Goal: Task Accomplishment & Management: Manage account settings

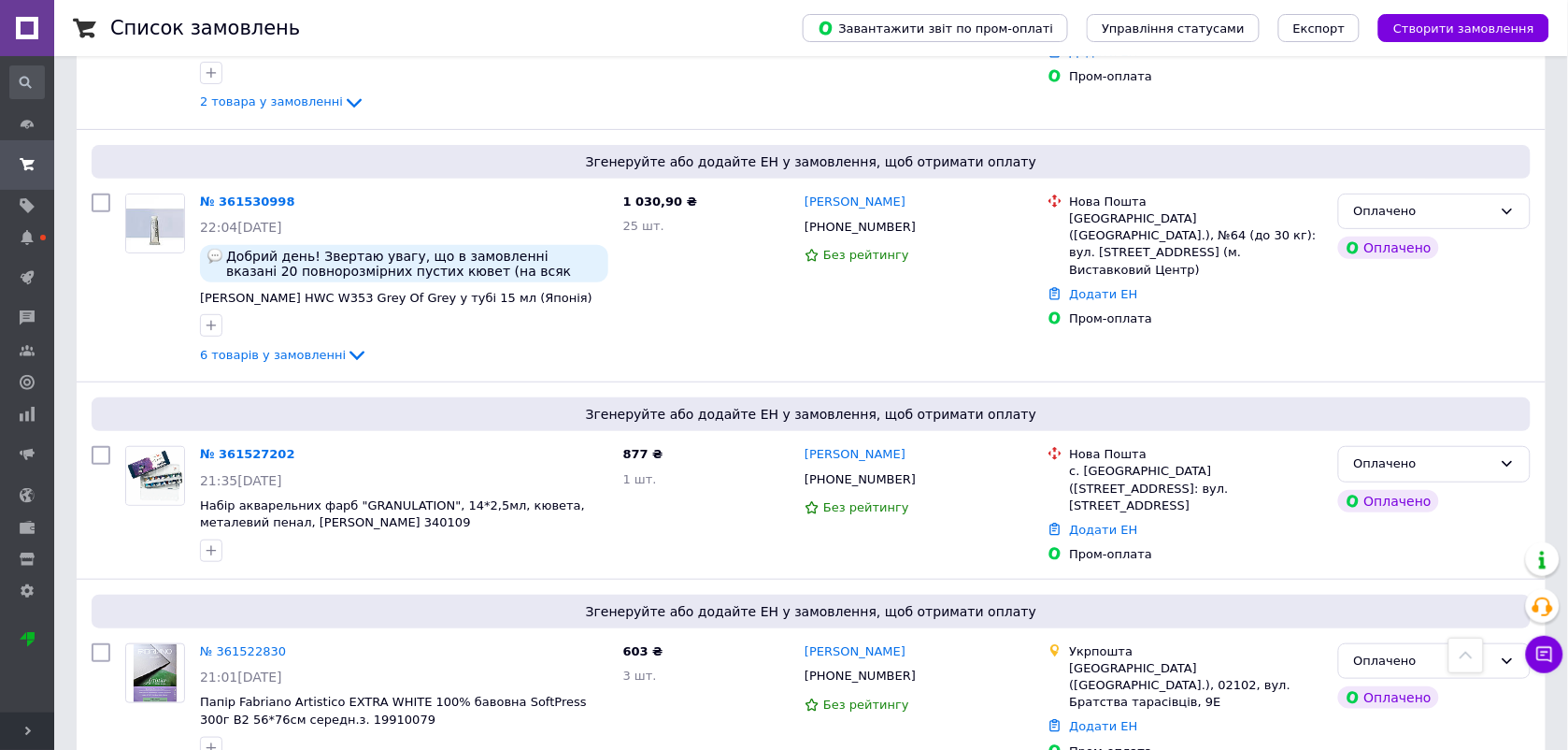
scroll to position [2181, 0]
click at [236, 446] on link "№ 361527202" at bounding box center [247, 453] width 95 height 14
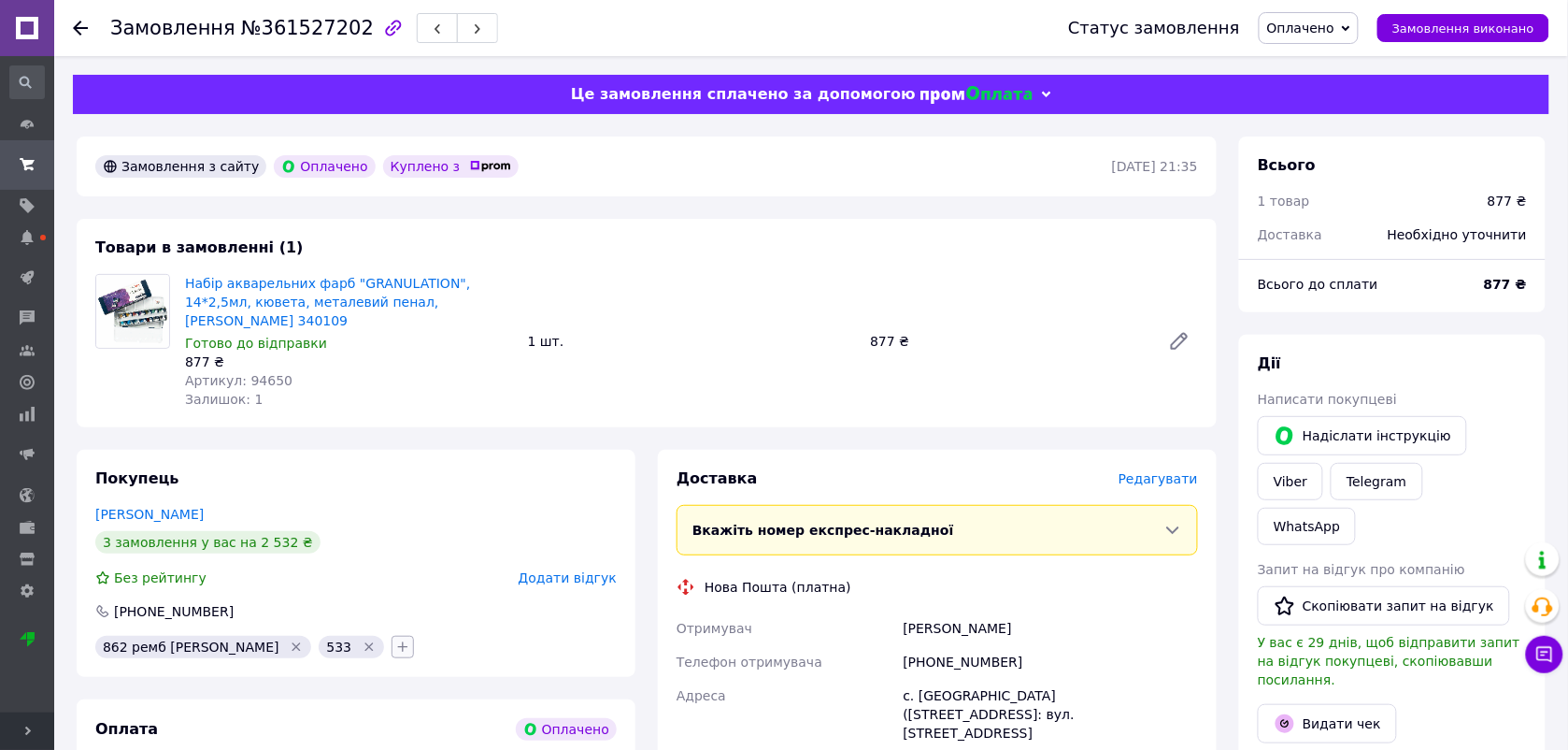
click at [398, 642] on icon "button" at bounding box center [403, 647] width 11 height 11
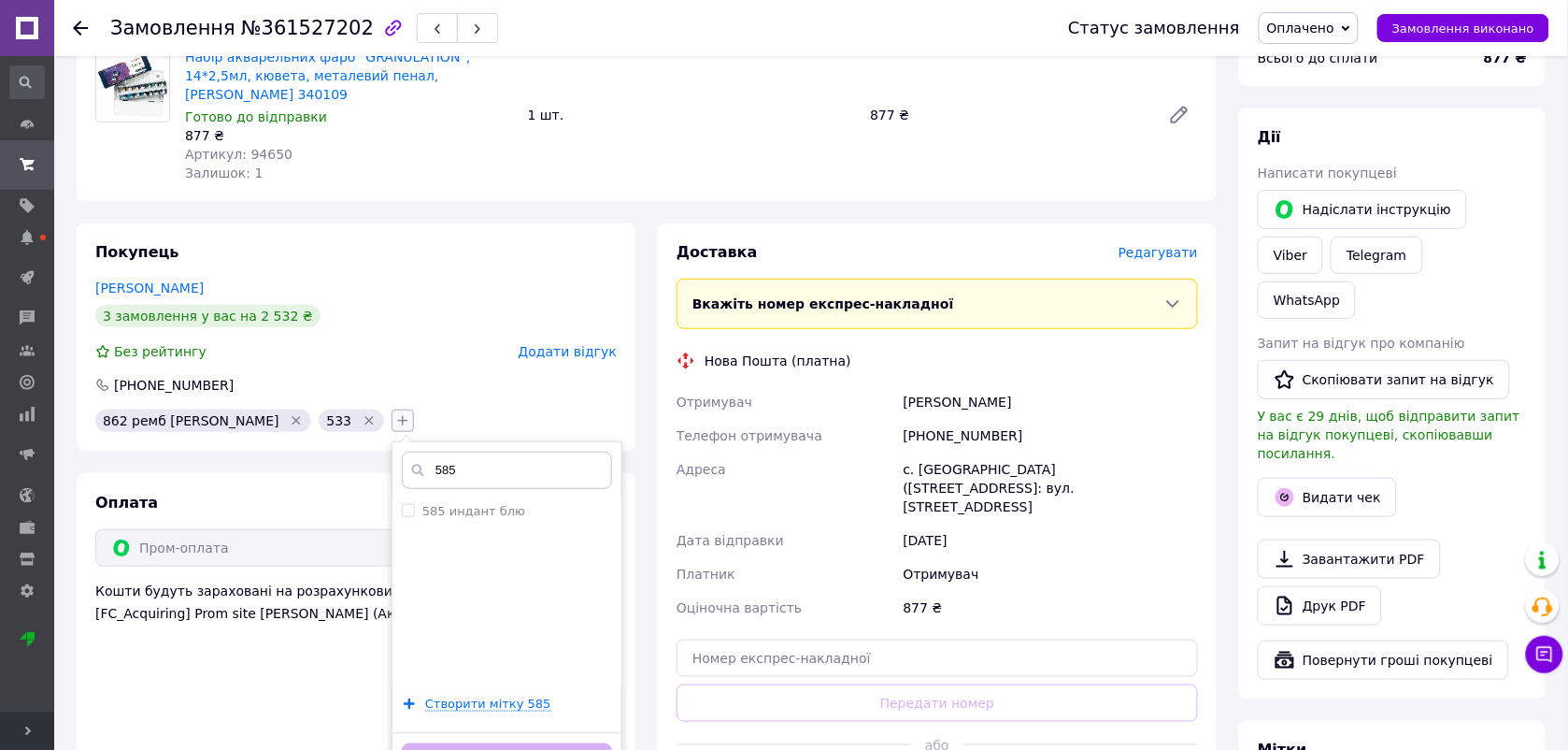
scroll to position [227, 0]
type input "585"
click at [423, 503] on label "585 индант блю" at bounding box center [474, 509] width 103 height 14
checkbox input "true"
click at [460, 742] on button "Додати мітку" at bounding box center [507, 760] width 210 height 36
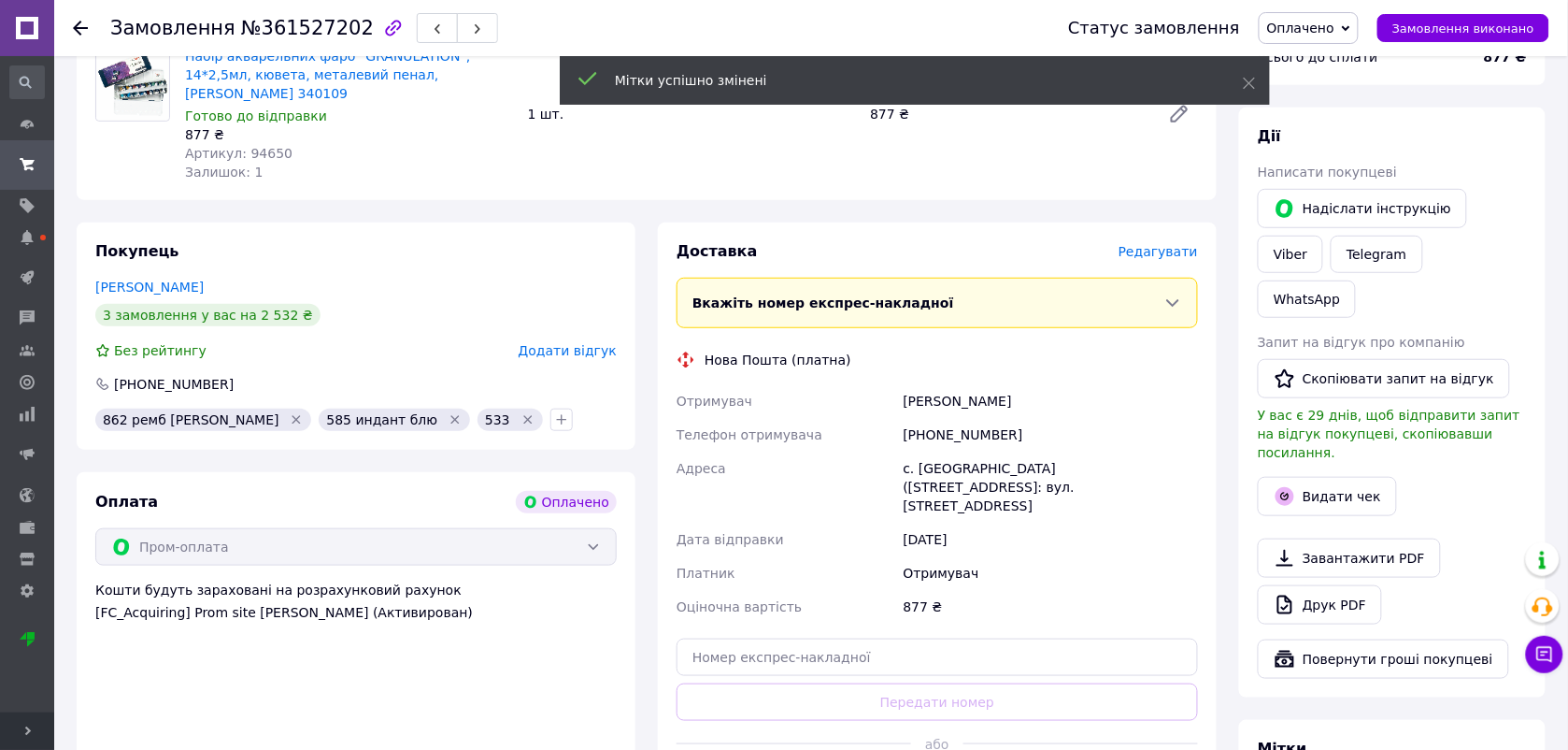
click at [80, 30] on icon at bounding box center [80, 27] width 15 height 15
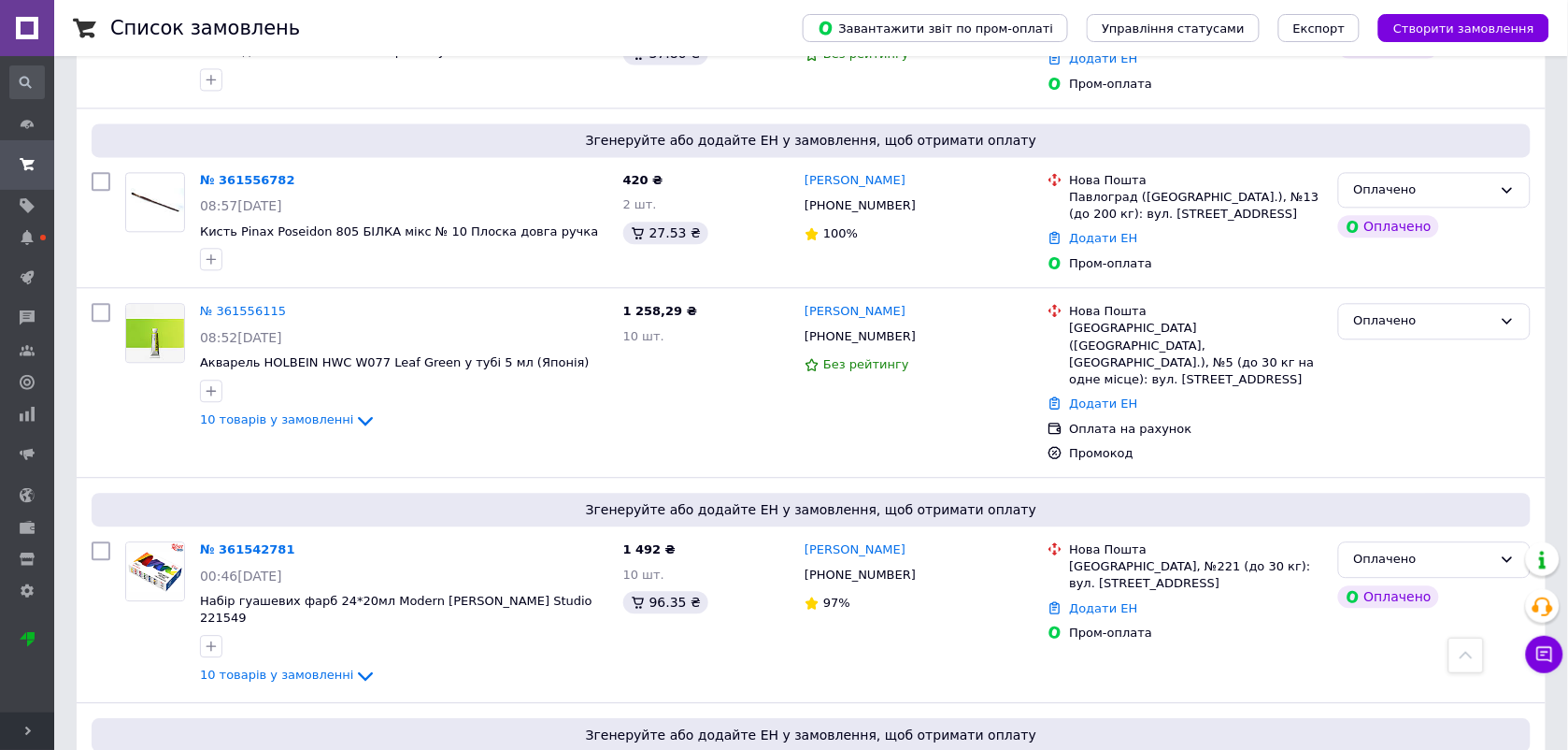
scroll to position [1151, 0]
click at [358, 415] on icon at bounding box center [365, 420] width 15 height 10
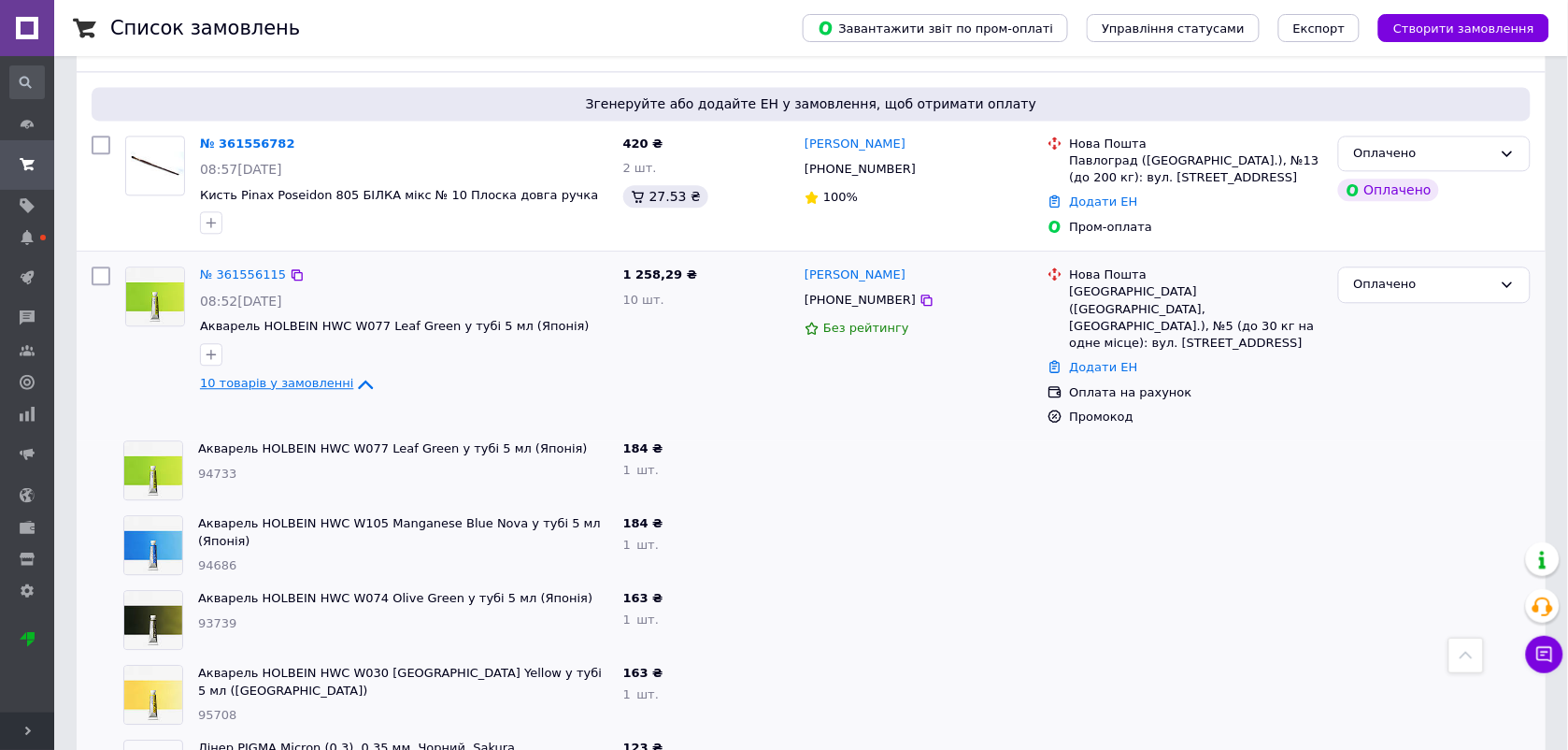
scroll to position [1188, 0]
click at [358, 379] on icon at bounding box center [365, 384] width 15 height 10
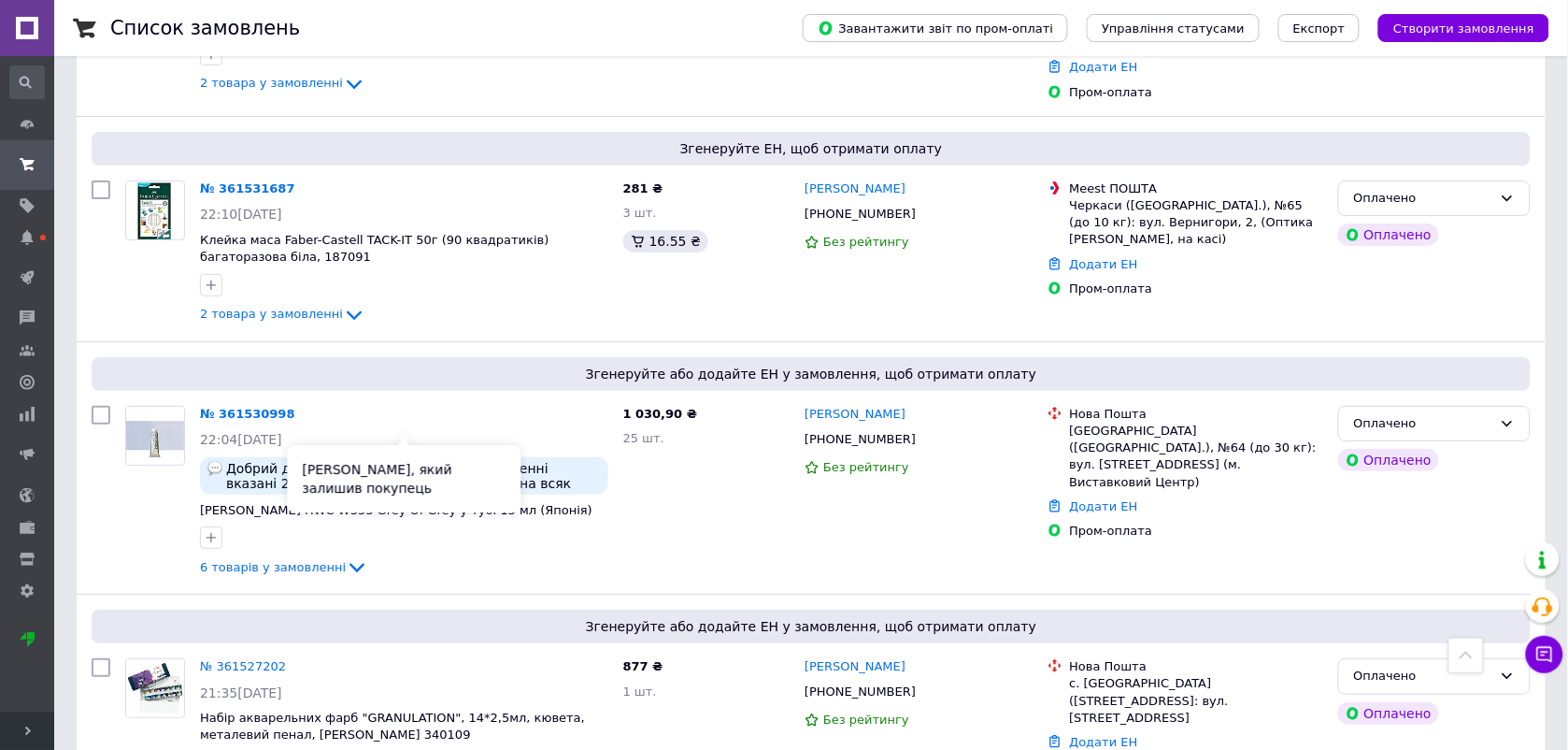
scroll to position [1964, 0]
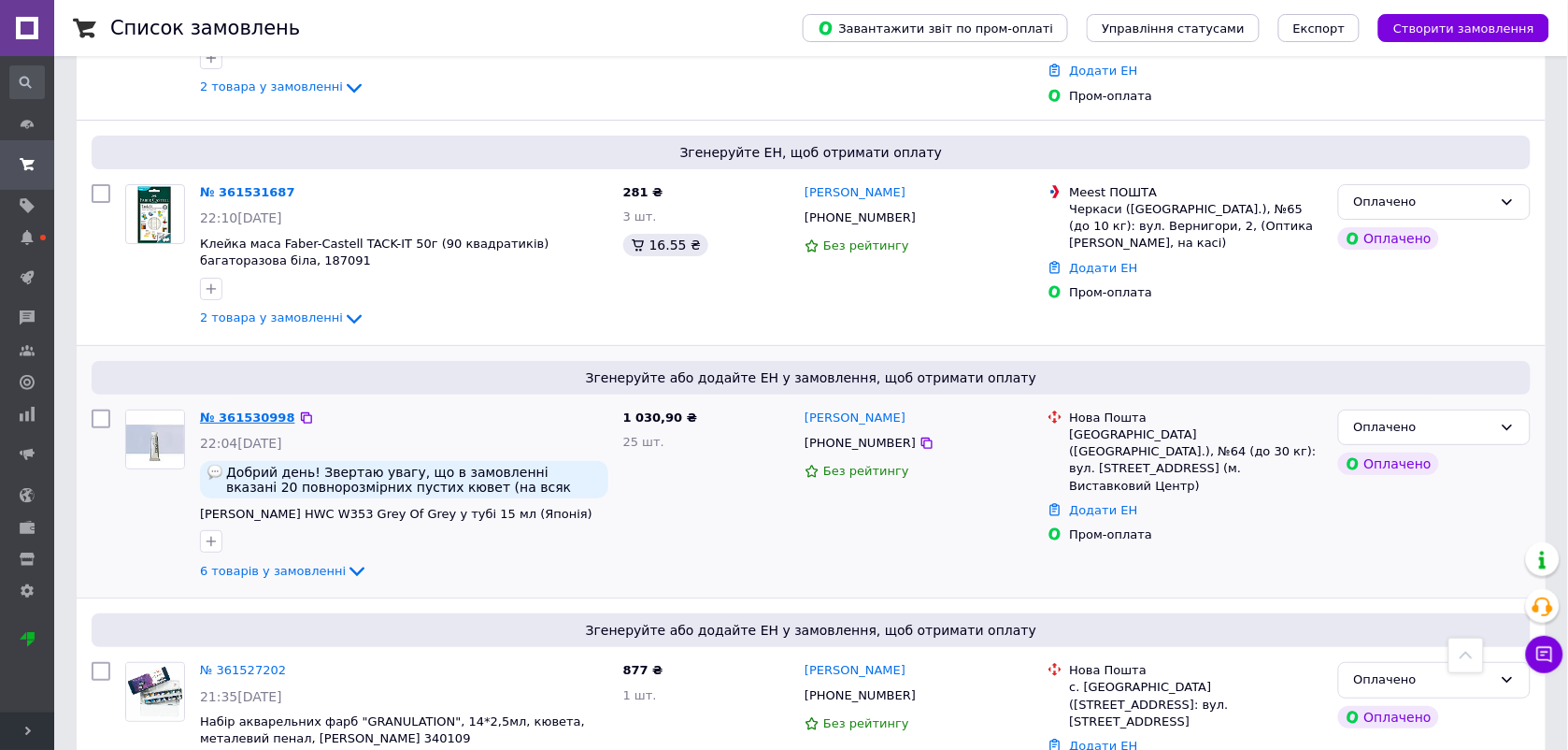
click at [269, 410] on link "№ 361530998" at bounding box center [247, 417] width 95 height 14
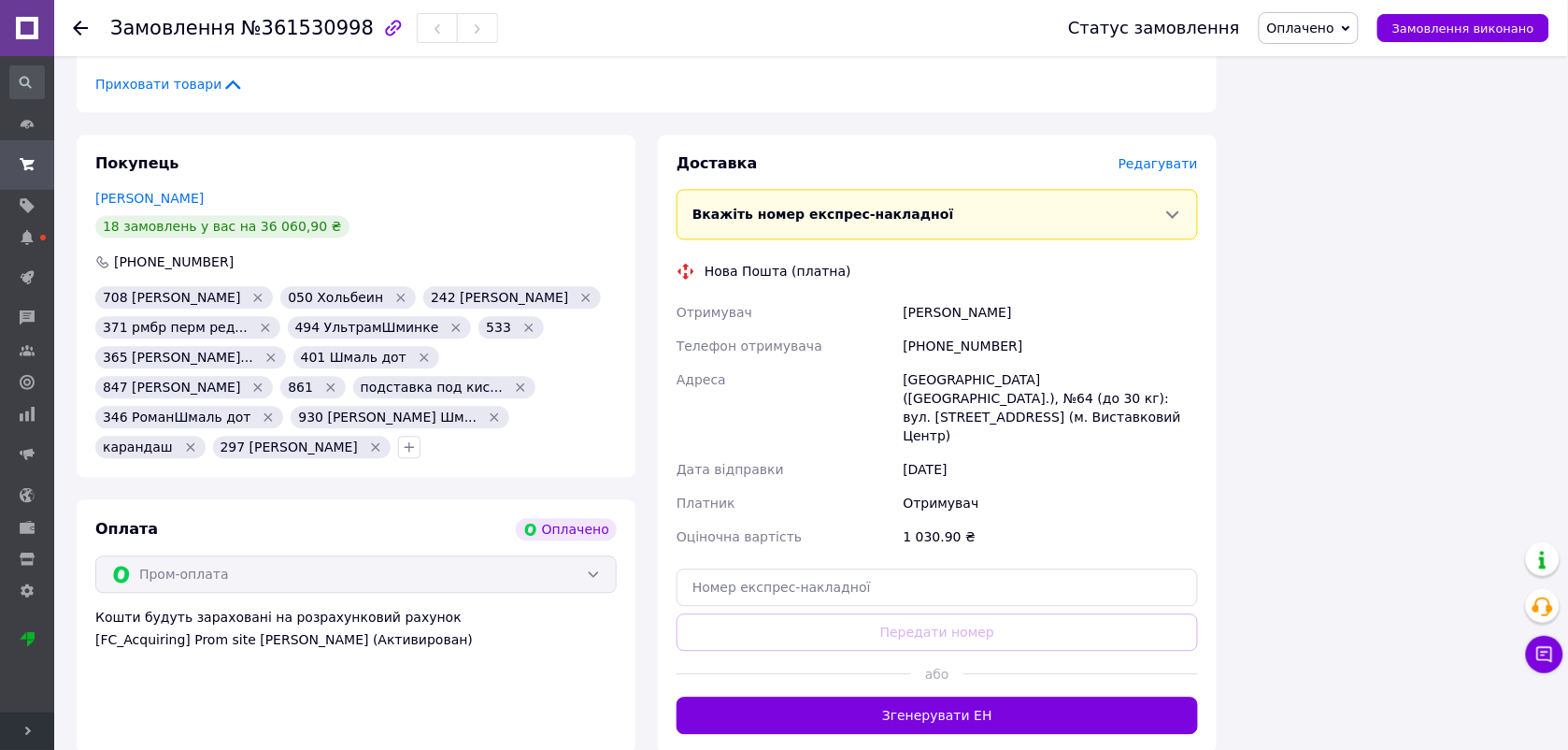
scroll to position [1231, 0]
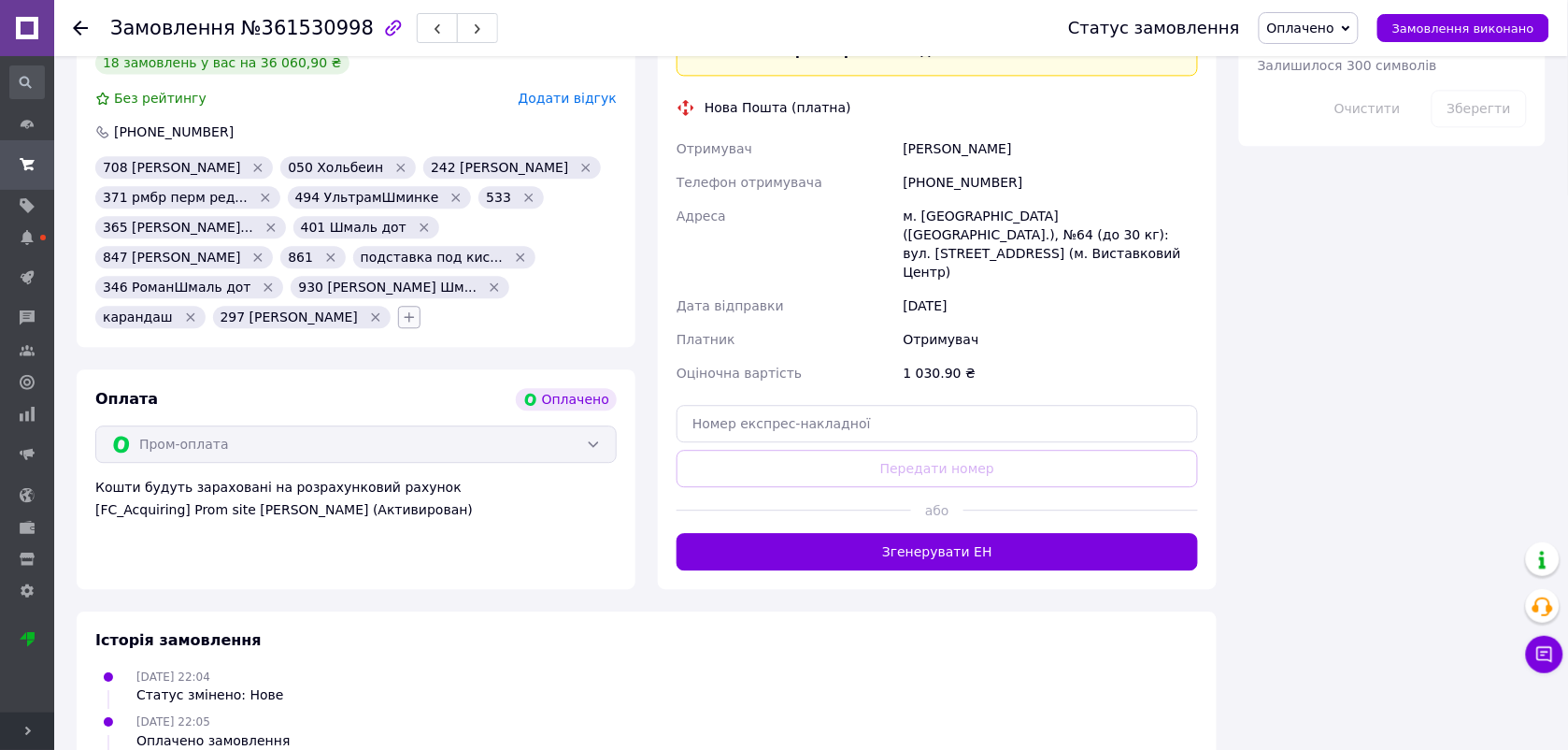
click at [417, 310] on icon "button" at bounding box center [409, 317] width 15 height 15
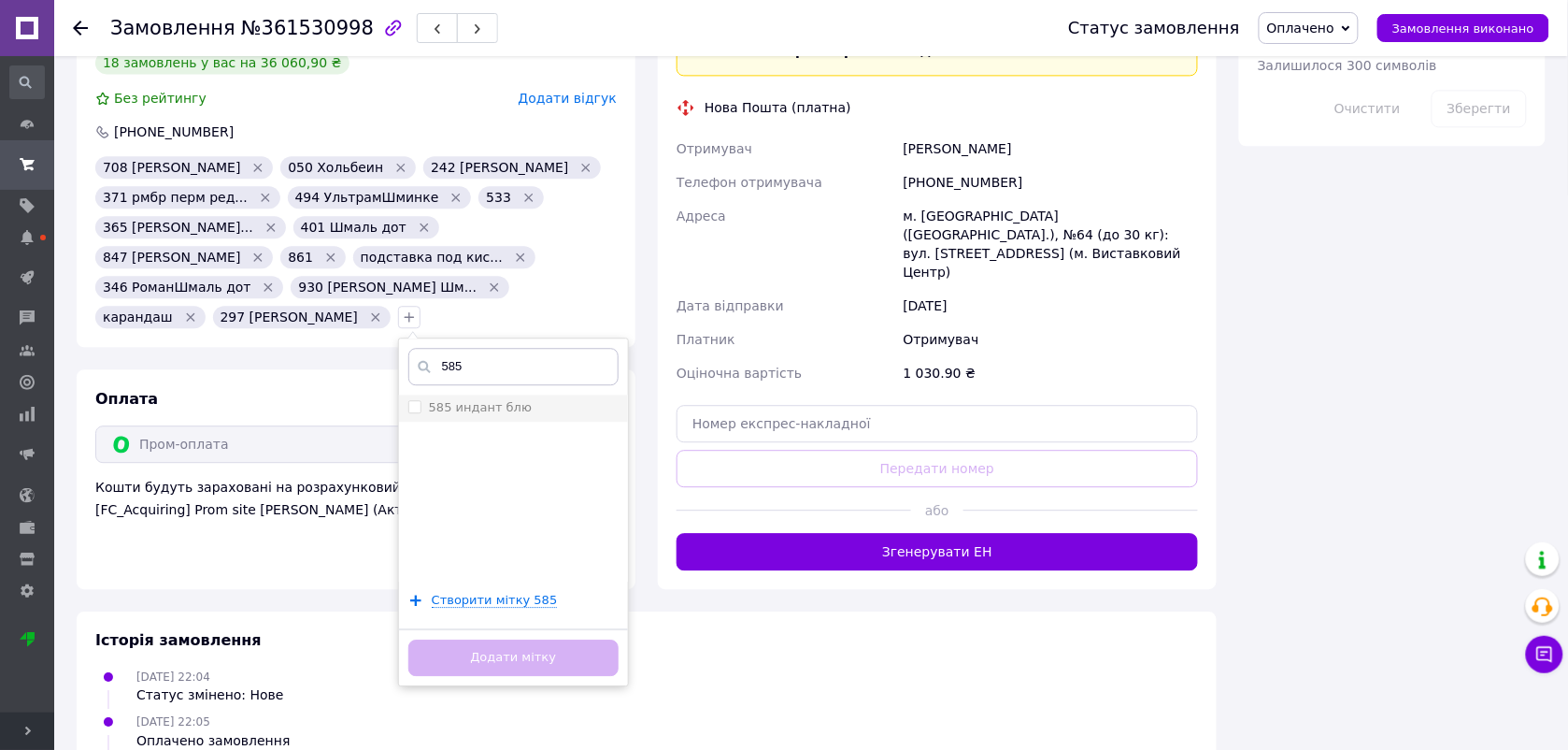
type input "585"
click at [618, 399] on div "585 индант блю" at bounding box center [513, 407] width 210 height 17
checkbox input "true"
click at [618, 639] on button "Додати мітку" at bounding box center [513, 656] width 210 height 36
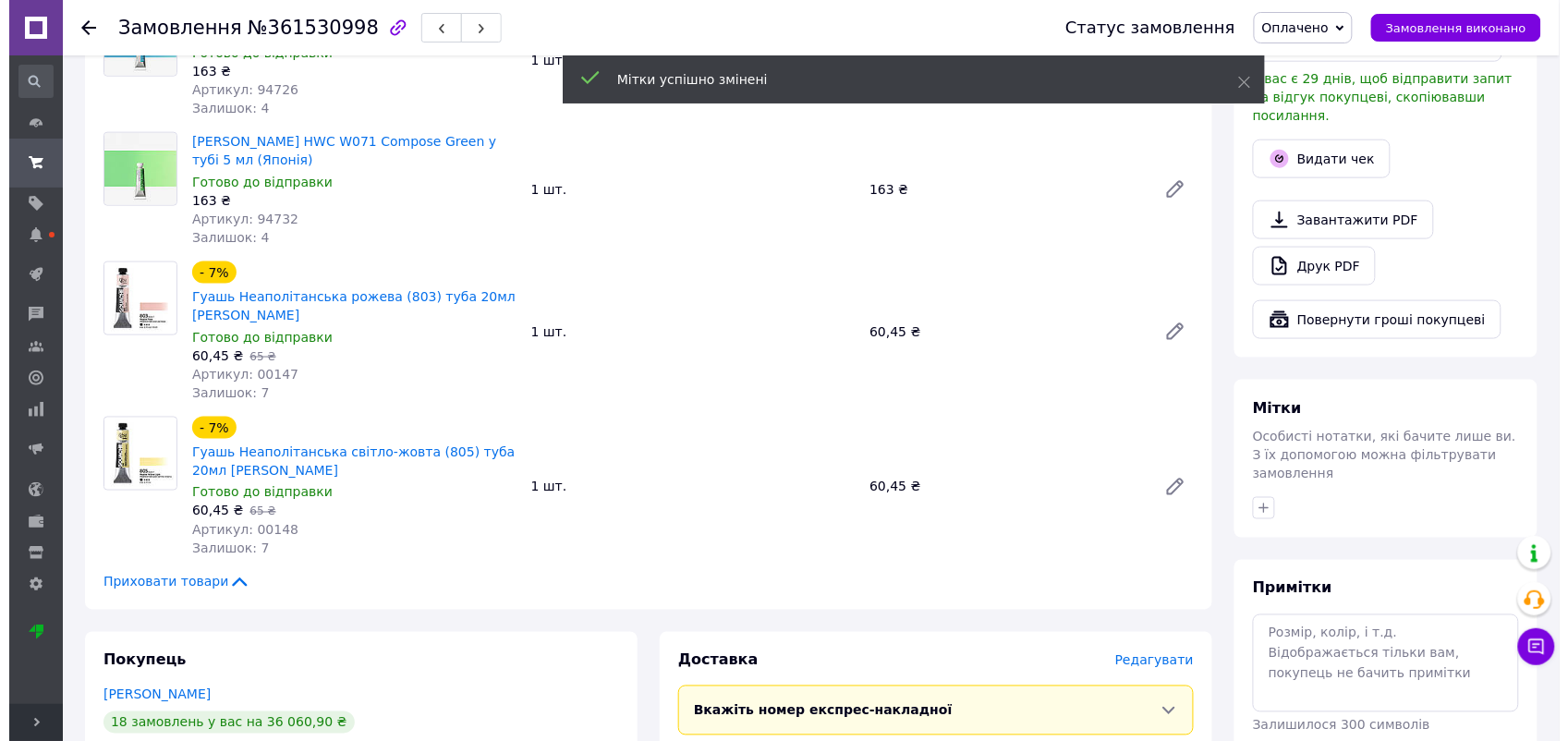
scroll to position [0, 0]
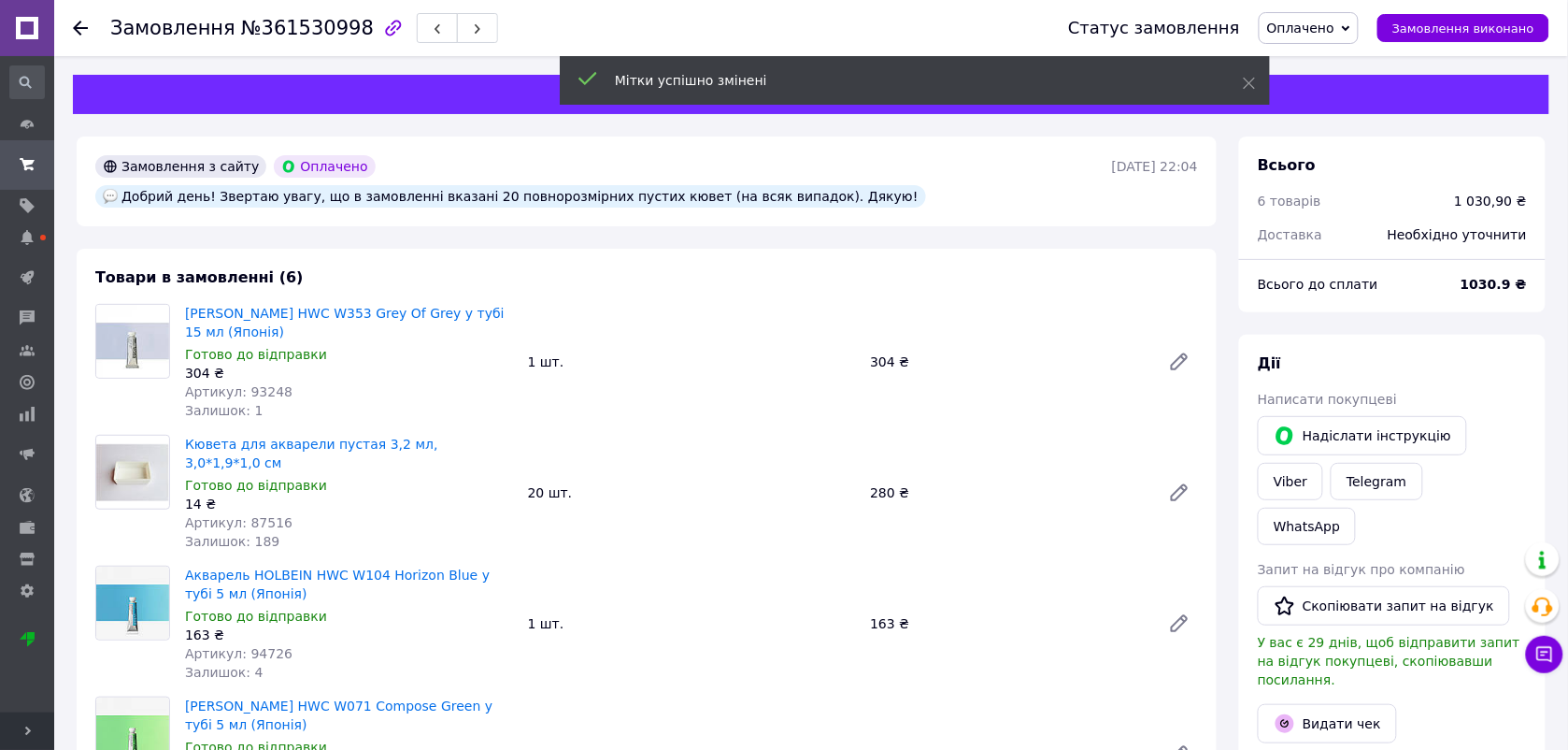
click at [81, 31] on icon at bounding box center [80, 27] width 15 height 15
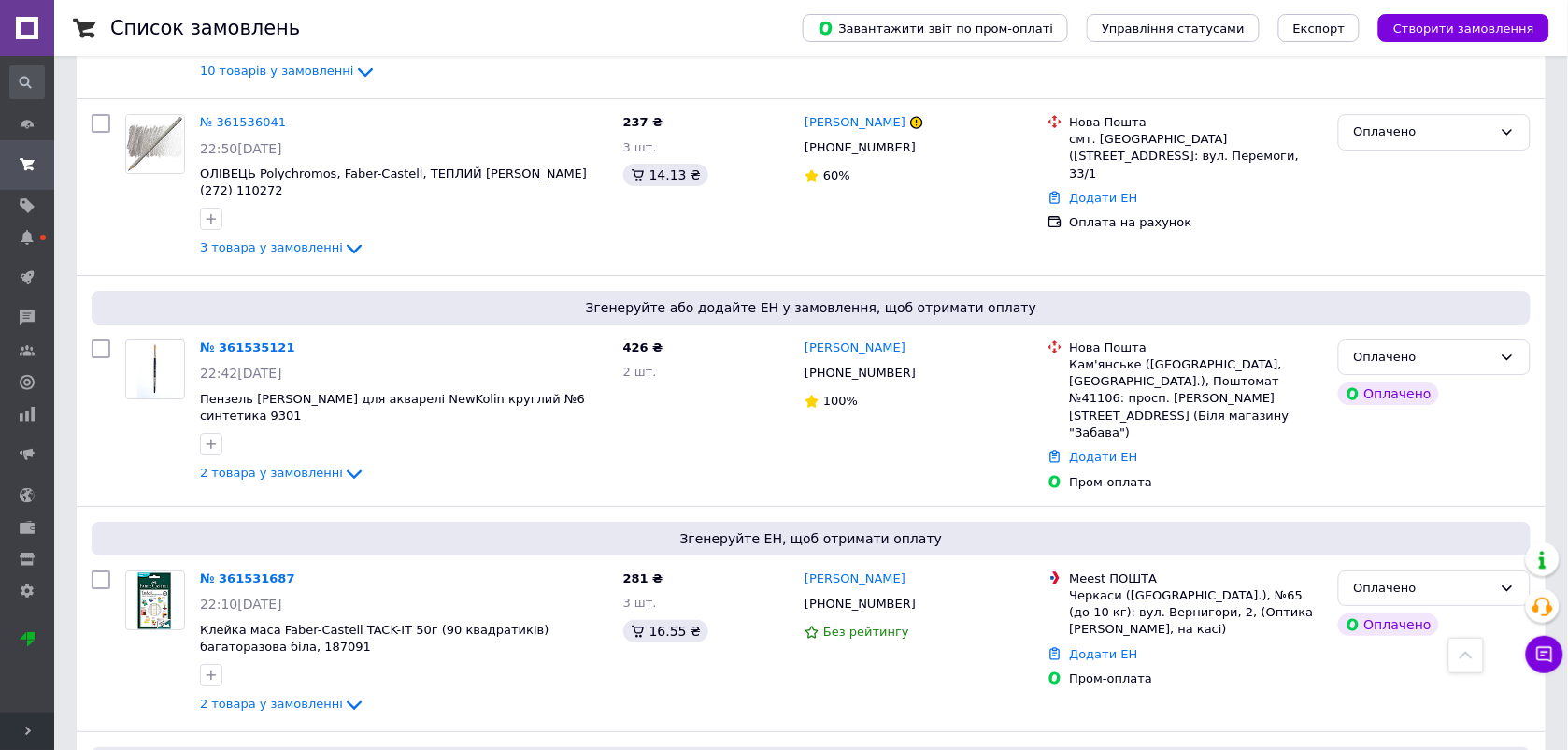
scroll to position [1760, 0]
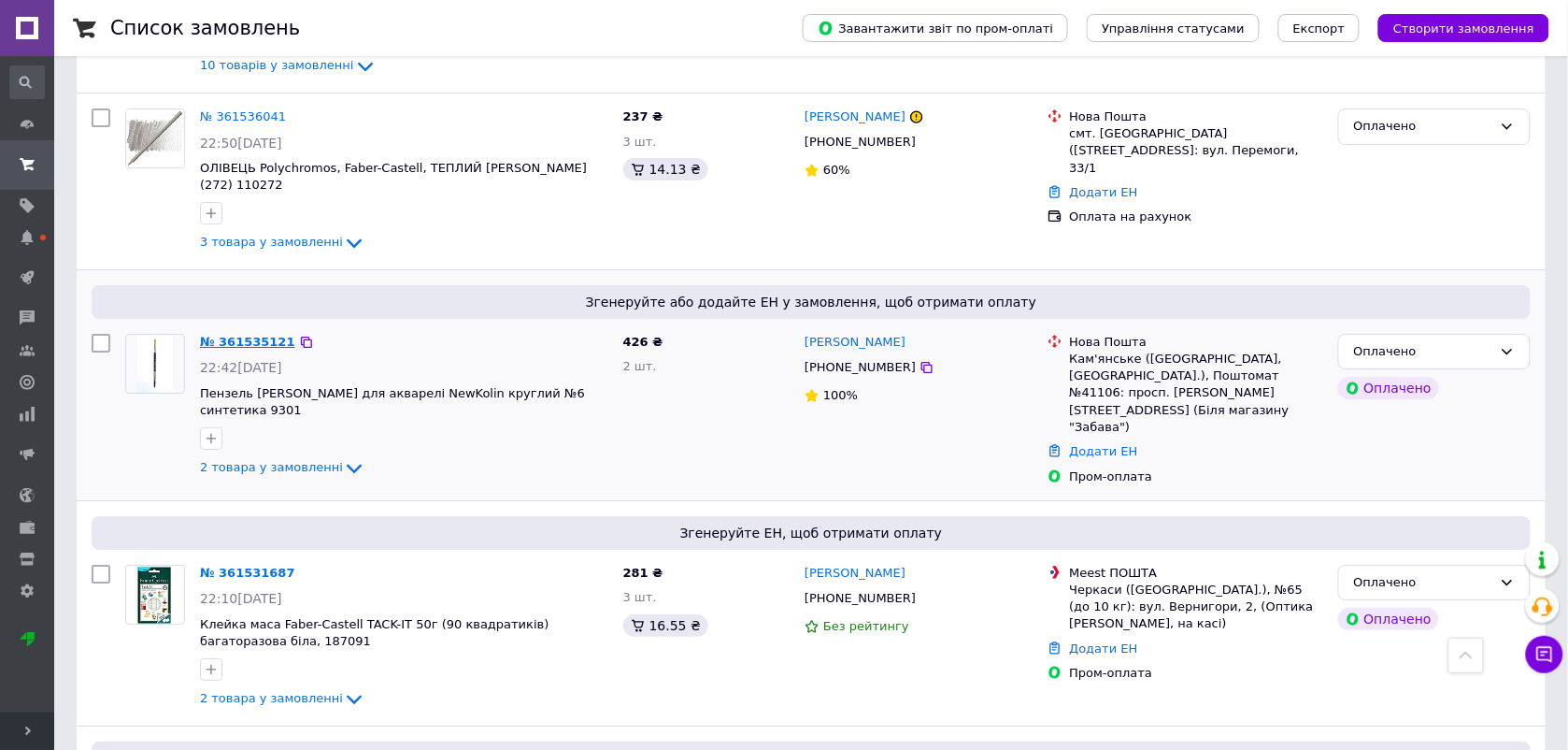
click at [240, 335] on link "№ 361535121" at bounding box center [247, 342] width 95 height 14
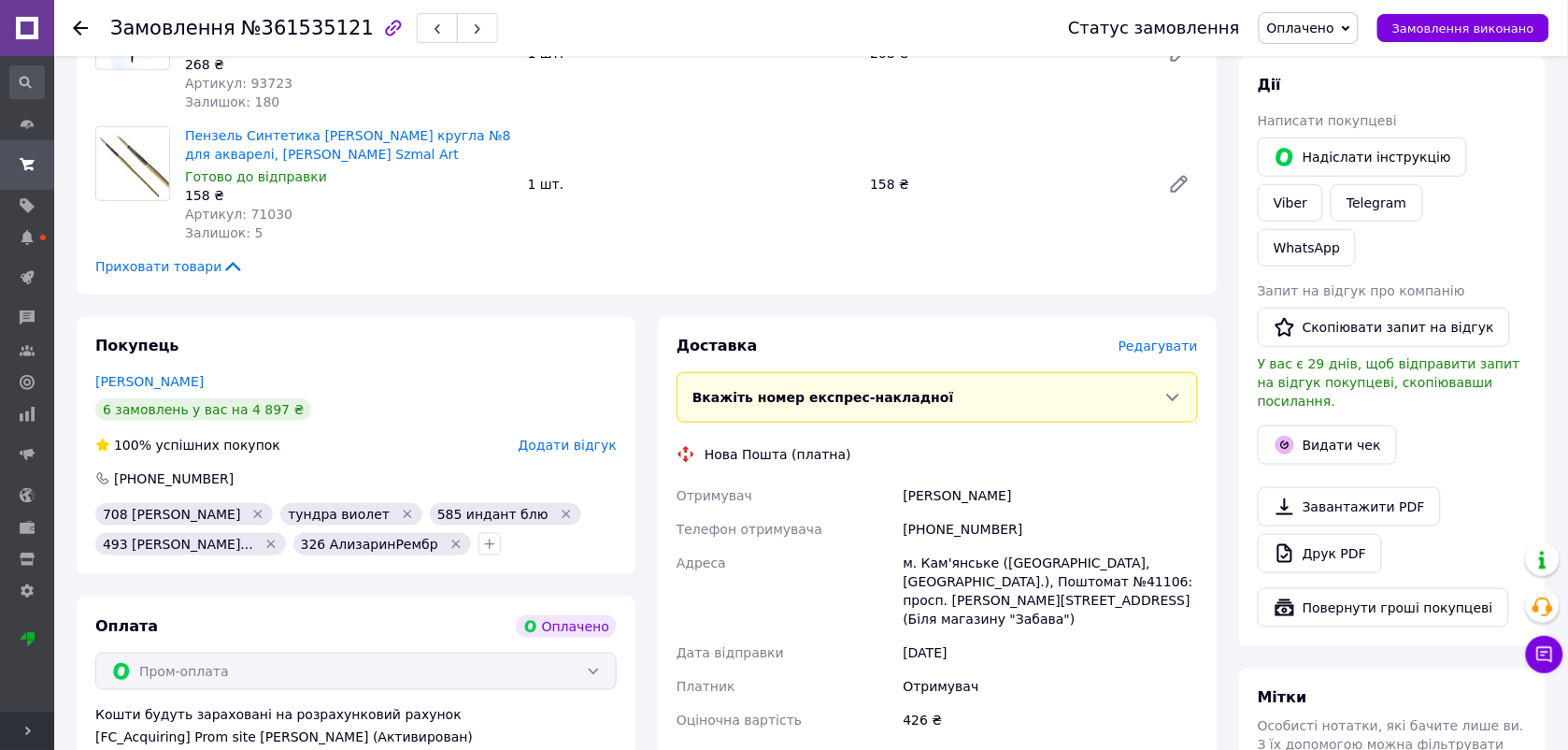
scroll to position [281, 0]
click at [482, 541] on icon "button" at bounding box center [489, 542] width 15 height 15
type input "005"
click at [543, 634] on label "005 Холбейн" at bounding box center [573, 632] width 128 height 14
checkbox input "true"
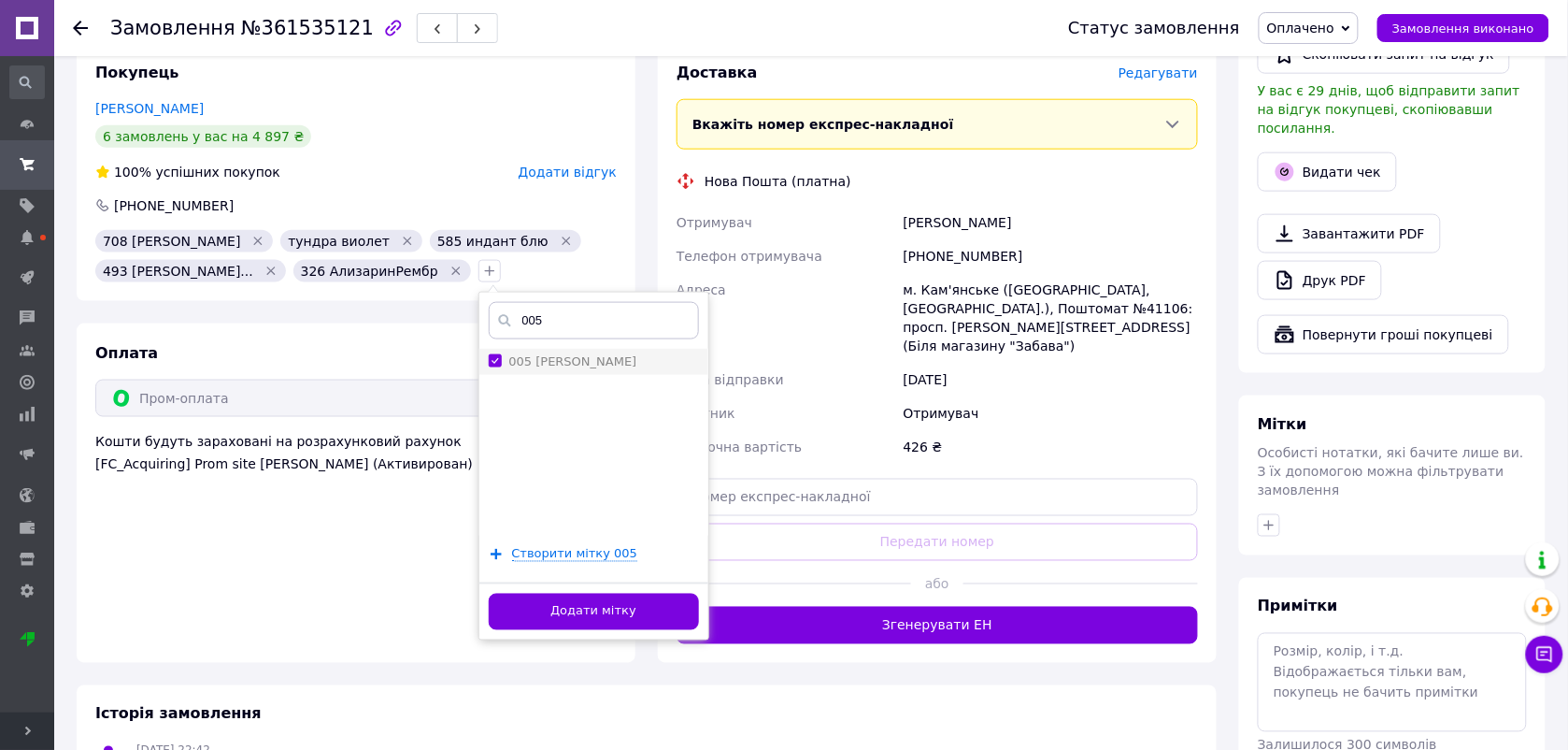
scroll to position [552, 0]
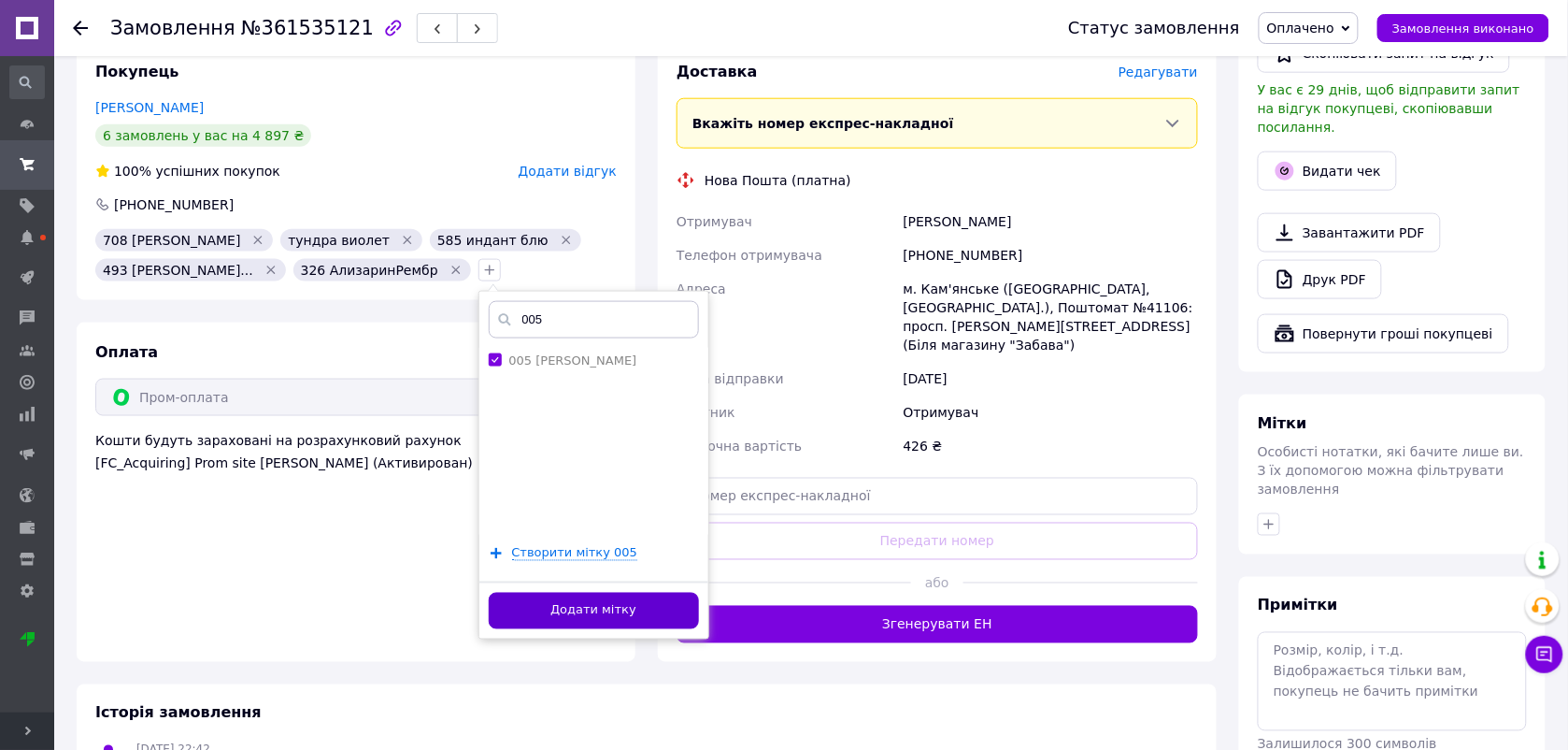
click at [543, 616] on button "Додати мітку" at bounding box center [594, 610] width 210 height 36
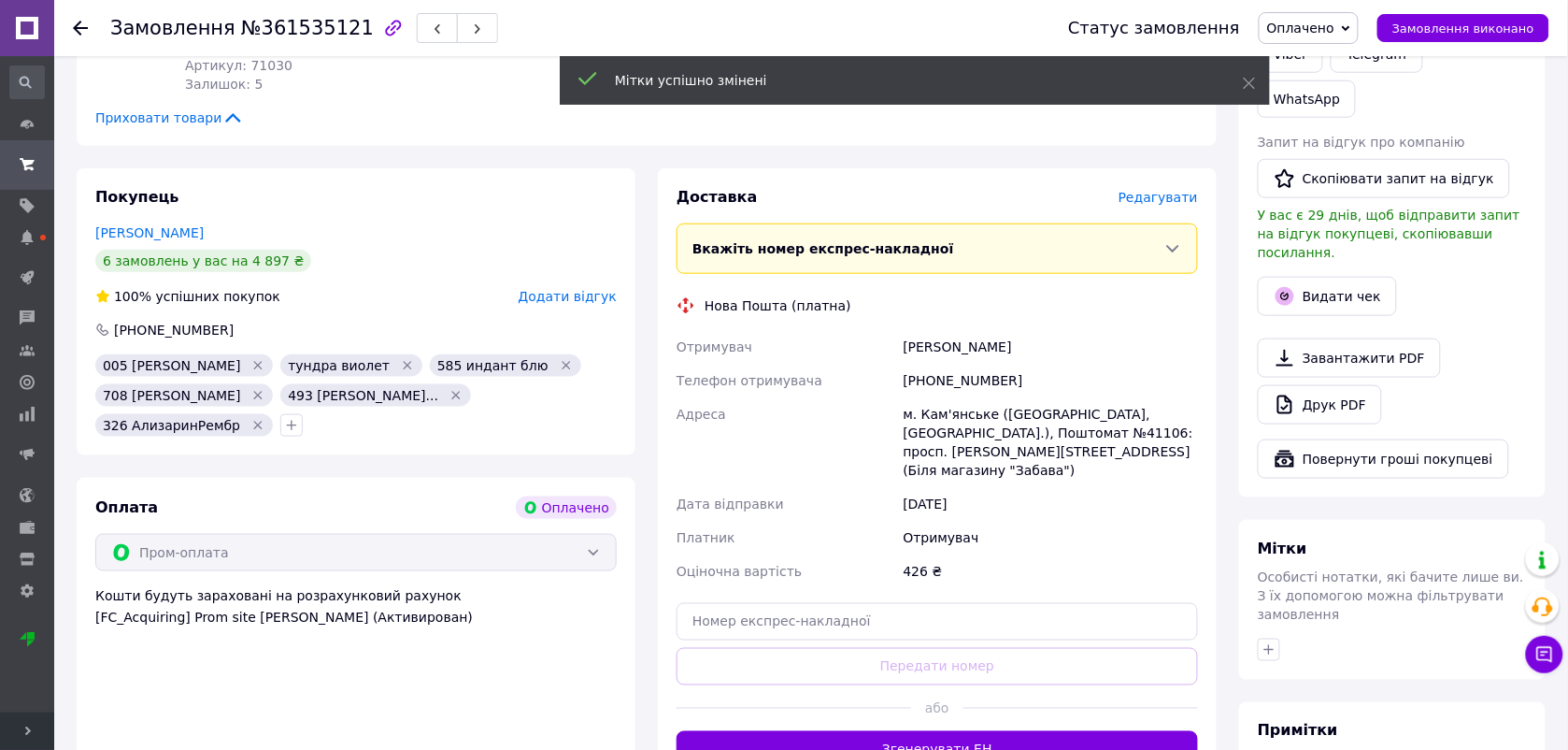
scroll to position [454, 0]
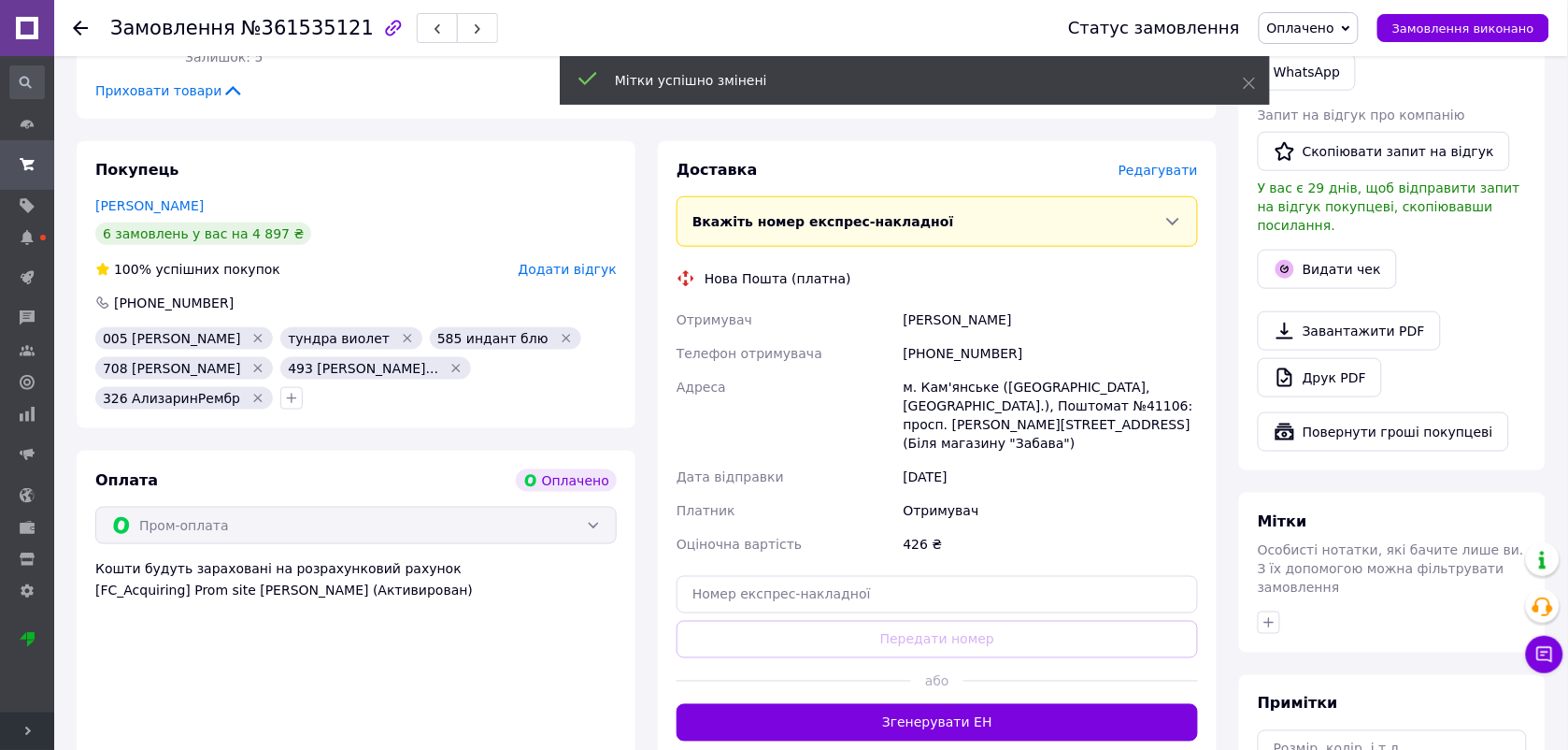
click at [82, 34] on icon at bounding box center [80, 27] width 15 height 15
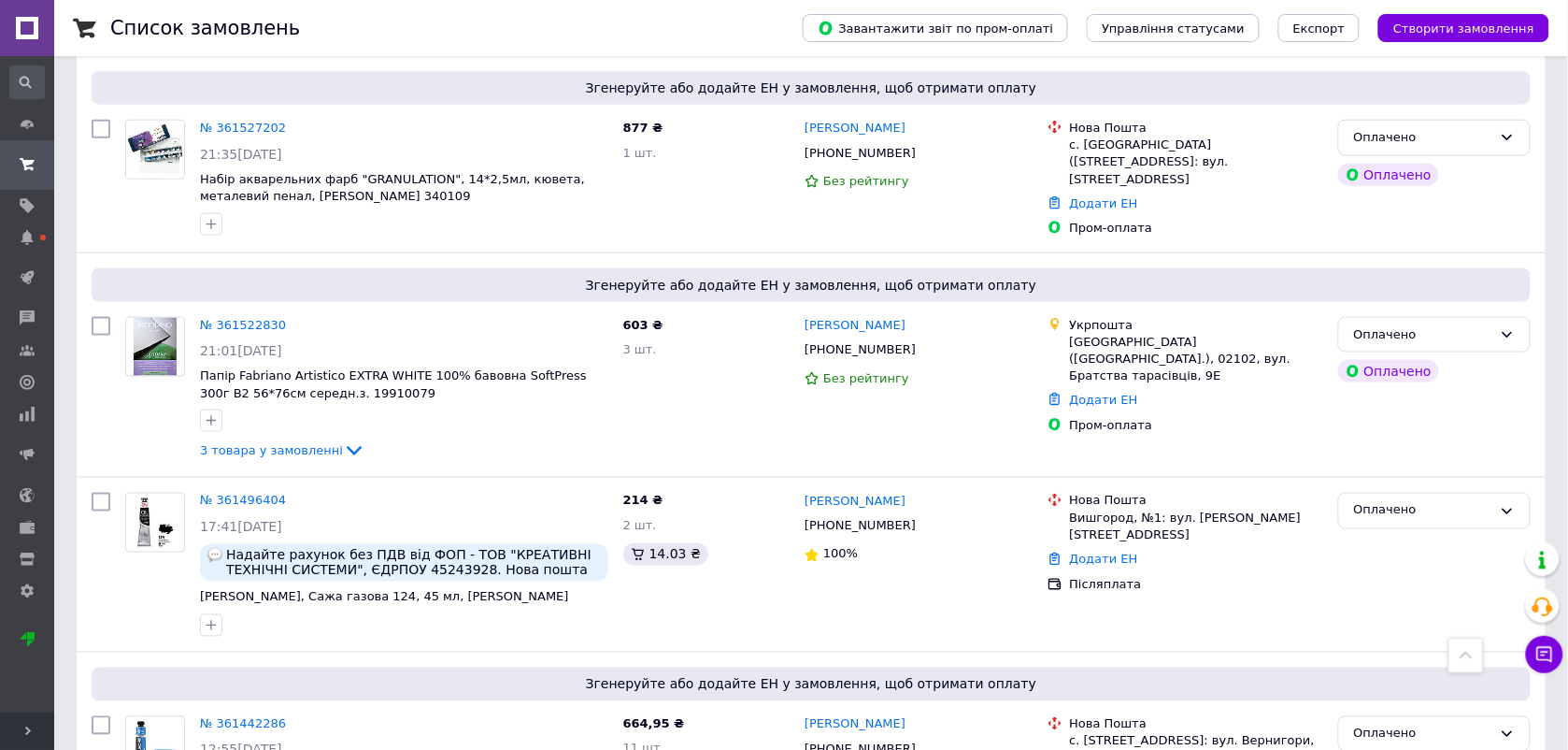
scroll to position [2735, 0]
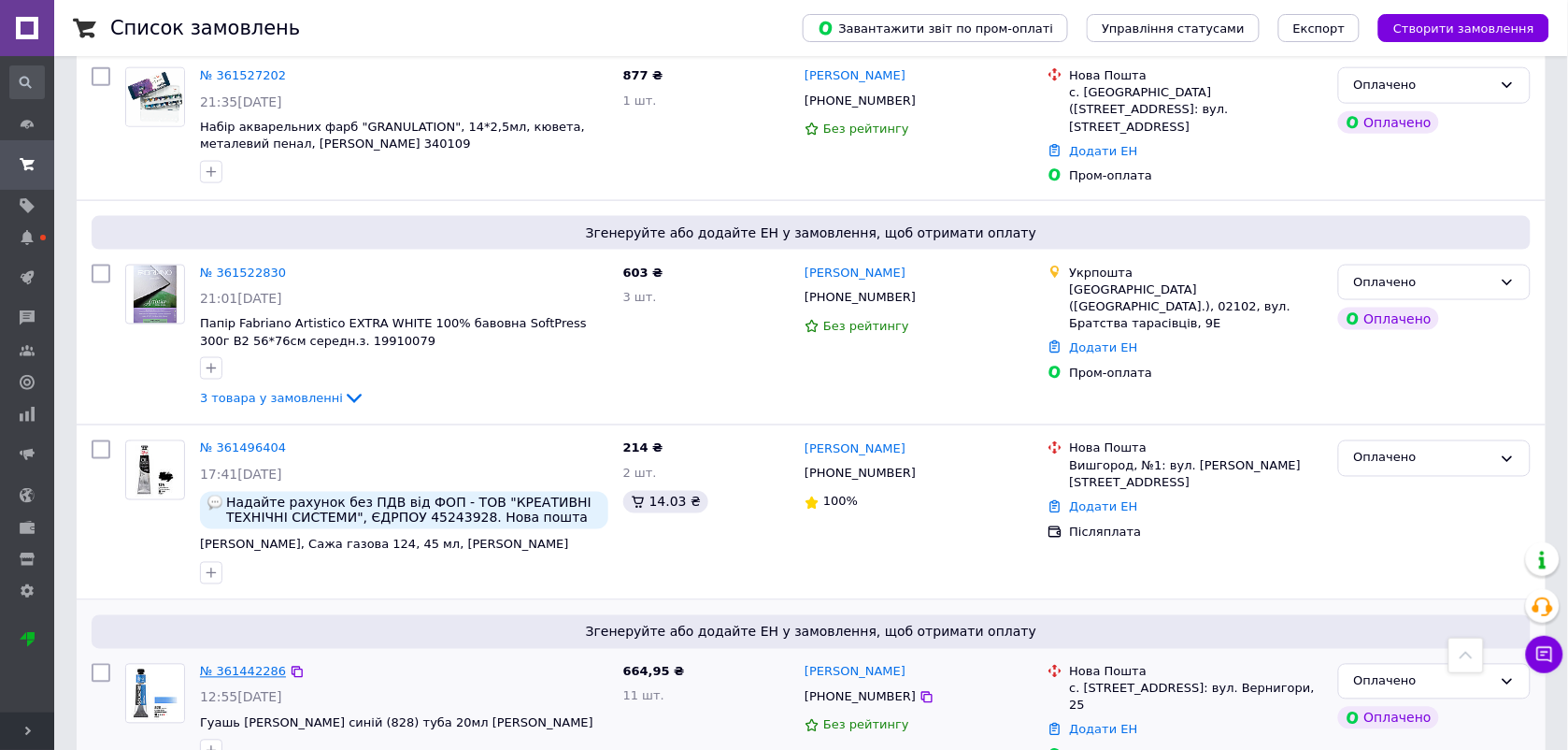
click at [242, 664] on link "№ 361442286" at bounding box center [243, 671] width 86 height 14
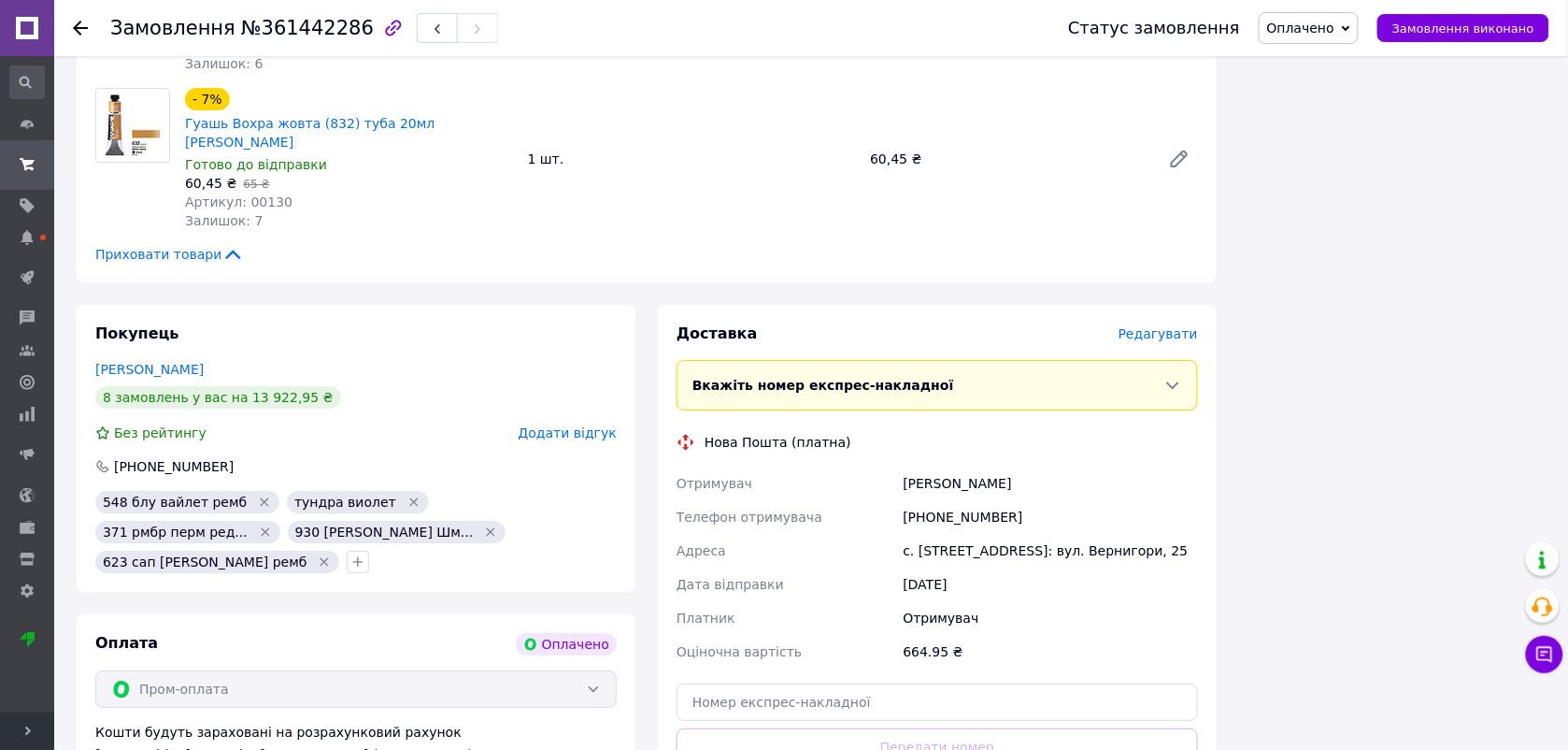
scroll to position [1757, 0]
click at [365, 555] on icon "button" at bounding box center [357, 562] width 15 height 15
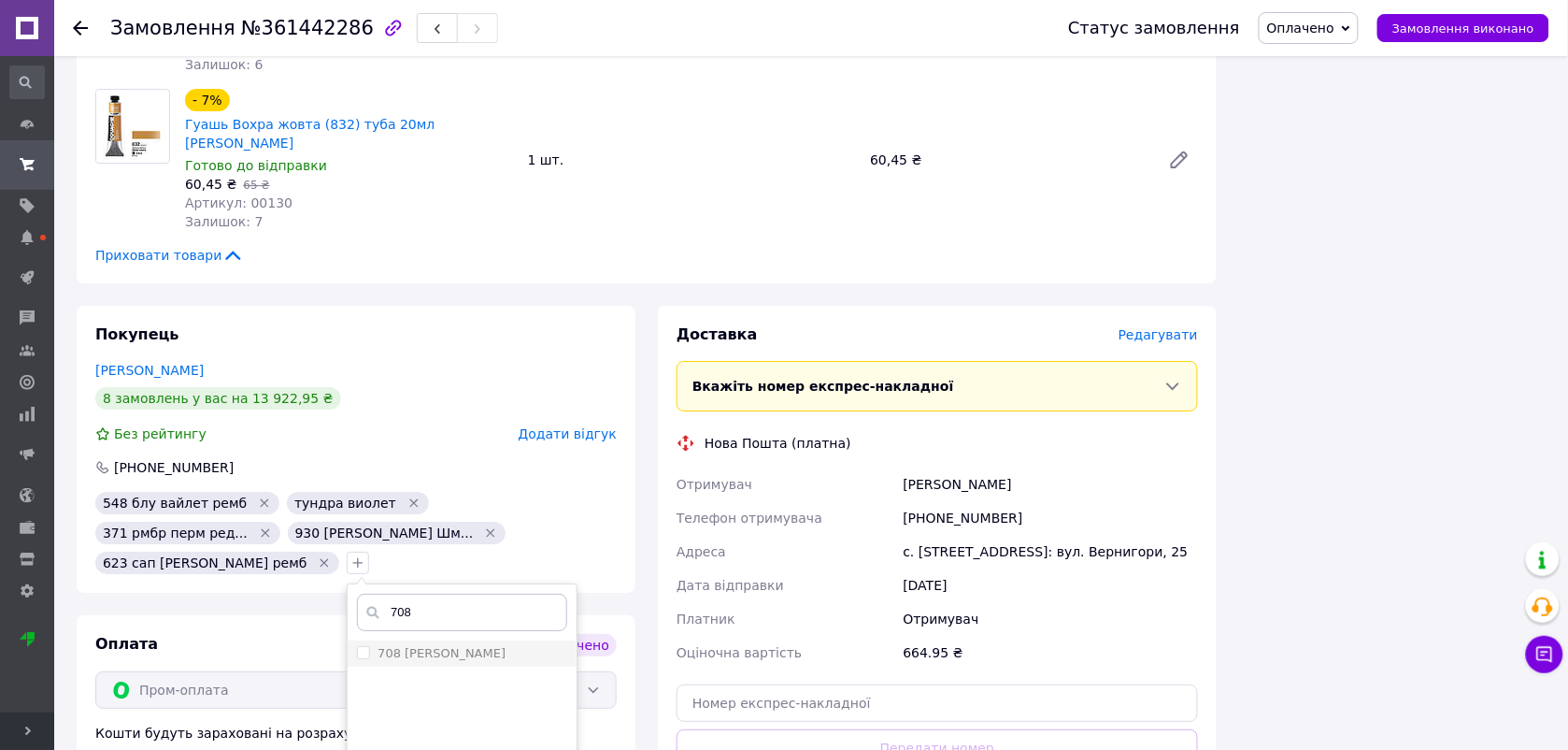
type input "708"
click at [505, 646] on label "708 пайнс грей ремб" at bounding box center [441, 653] width 128 height 14
checkbox input "true"
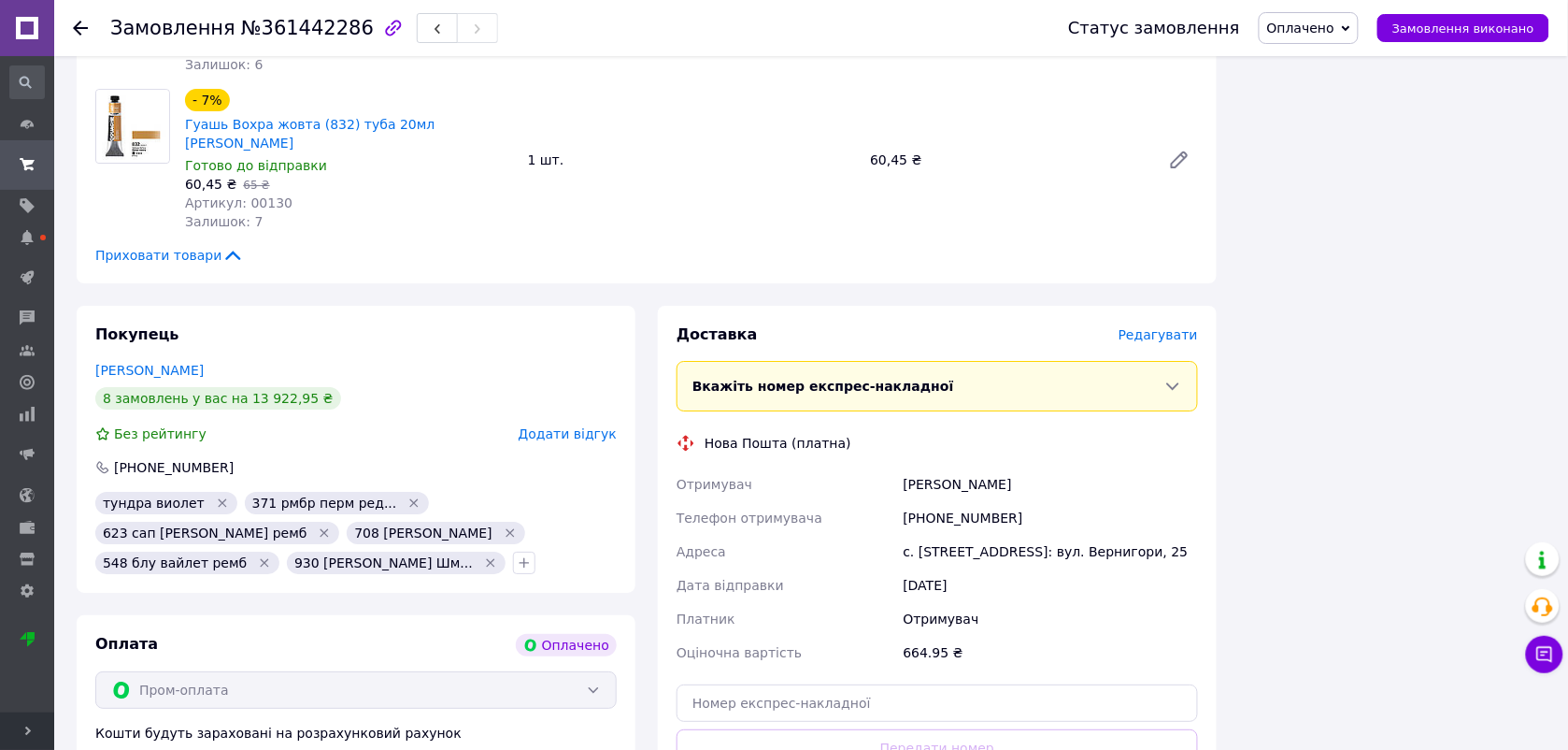
click at [81, 21] on use at bounding box center [80, 27] width 15 height 15
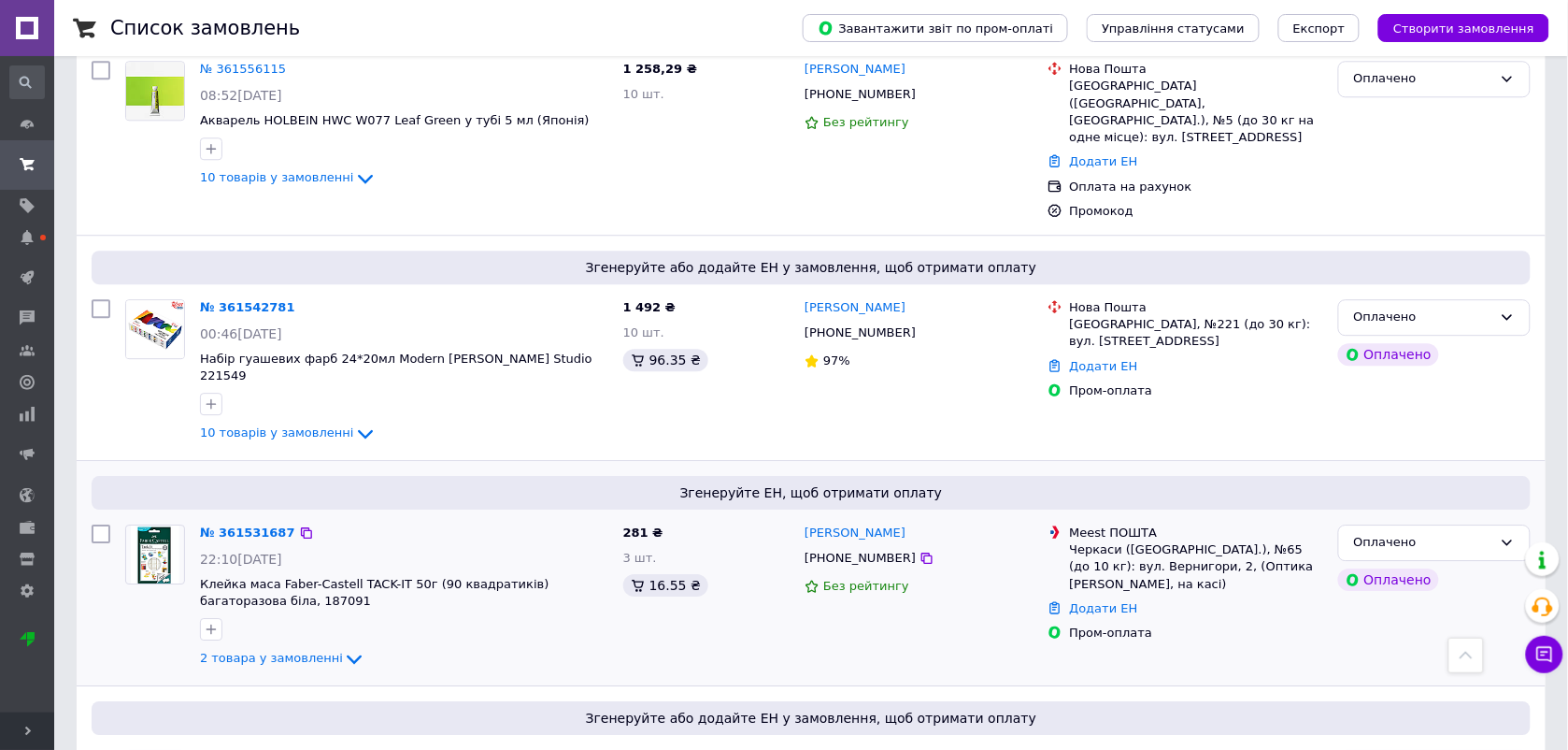
scroll to position [1390, 0]
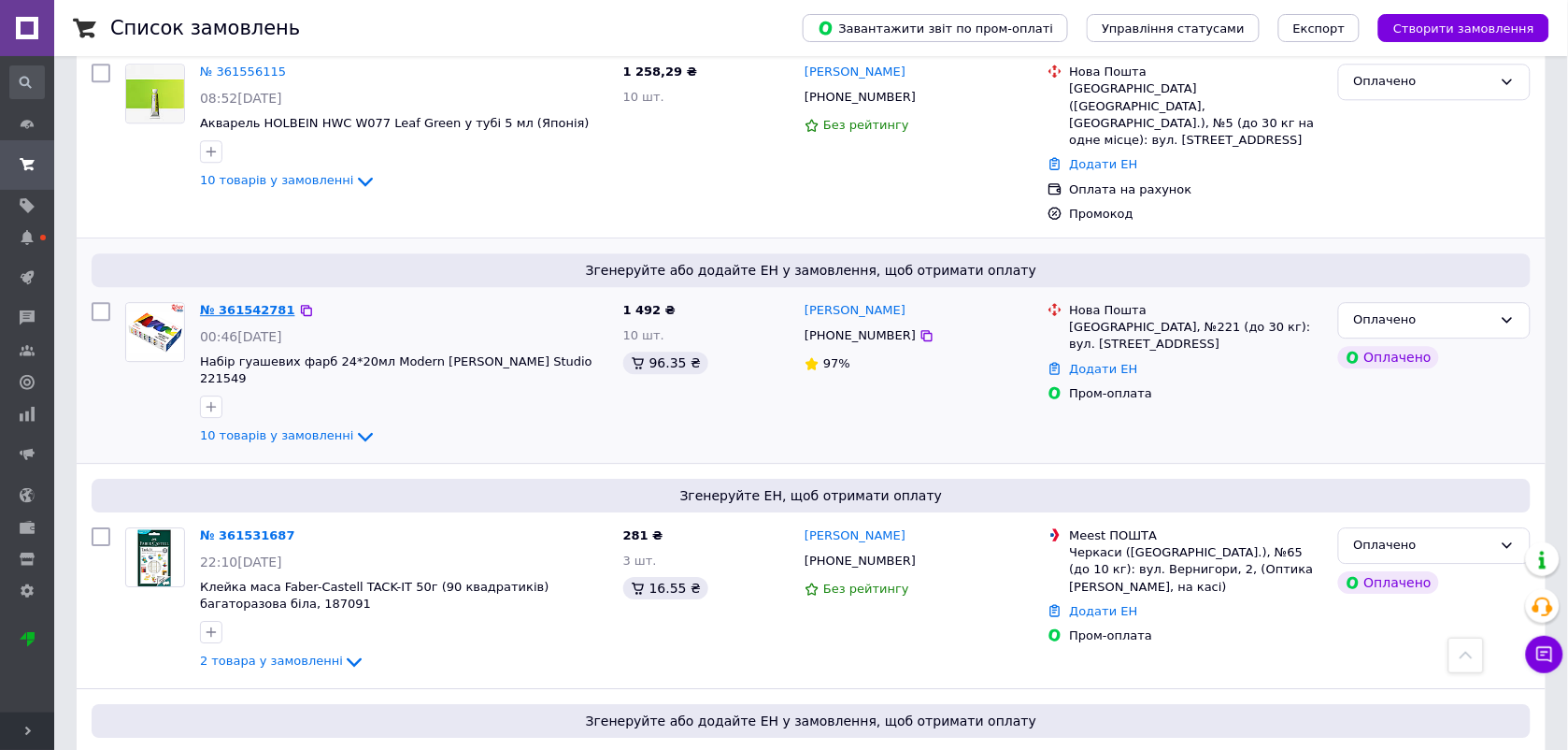
click at [249, 303] on link "№ 361542781" at bounding box center [247, 310] width 95 height 14
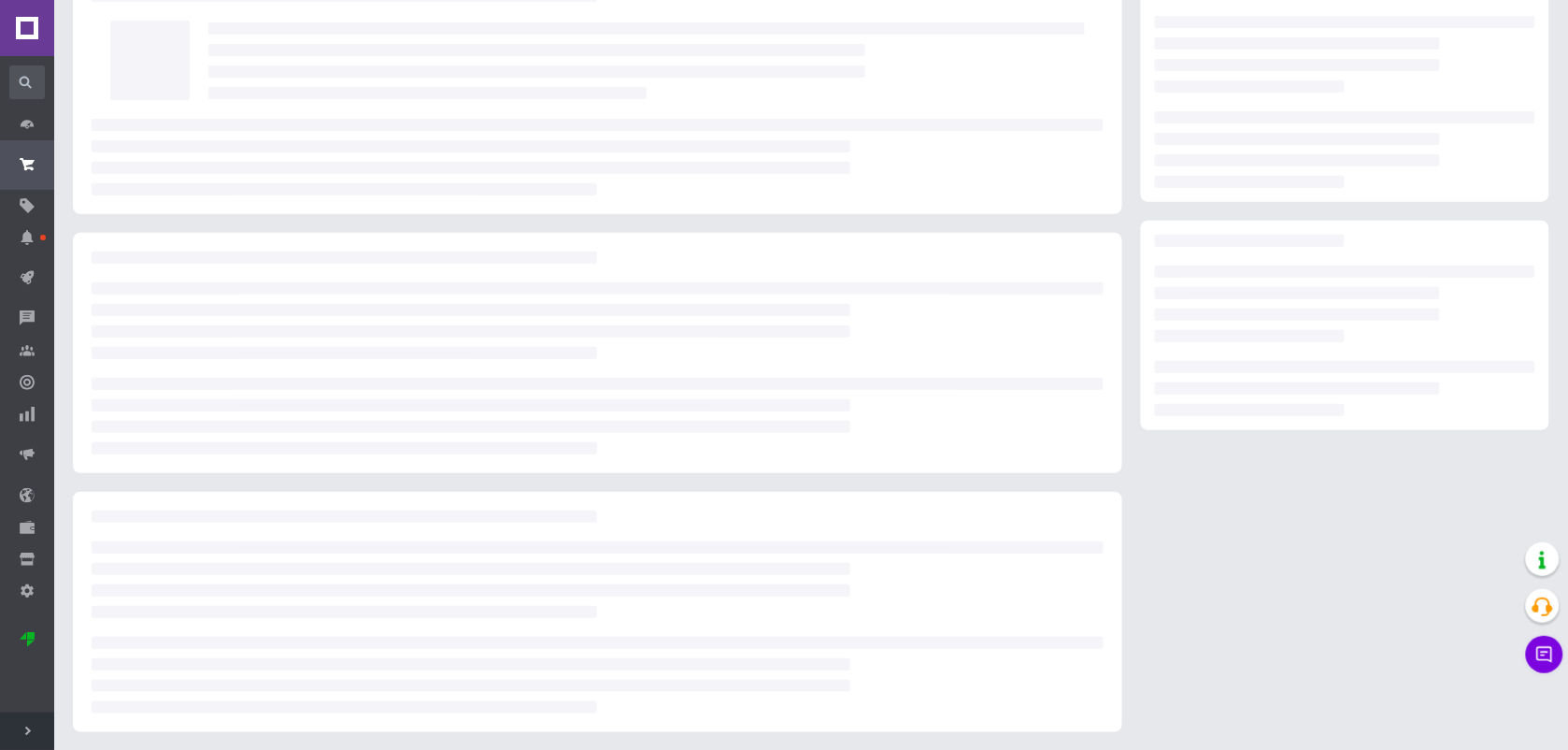
scroll to position [1390, 0]
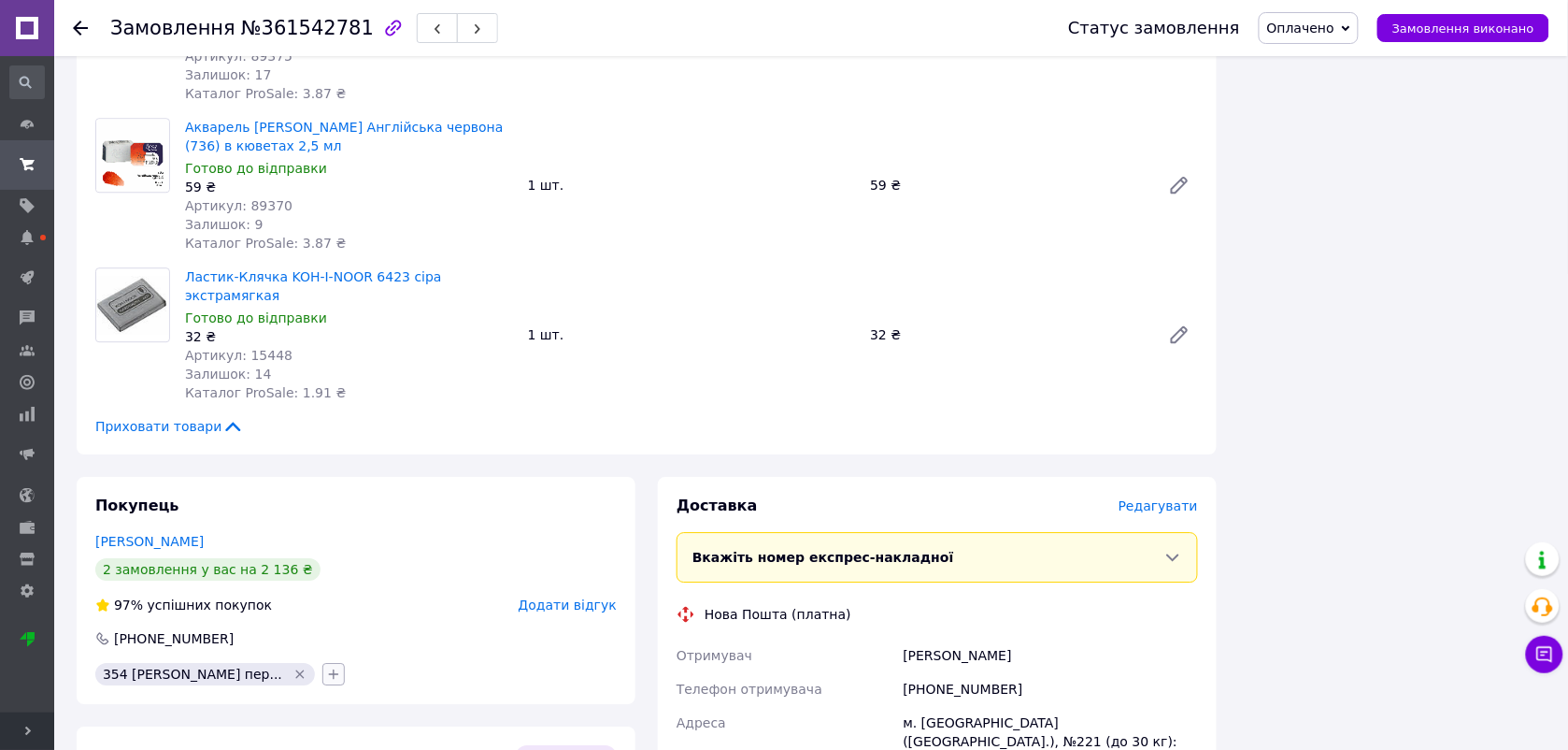
click at [326, 666] on icon "button" at bounding box center [333, 673] width 15 height 15
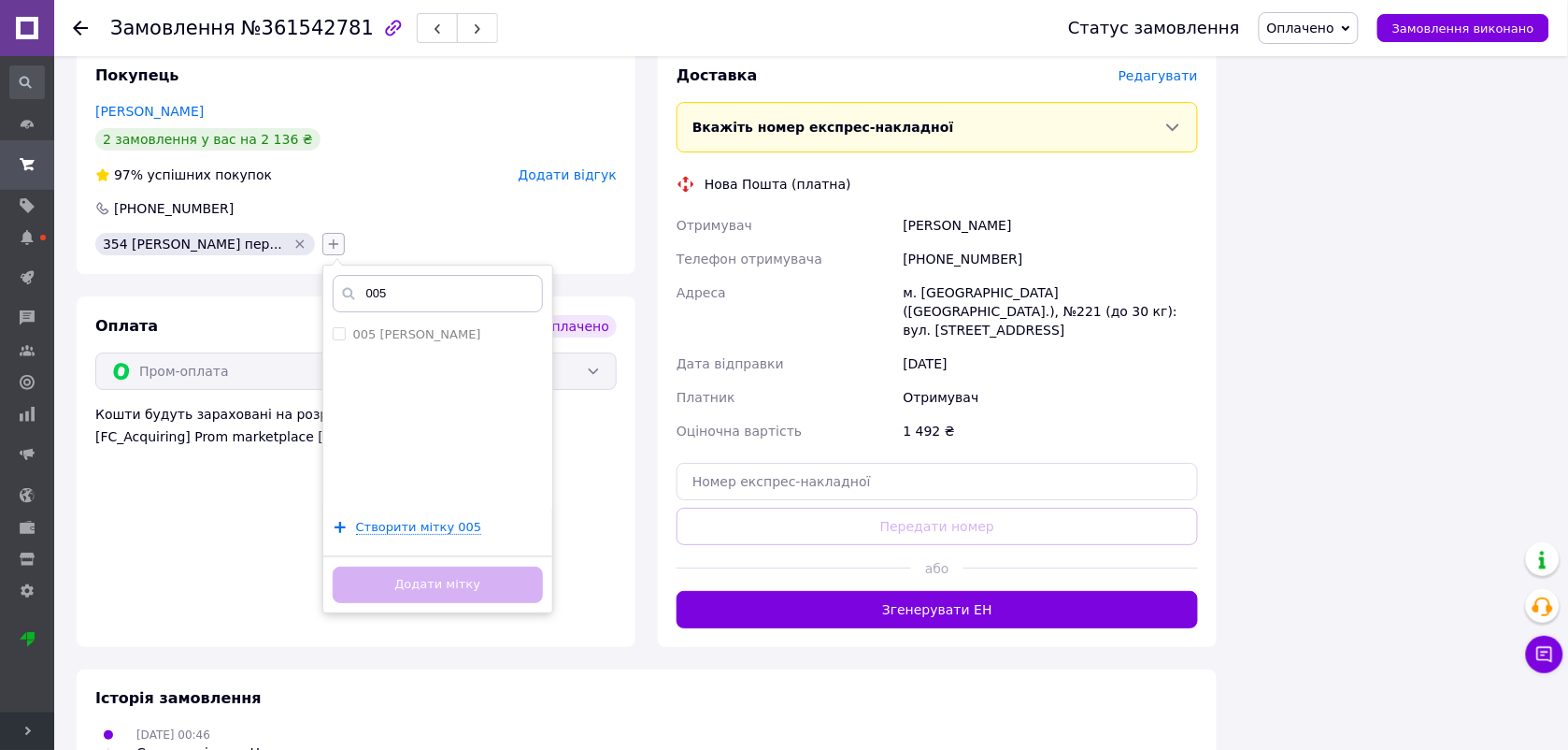
scroll to position [1821, 0]
type input "005"
click at [384, 325] on div "005 Холбейн" at bounding box center [438, 333] width 210 height 17
checkbox input "true"
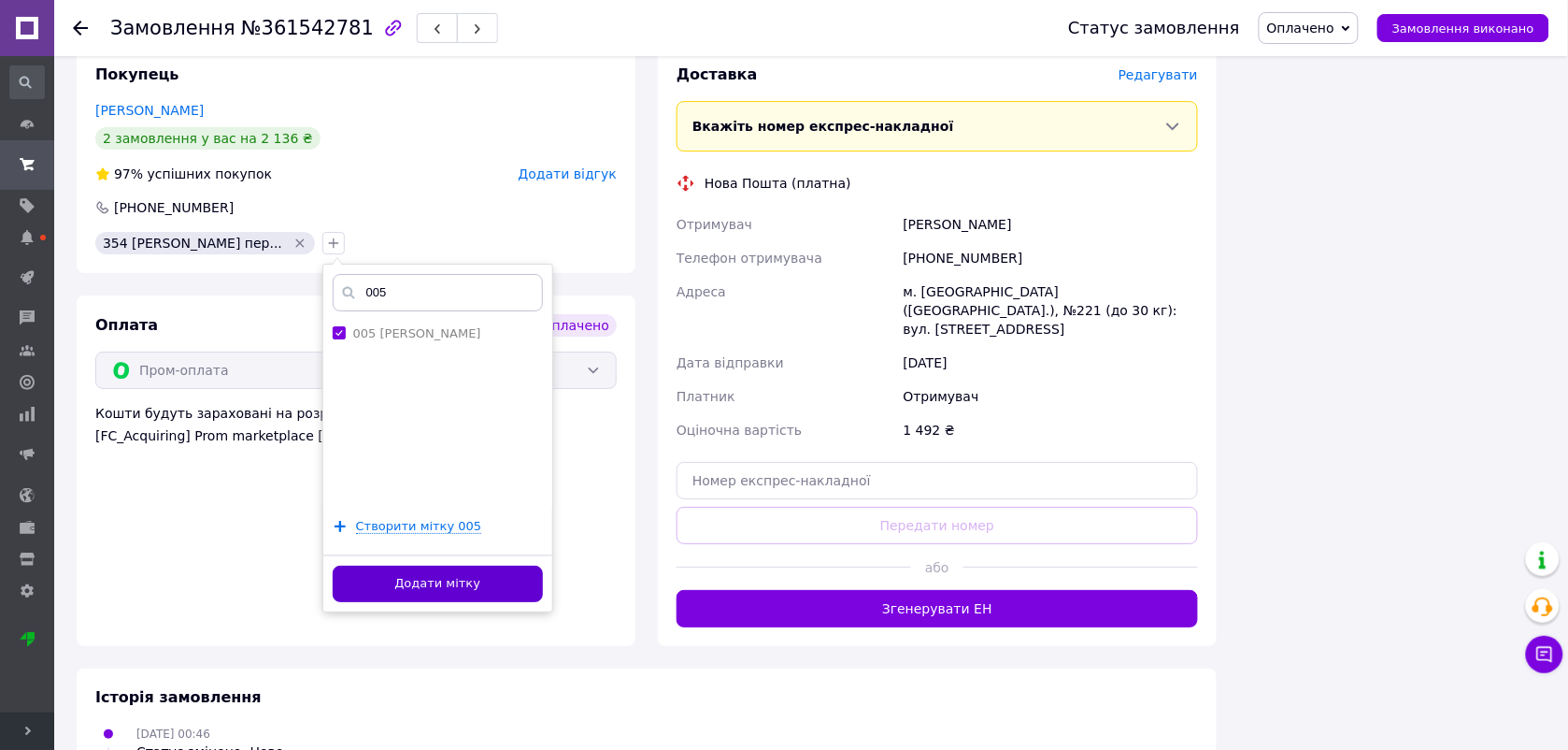
click at [397, 566] on button "Додати мітку" at bounding box center [438, 583] width 210 height 36
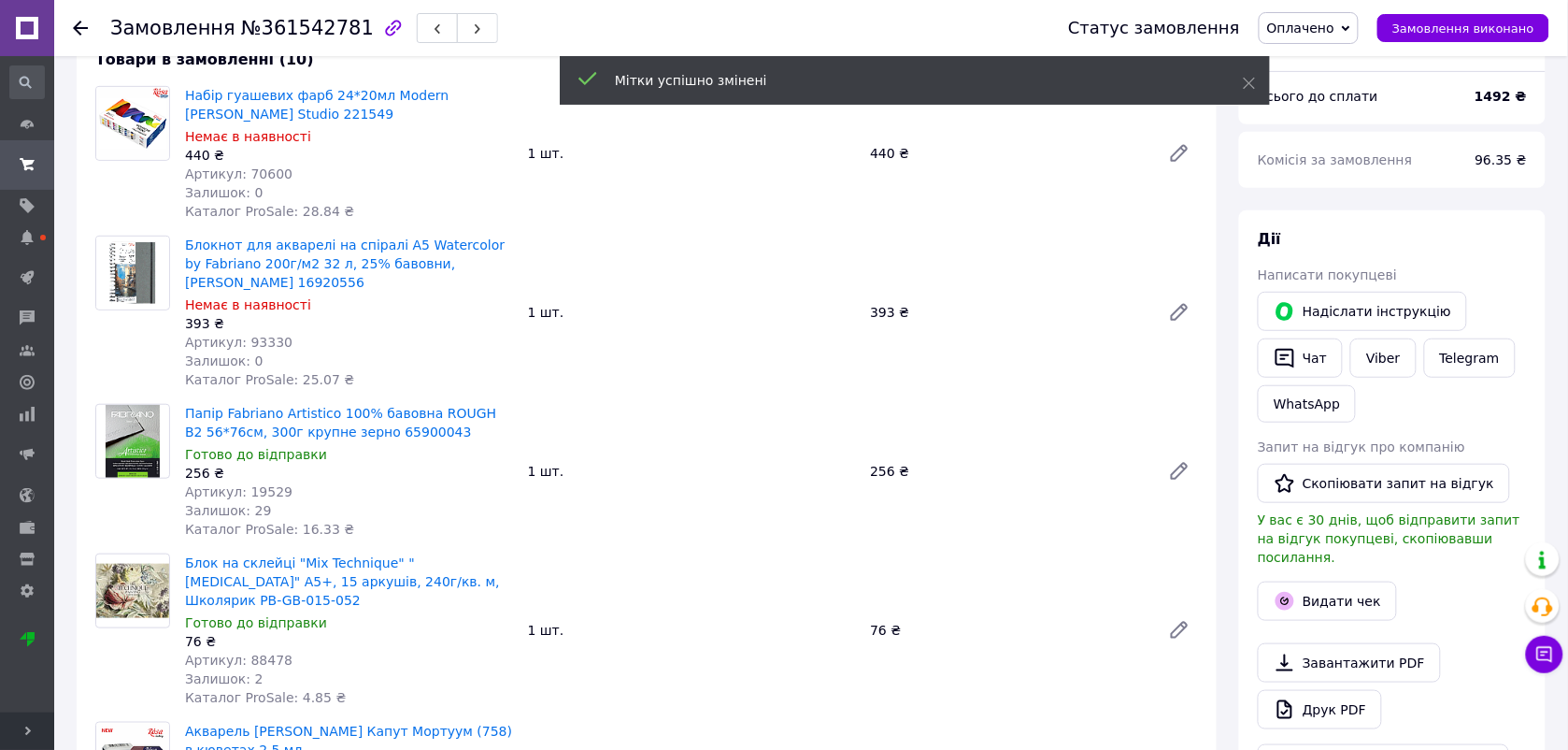
scroll to position [115, 0]
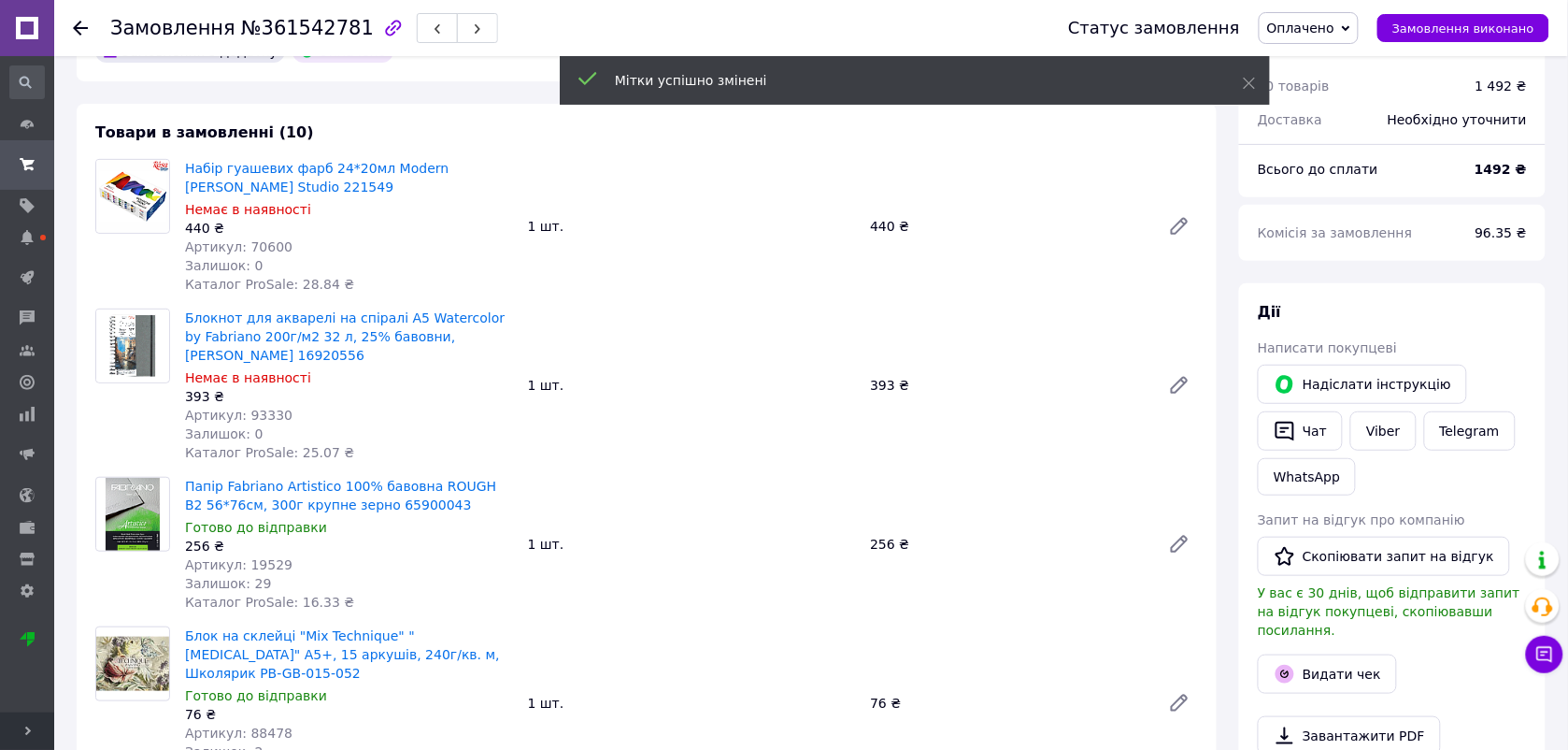
click at [80, 20] on icon at bounding box center [80, 27] width 15 height 15
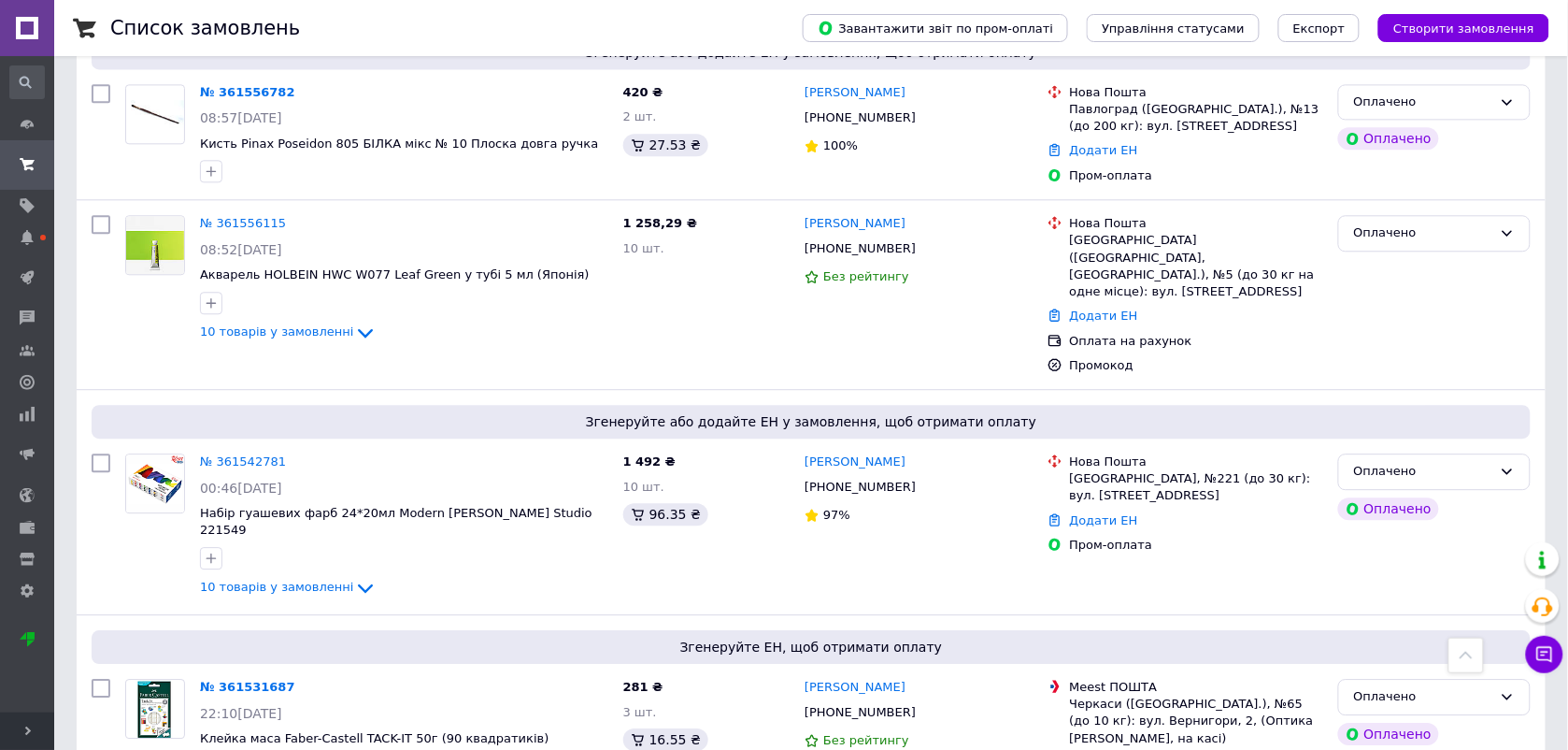
scroll to position [1219, 0]
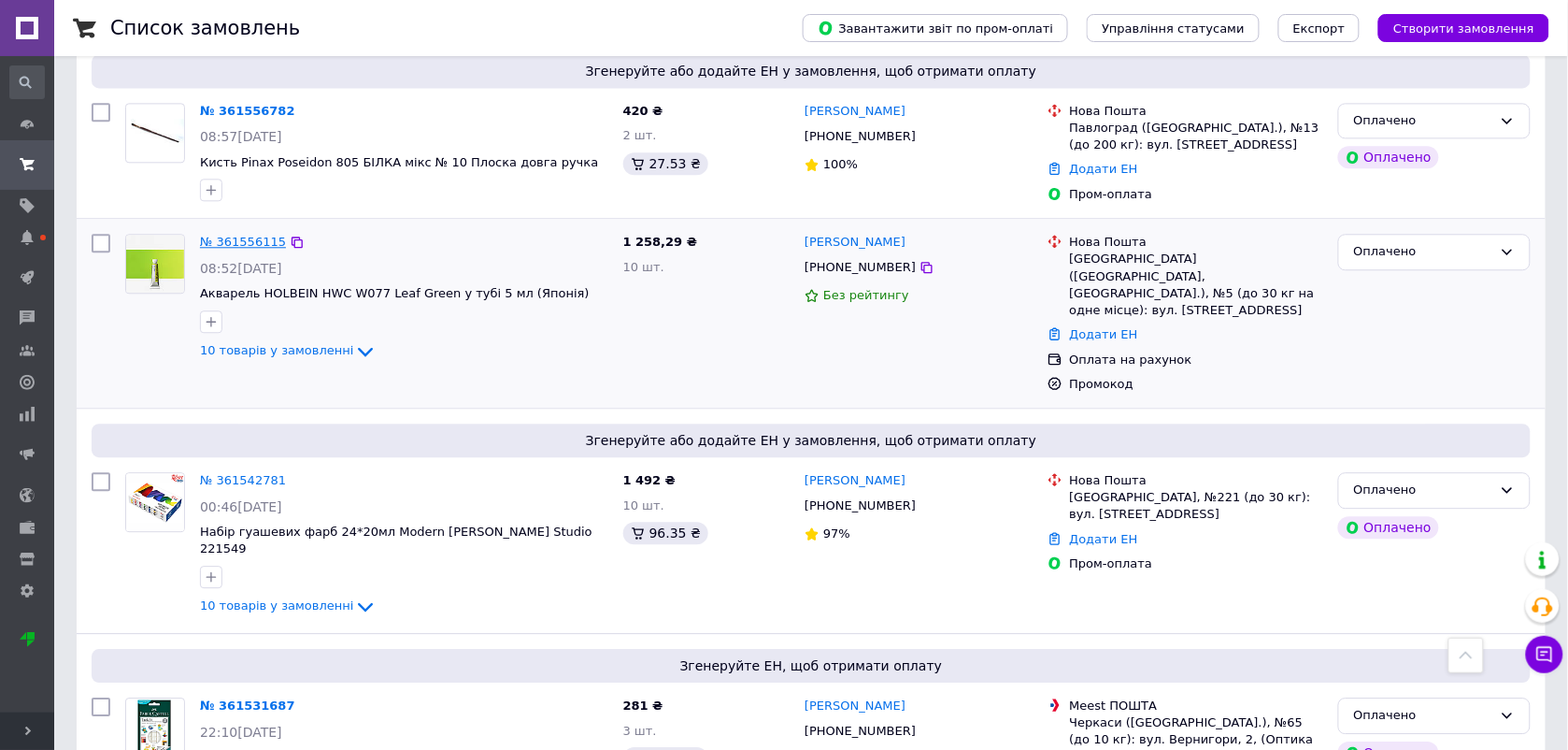
click at [237, 235] on link "№ 361556115" at bounding box center [243, 242] width 86 height 14
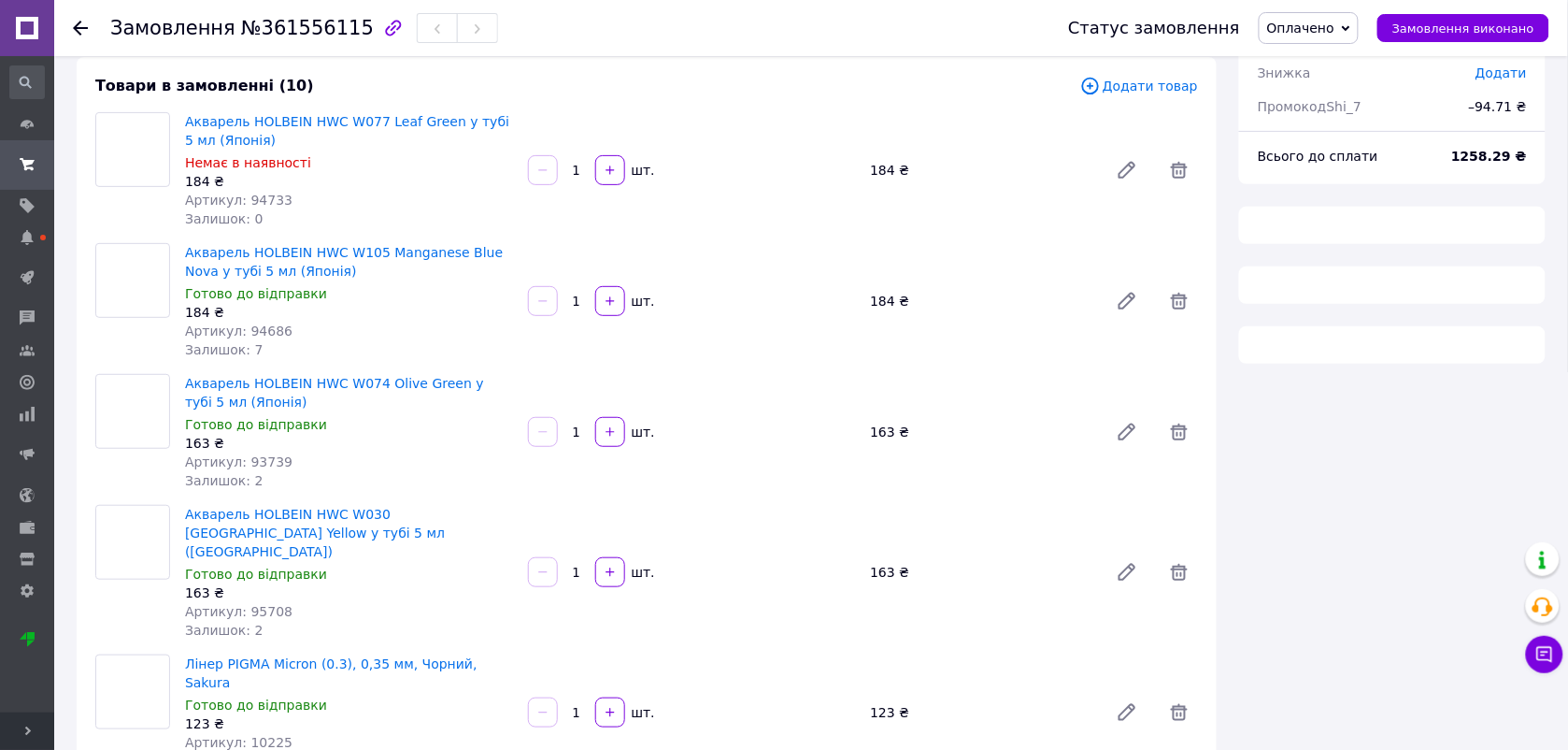
scroll to position [1219, 0]
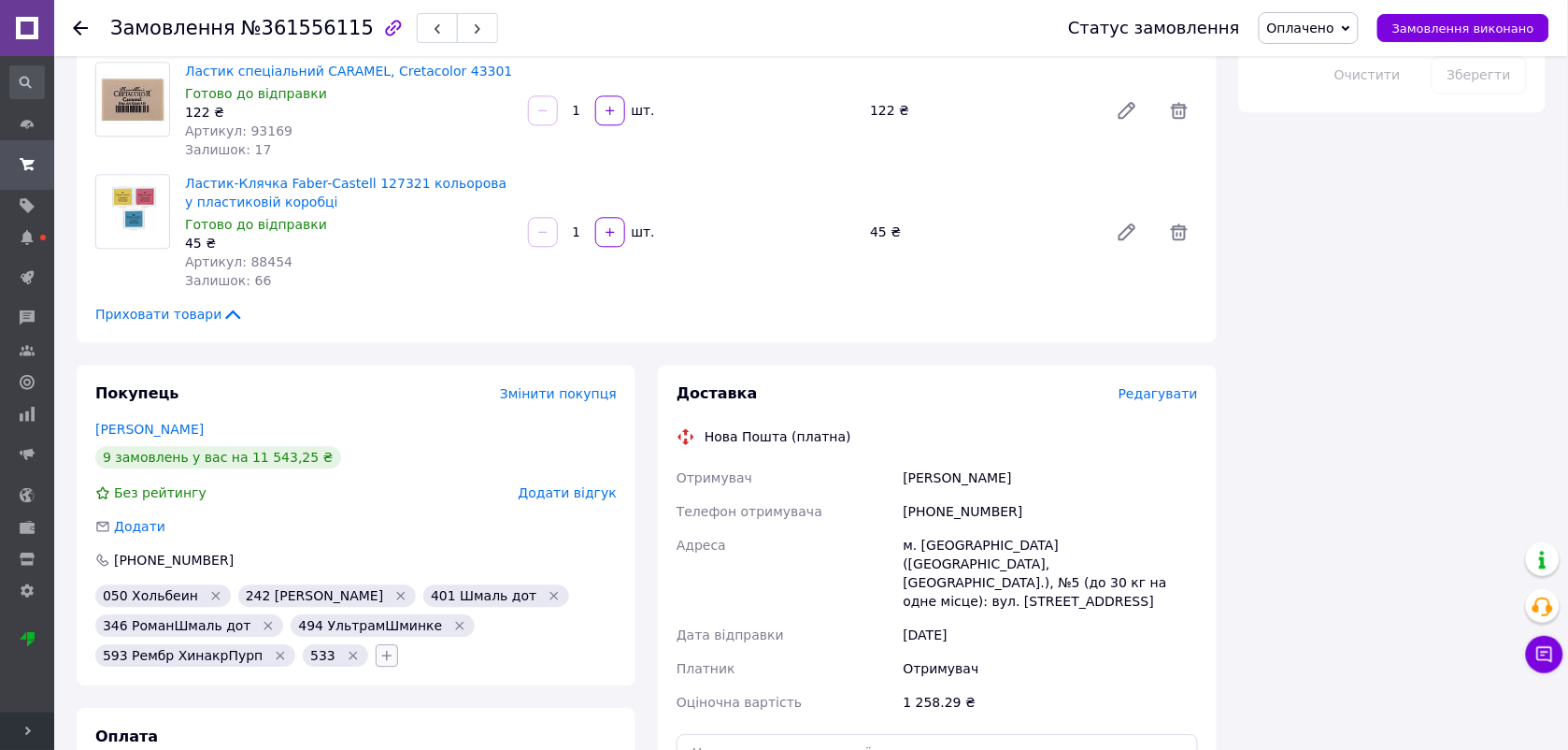
click at [380, 648] on icon "button" at bounding box center [387, 655] width 15 height 15
type input "005"
click at [428, 738] on label "005 Холбейн" at bounding box center [469, 745] width 128 height 14
checkbox input "true"
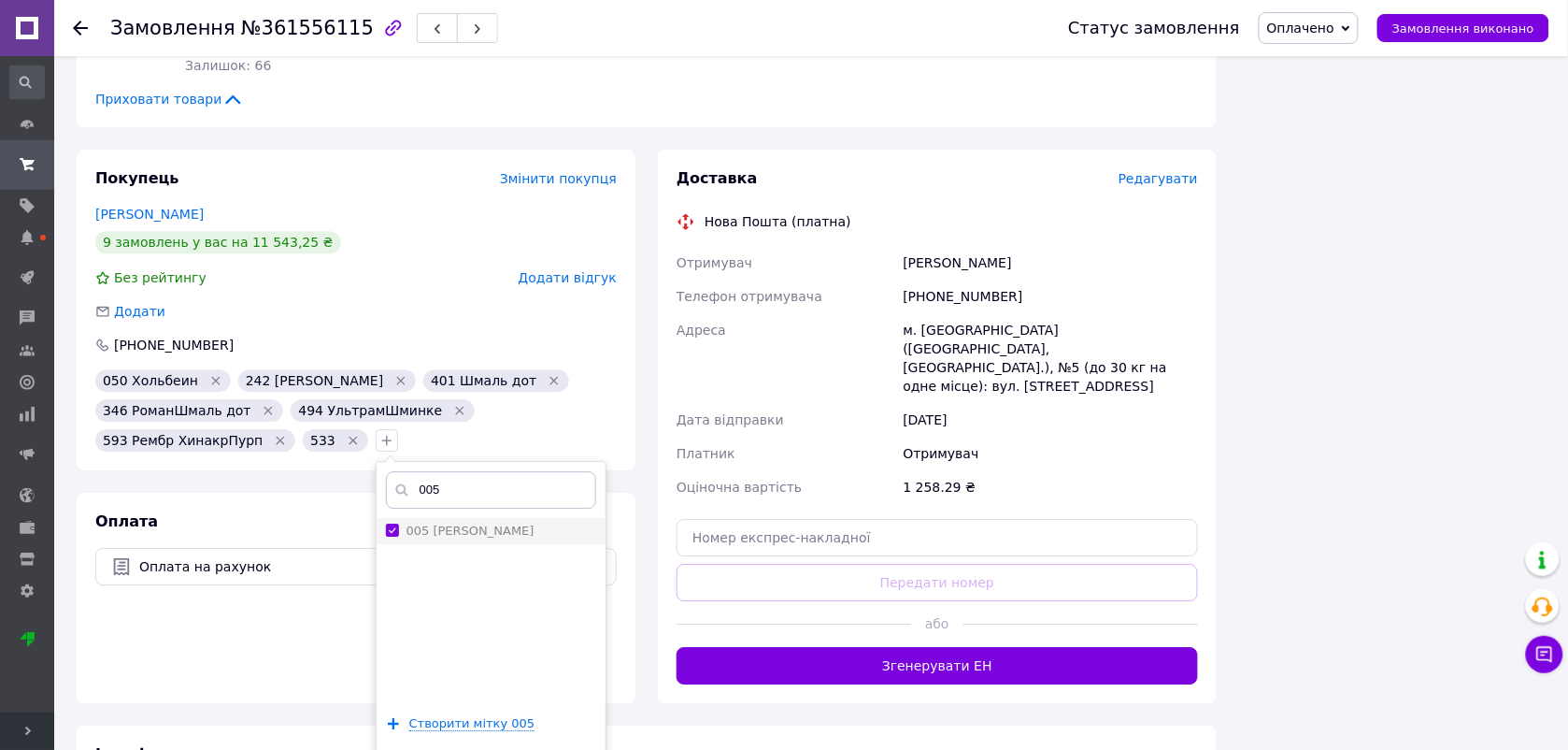
scroll to position [1436, 0]
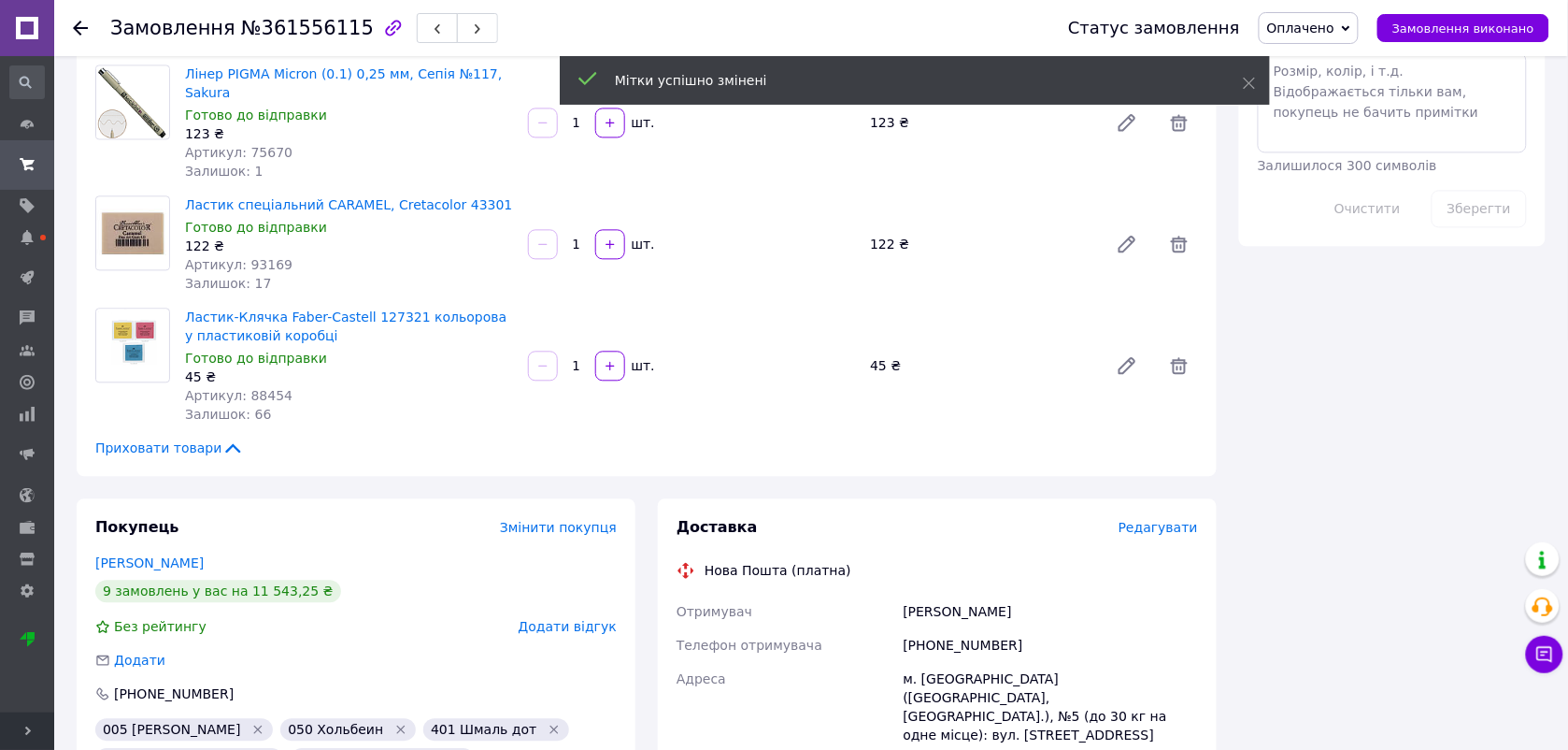
scroll to position [1085, 0]
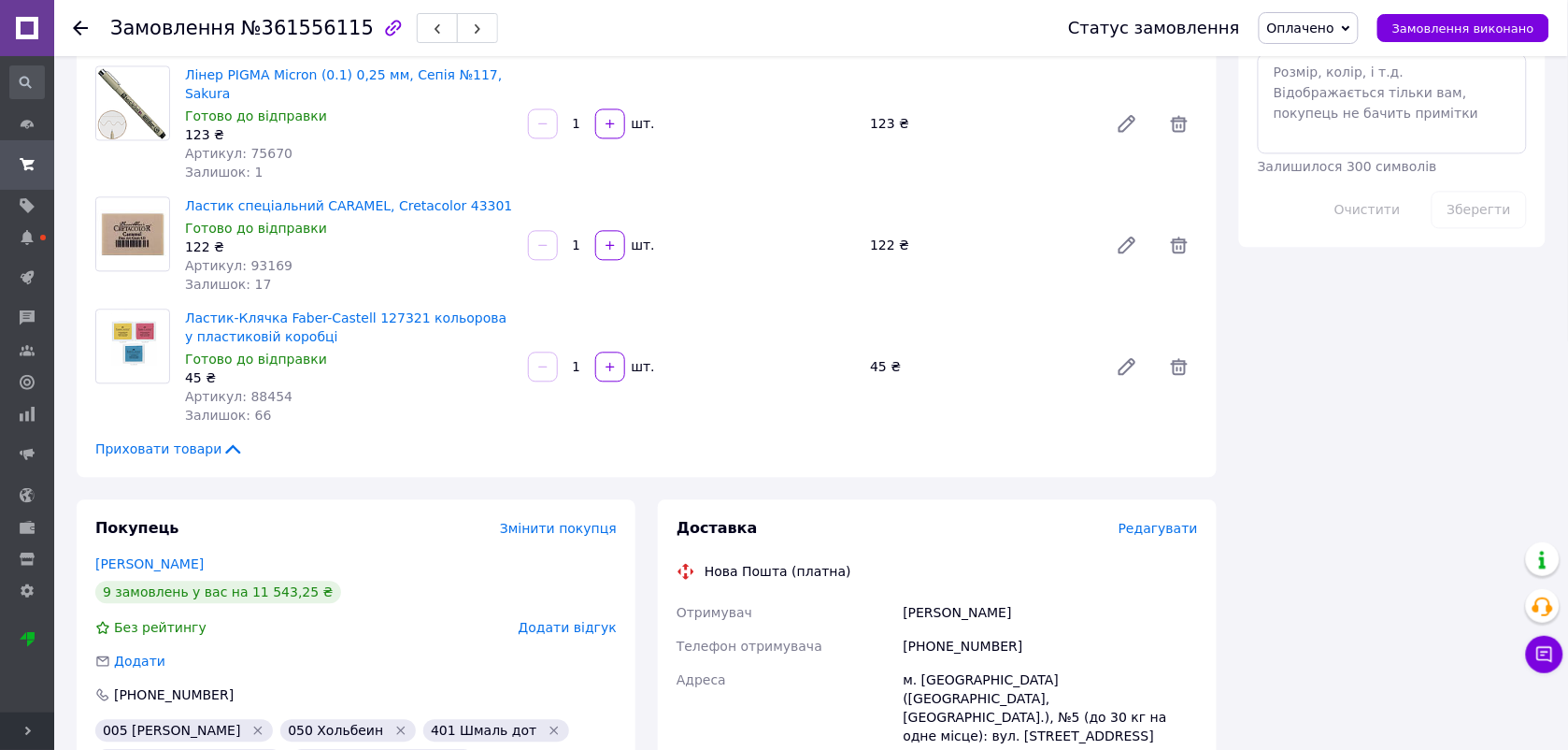
click at [82, 31] on icon at bounding box center [80, 27] width 15 height 15
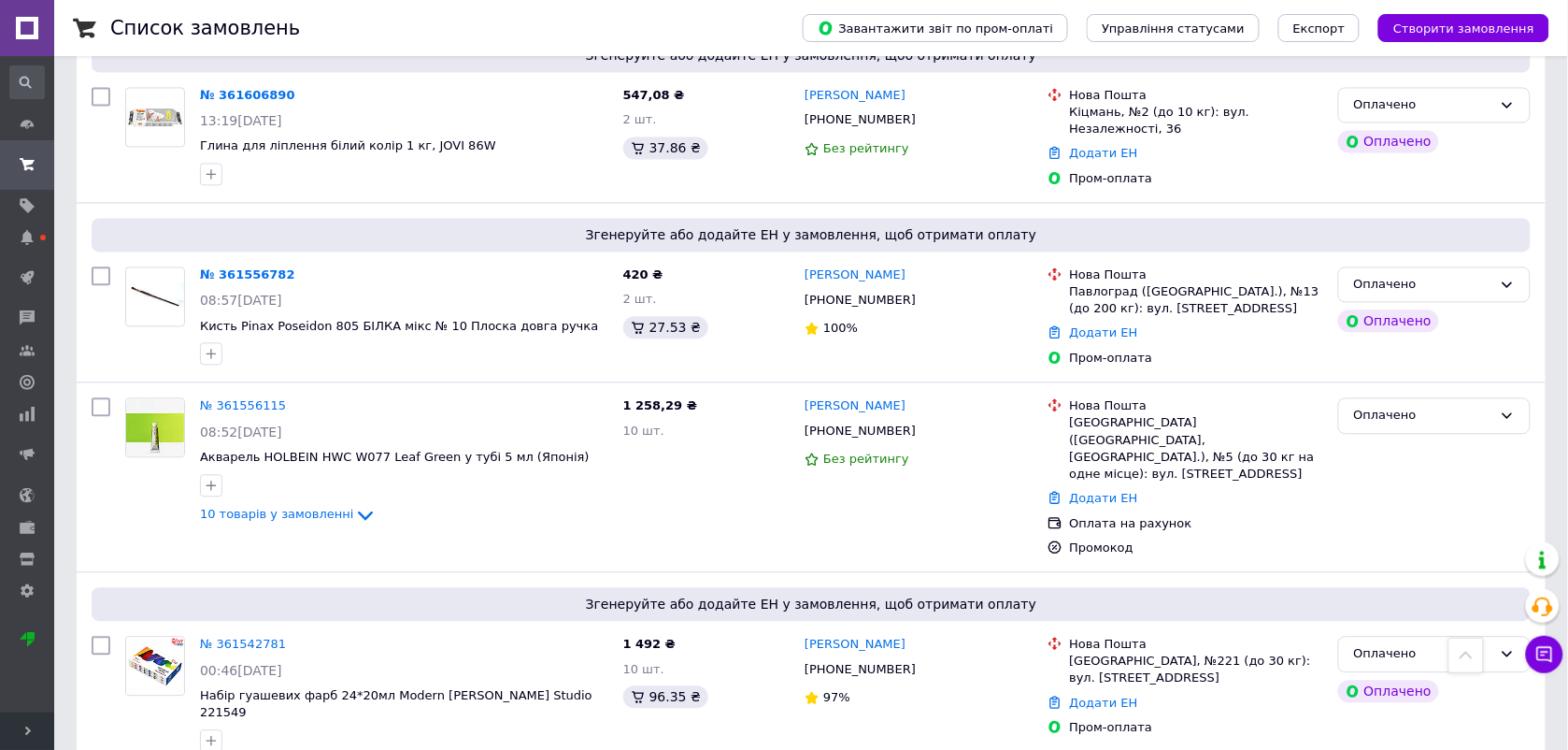
scroll to position [1061, 0]
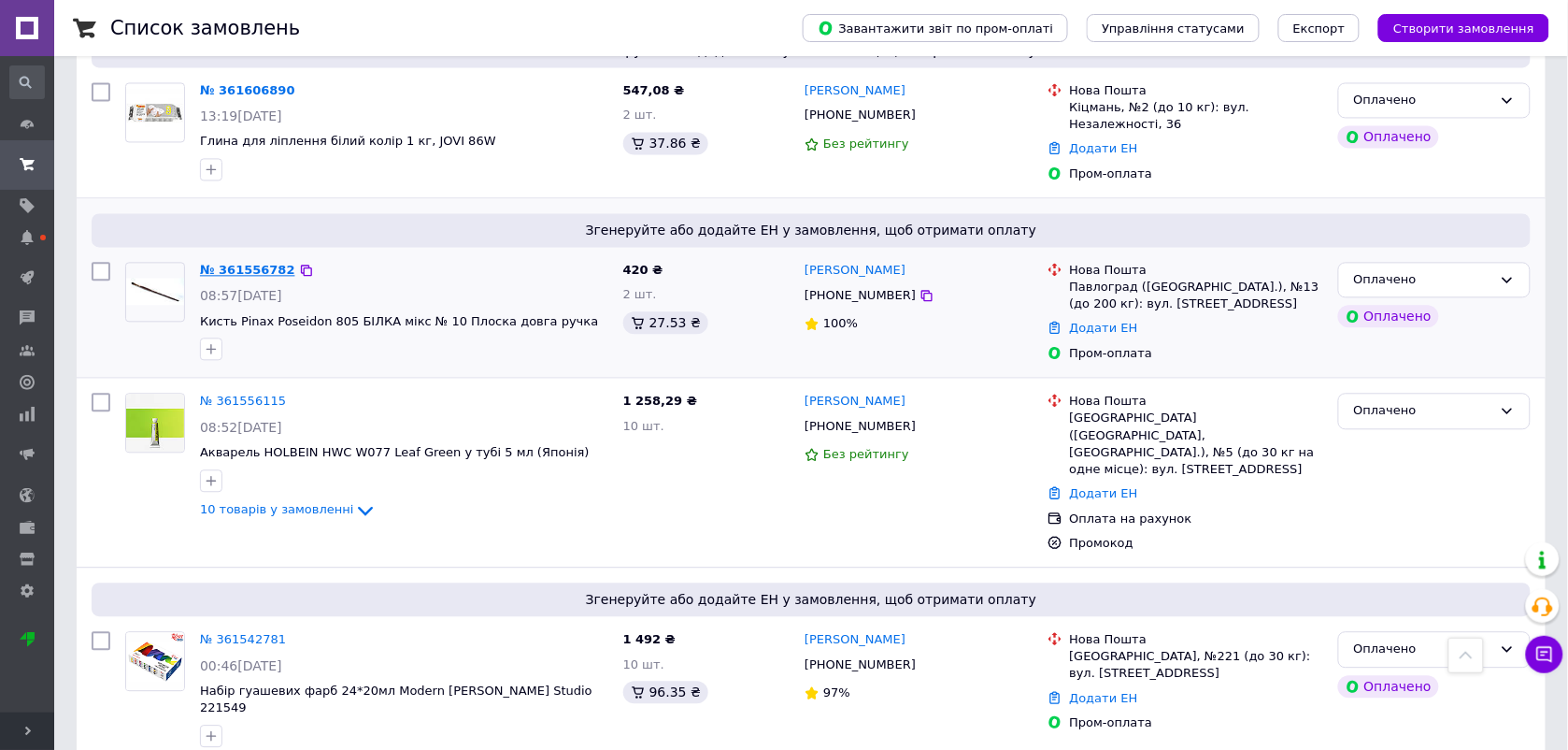
click at [242, 267] on link "№ 361556782" at bounding box center [247, 270] width 95 height 14
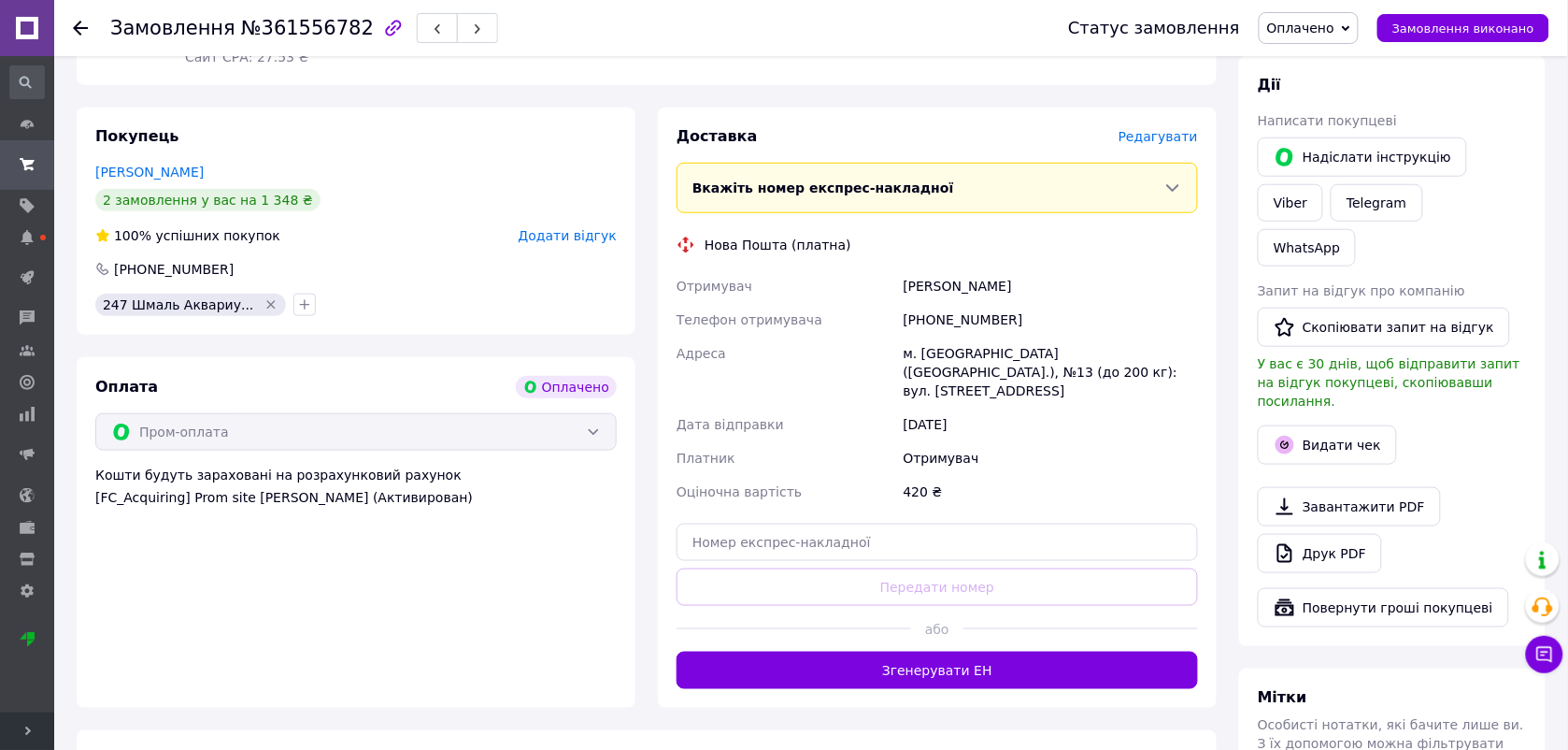
scroll to position [343, 0]
click at [171, 166] on link "Матосов Олександр" at bounding box center [149, 170] width 108 height 15
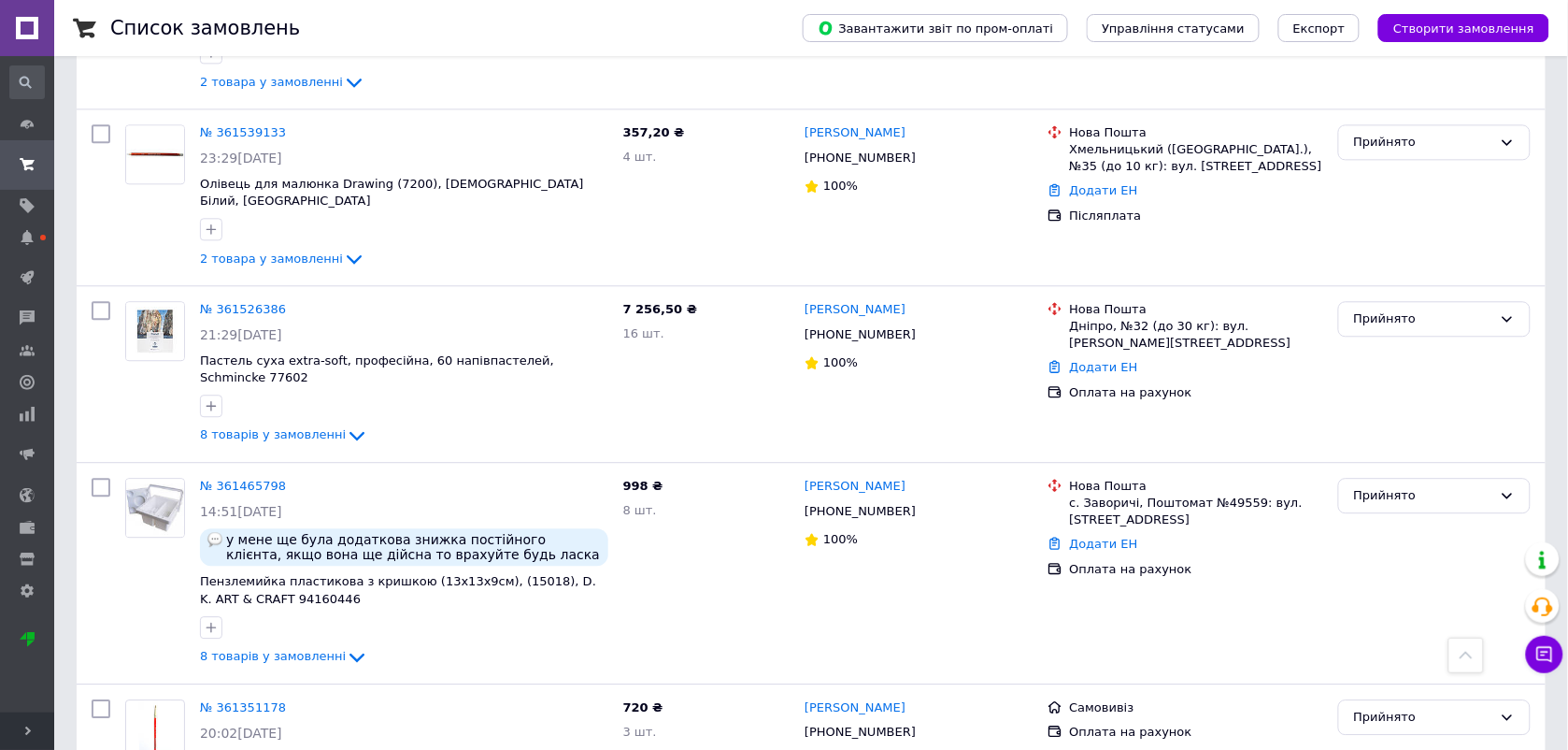
scroll to position [1125, 0]
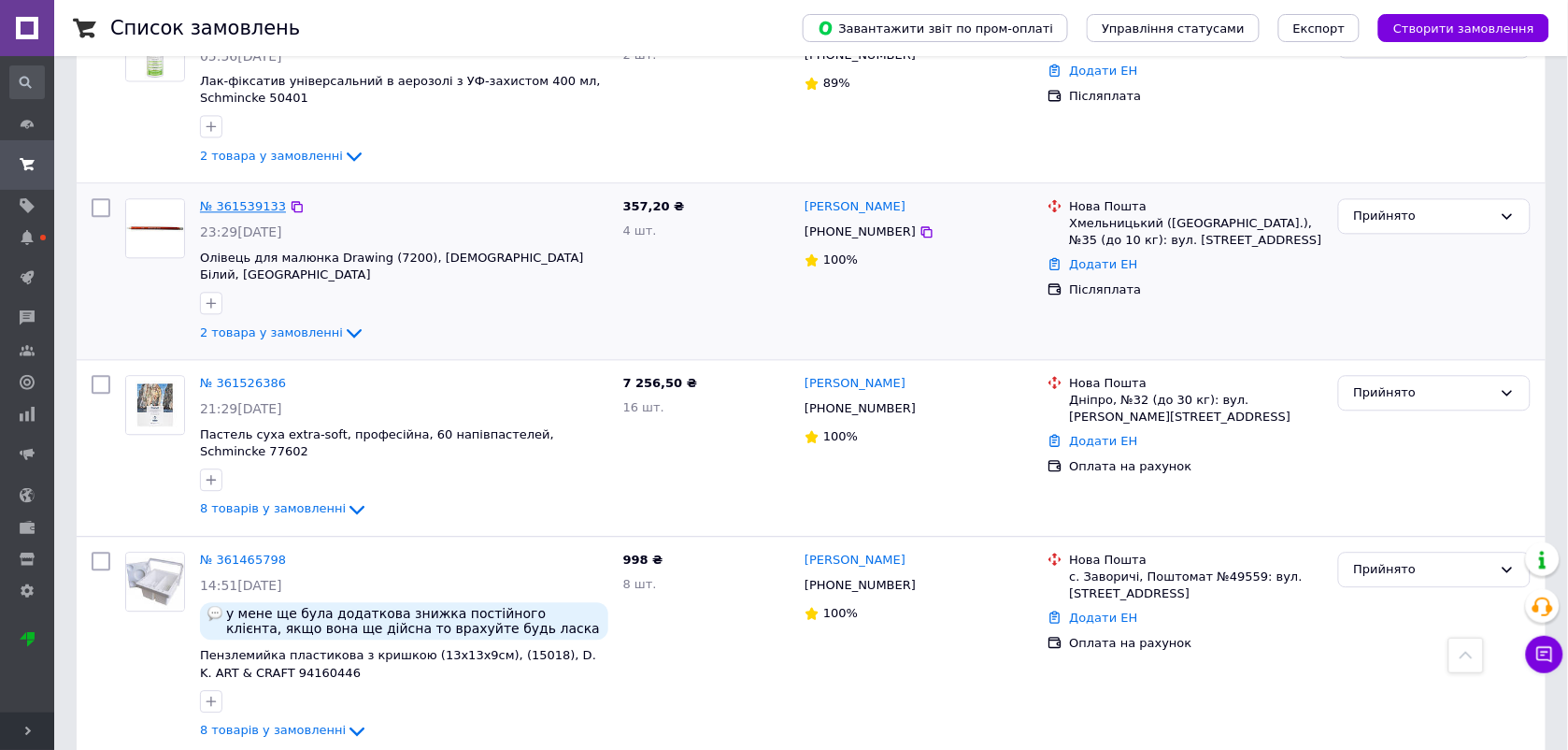
click at [254, 199] on link "№ 361539133" at bounding box center [243, 206] width 86 height 14
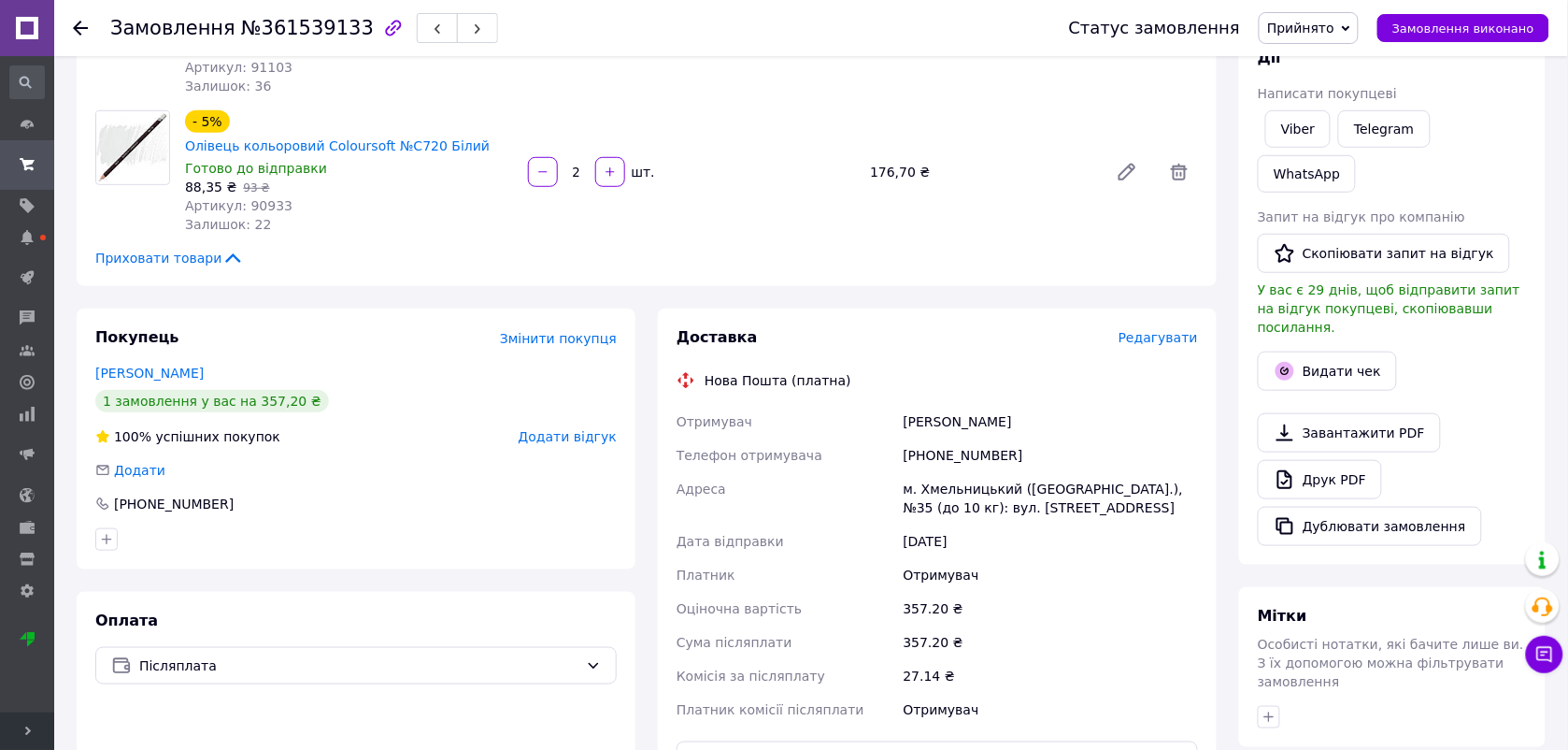
scroll to position [299, 0]
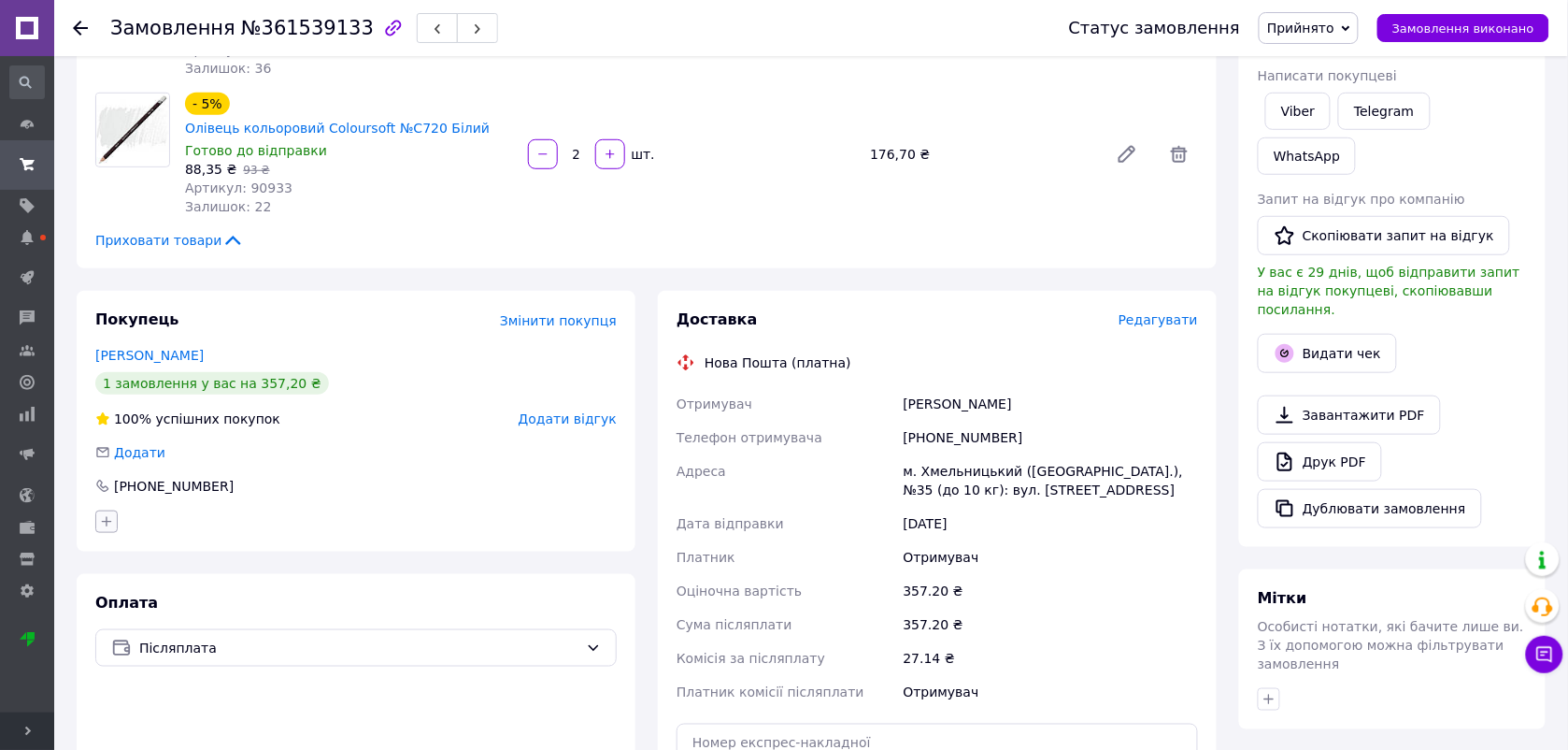
click at [109, 510] on button "button" at bounding box center [106, 521] width 22 height 22
type input "кар"
click at [189, 656] on div "карандаш" at bounding box center [210, 664] width 210 height 17
checkbox input "true"
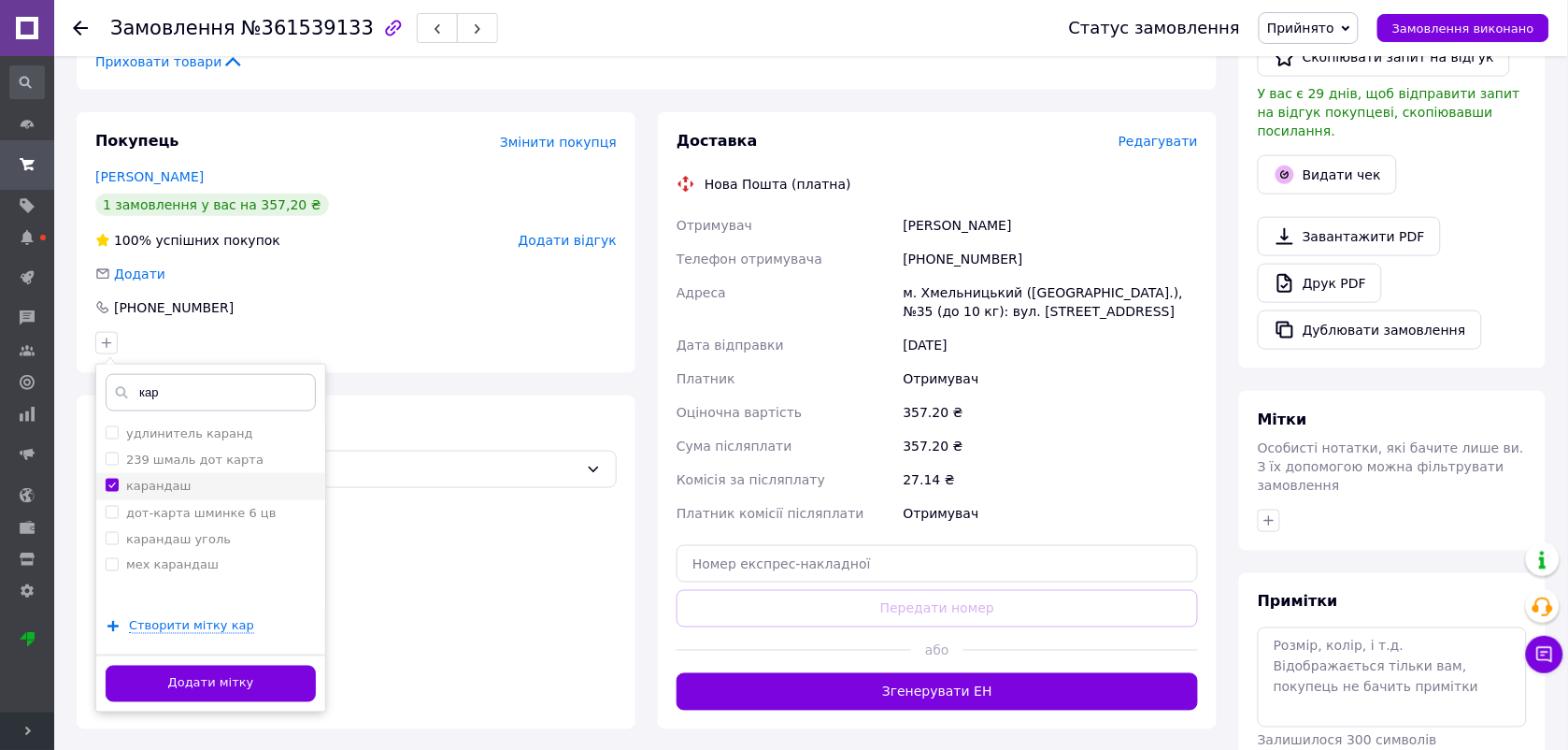
scroll to position [478, 0]
click at [189, 664] on button "Додати мітку" at bounding box center [210, 682] width 210 height 36
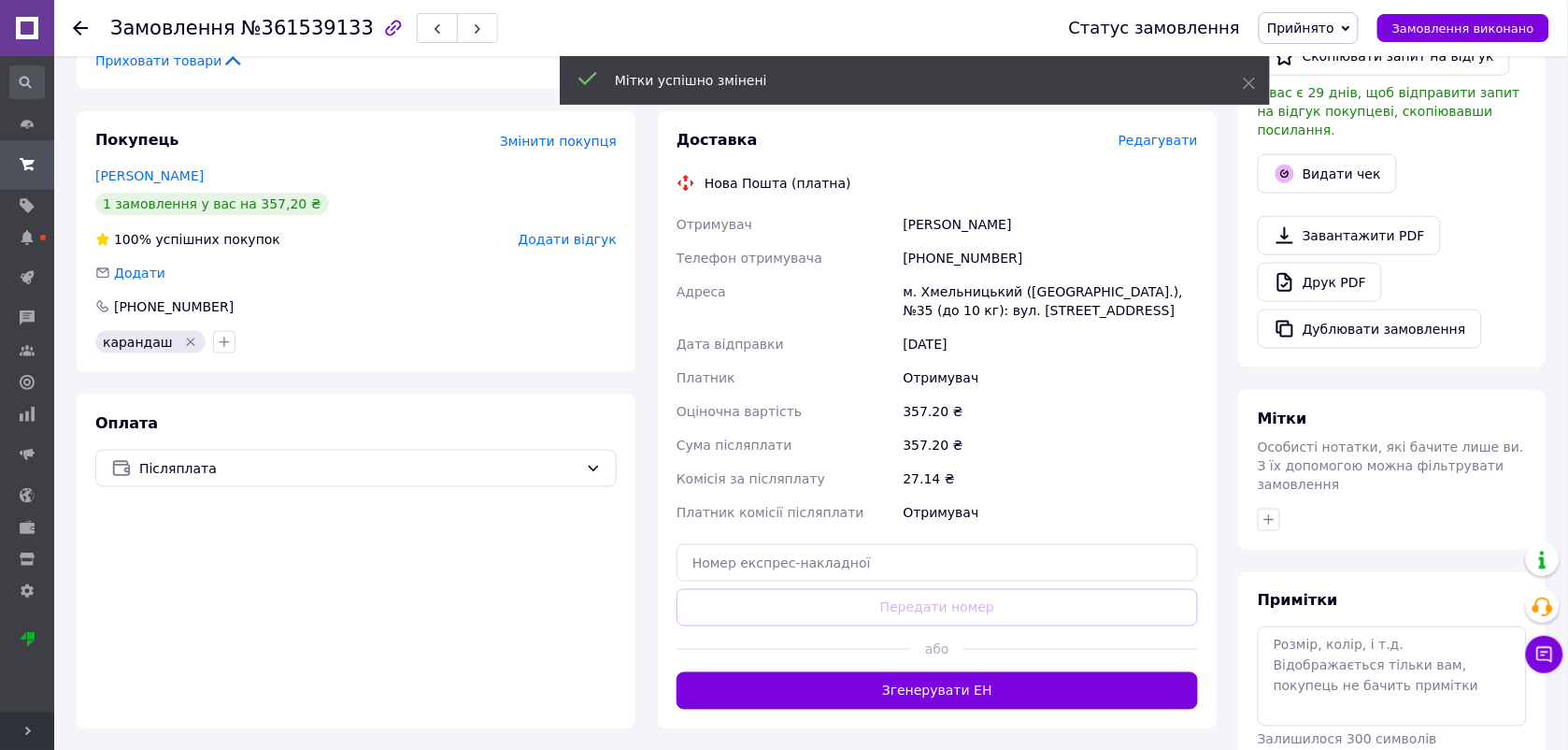
click at [73, 26] on icon at bounding box center [80, 27] width 15 height 15
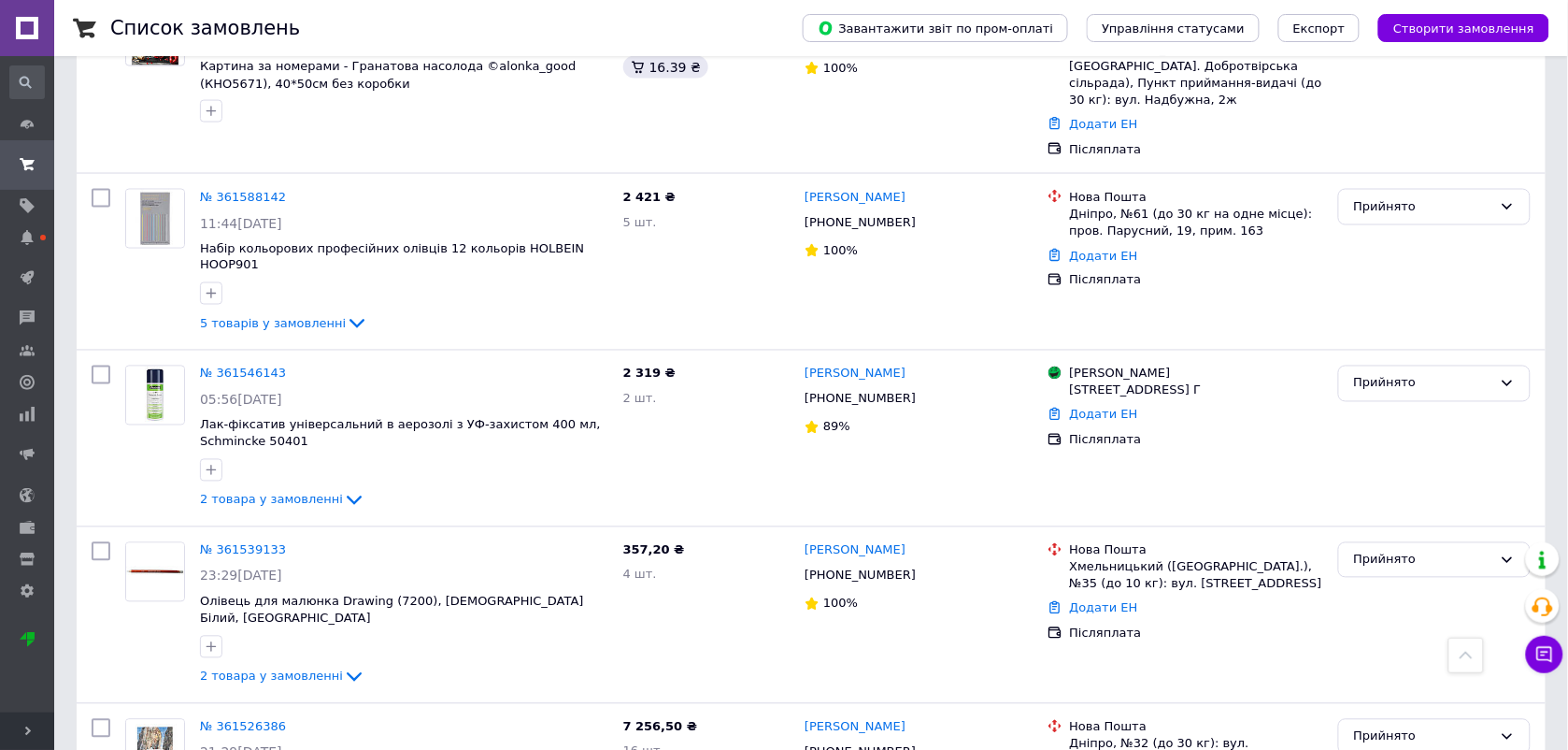
scroll to position [881, 0]
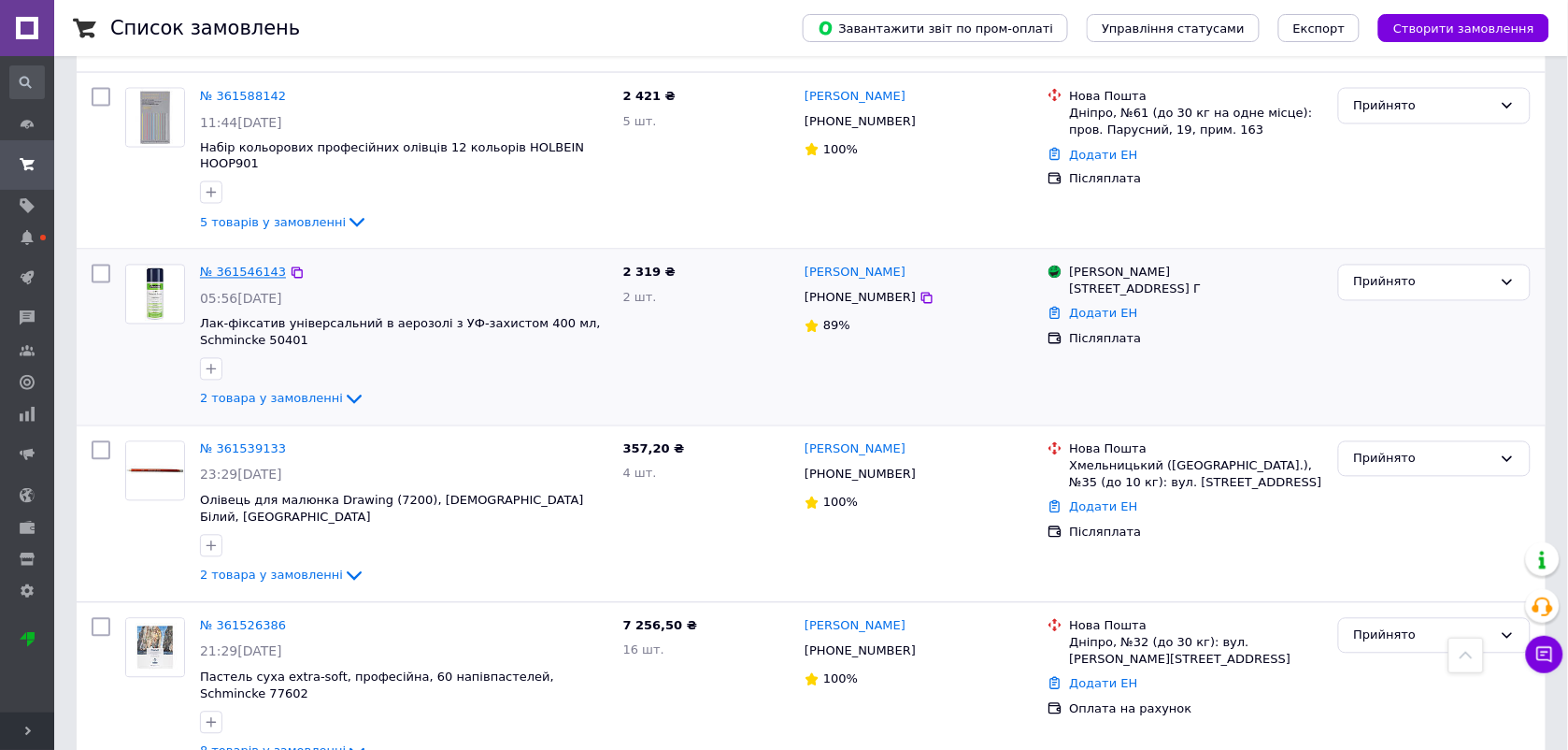
click at [257, 266] on link "№ 361546143" at bounding box center [243, 273] width 86 height 14
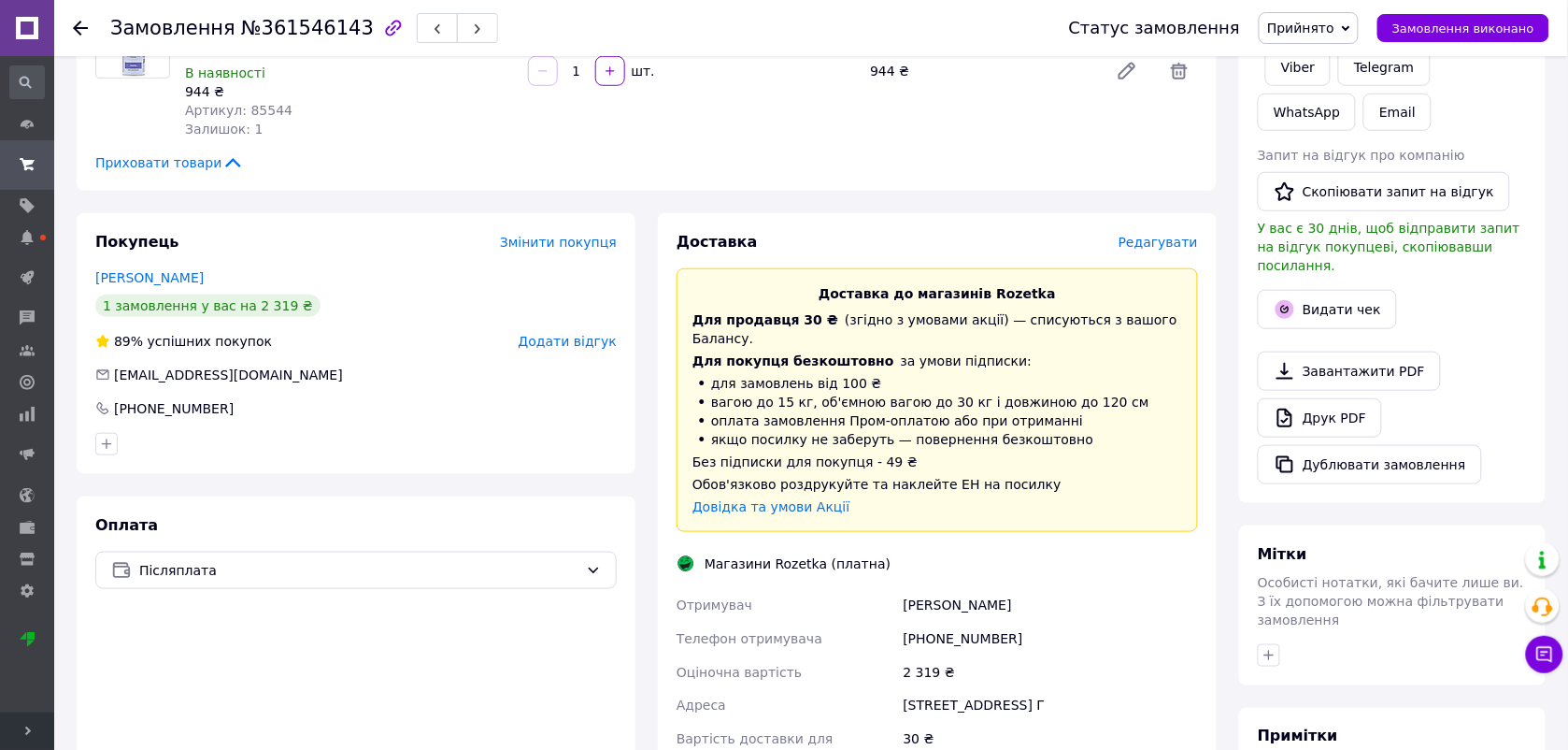
scroll to position [346, 0]
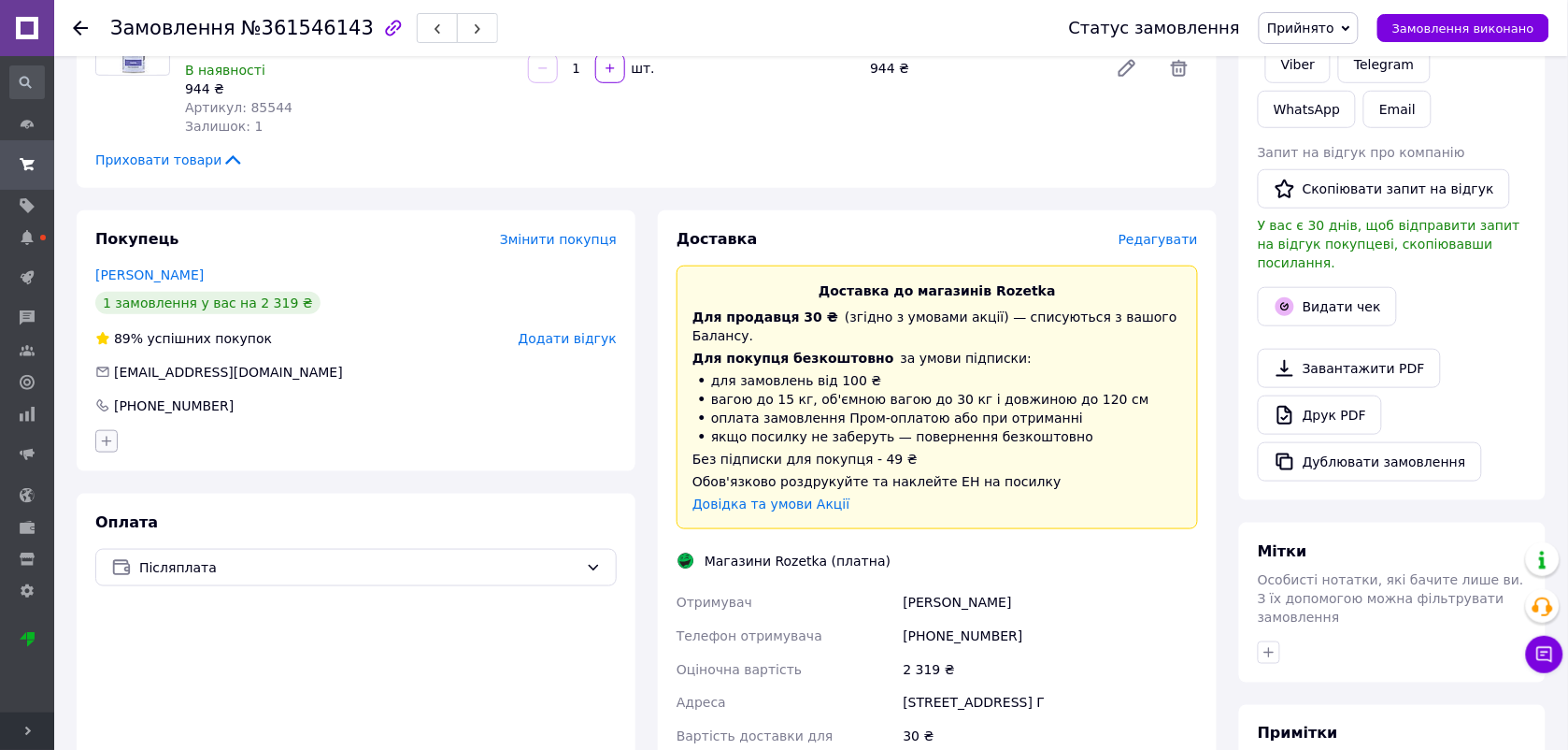
click at [103, 433] on icon "button" at bounding box center [106, 440] width 15 height 15
type input "кар"
click at [213, 576] on div "карандаш" at bounding box center [210, 583] width 210 height 17
checkbox input "true"
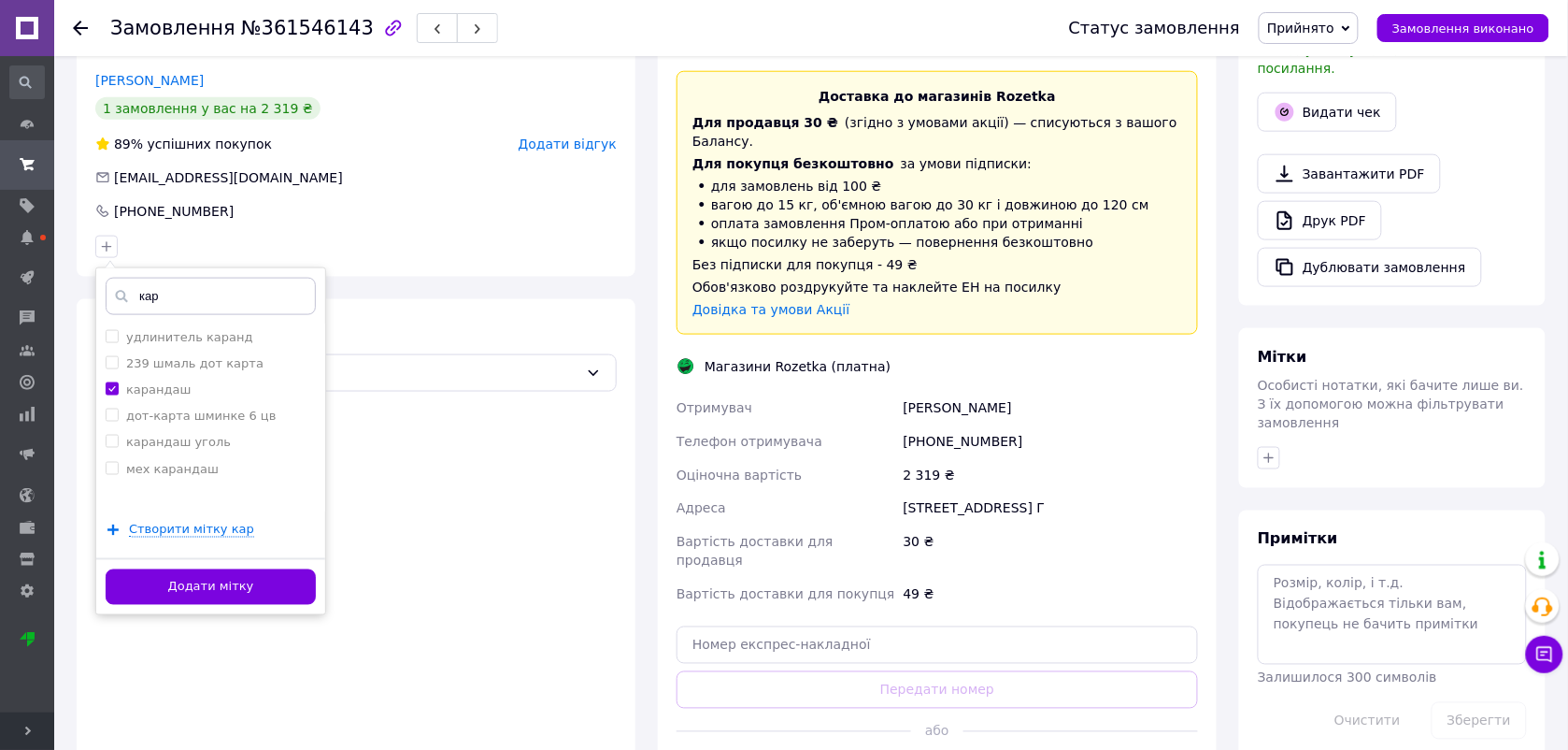
scroll to position [543, 0]
click at [281, 568] on button "Додати мітку" at bounding box center [210, 585] width 210 height 36
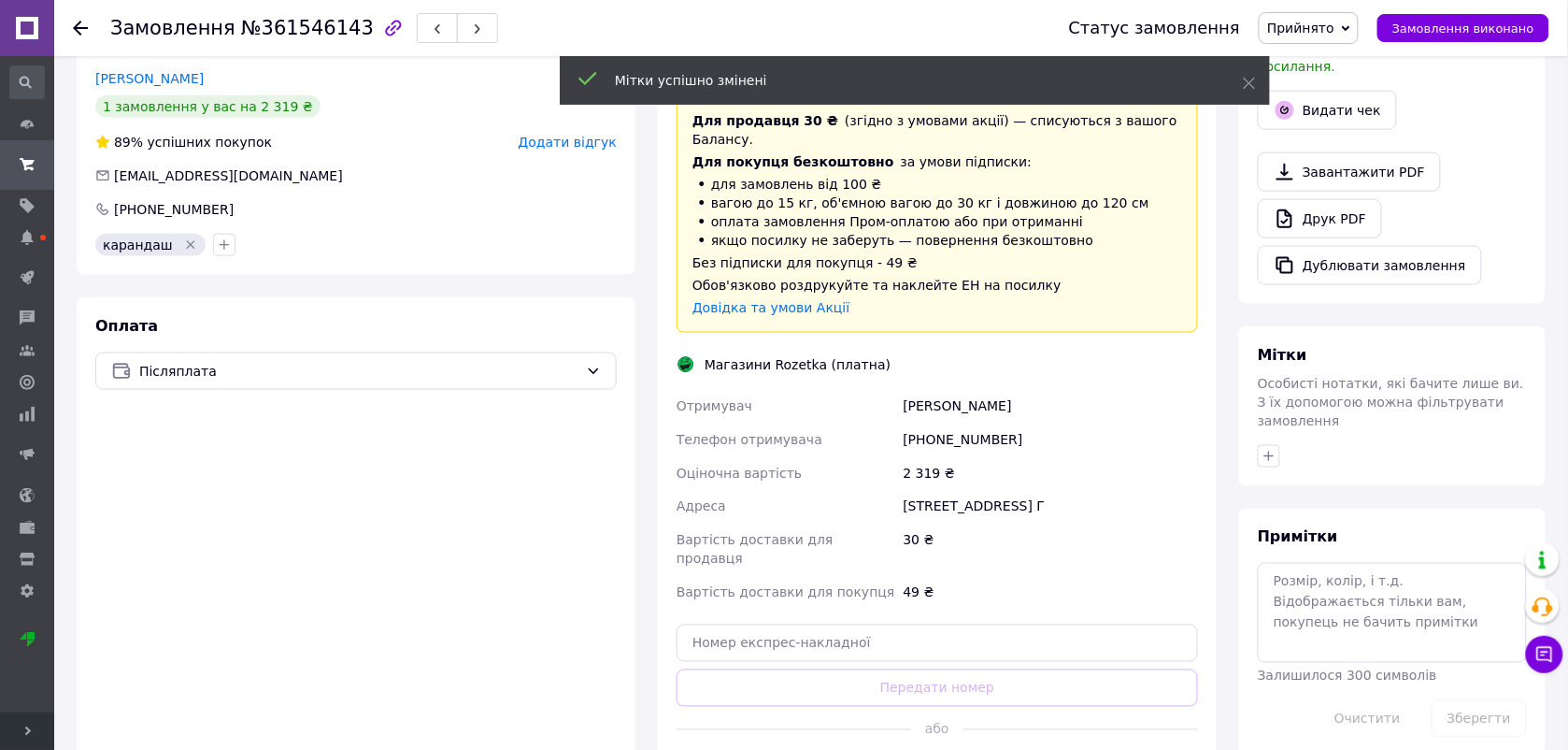
click at [76, 20] on icon at bounding box center [80, 27] width 15 height 15
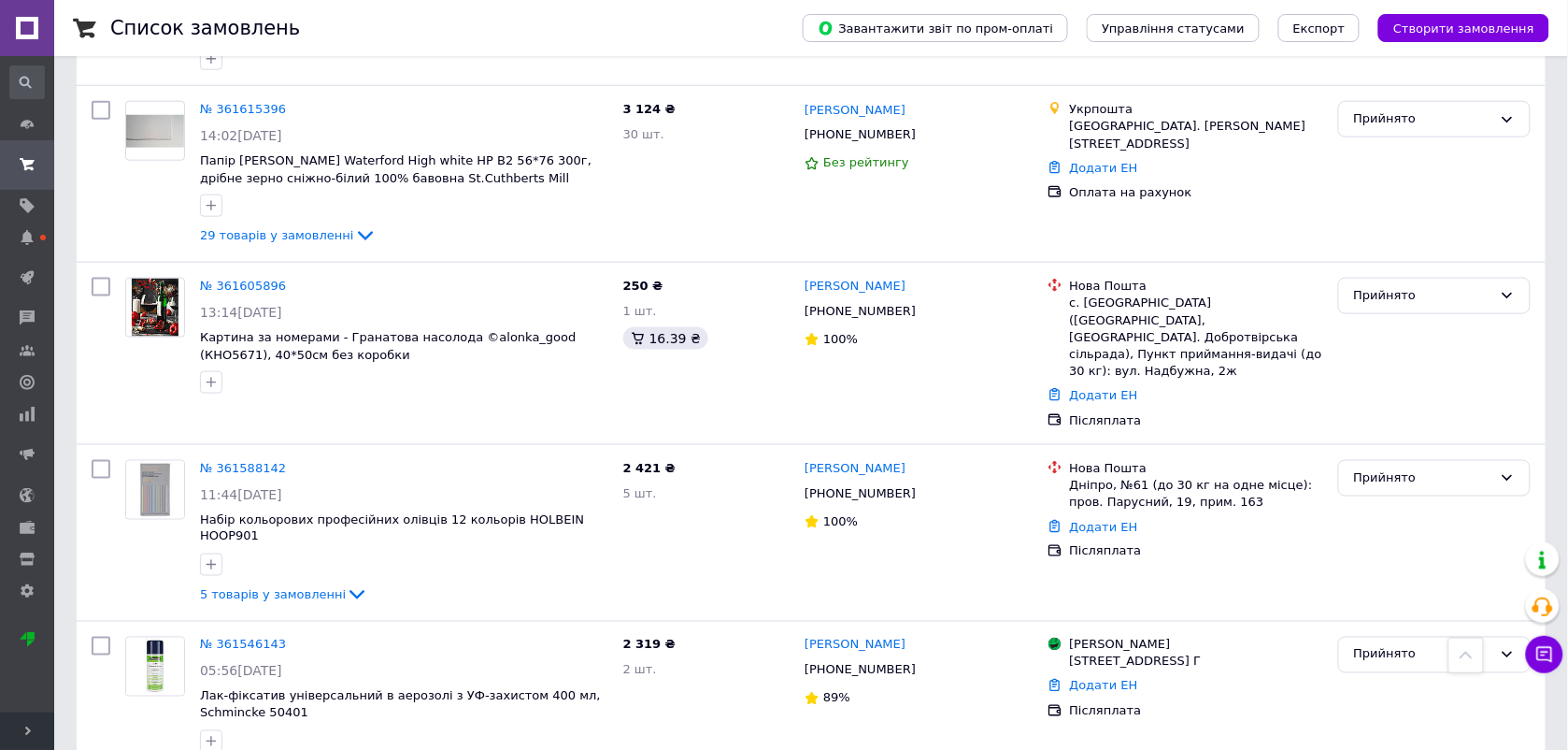
scroll to position [506, 0]
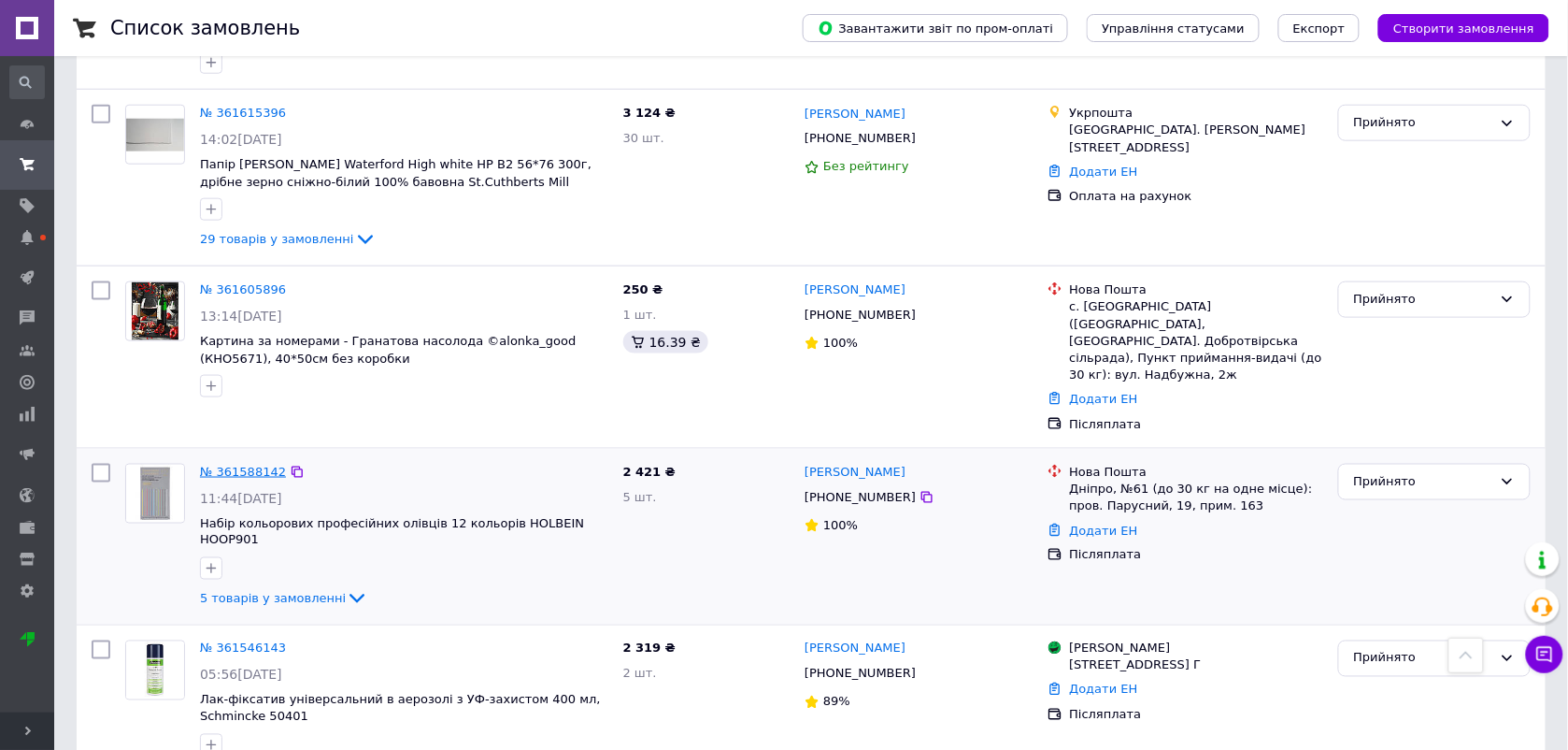
click at [243, 465] on link "№ 361588142" at bounding box center [243, 471] width 86 height 14
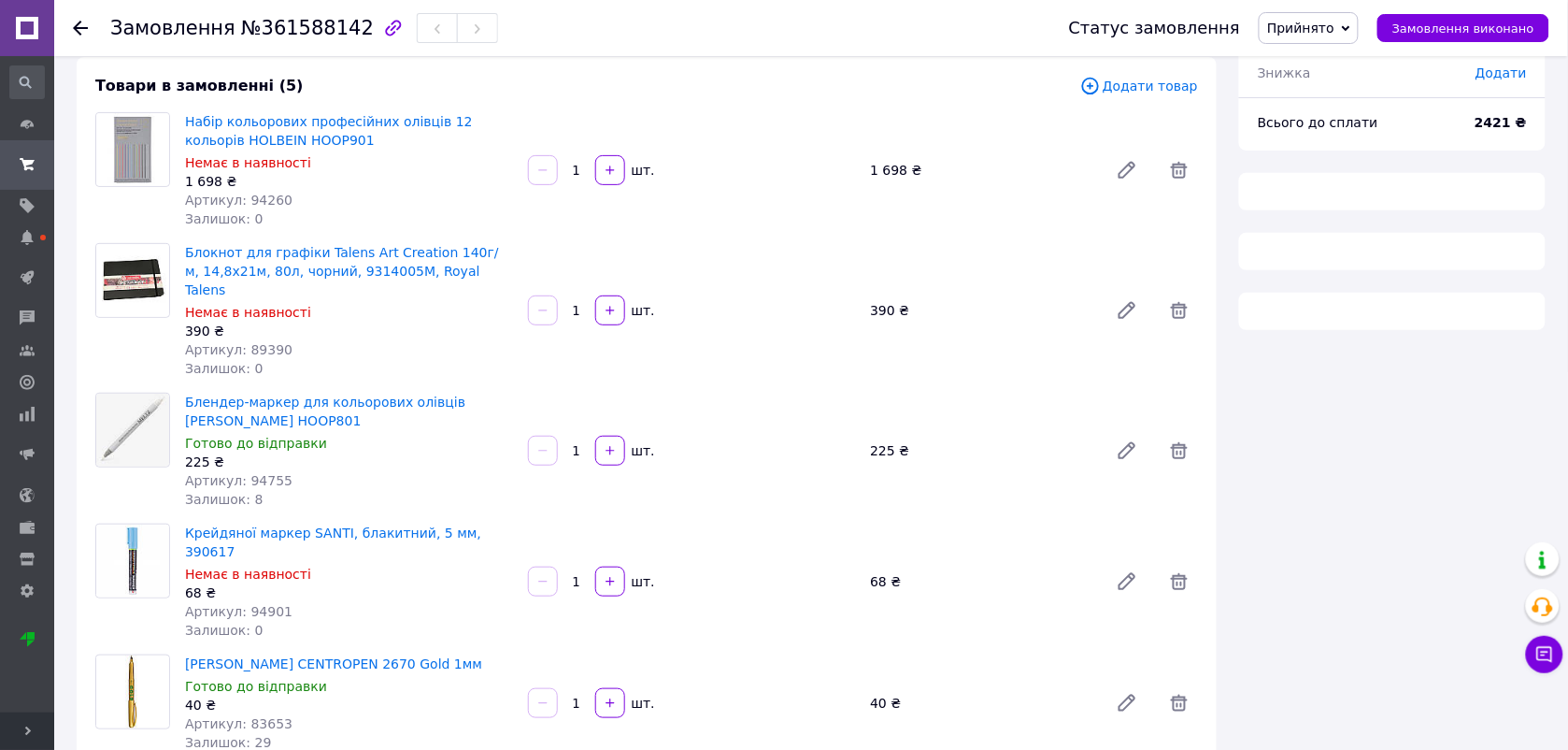
scroll to position [506, 0]
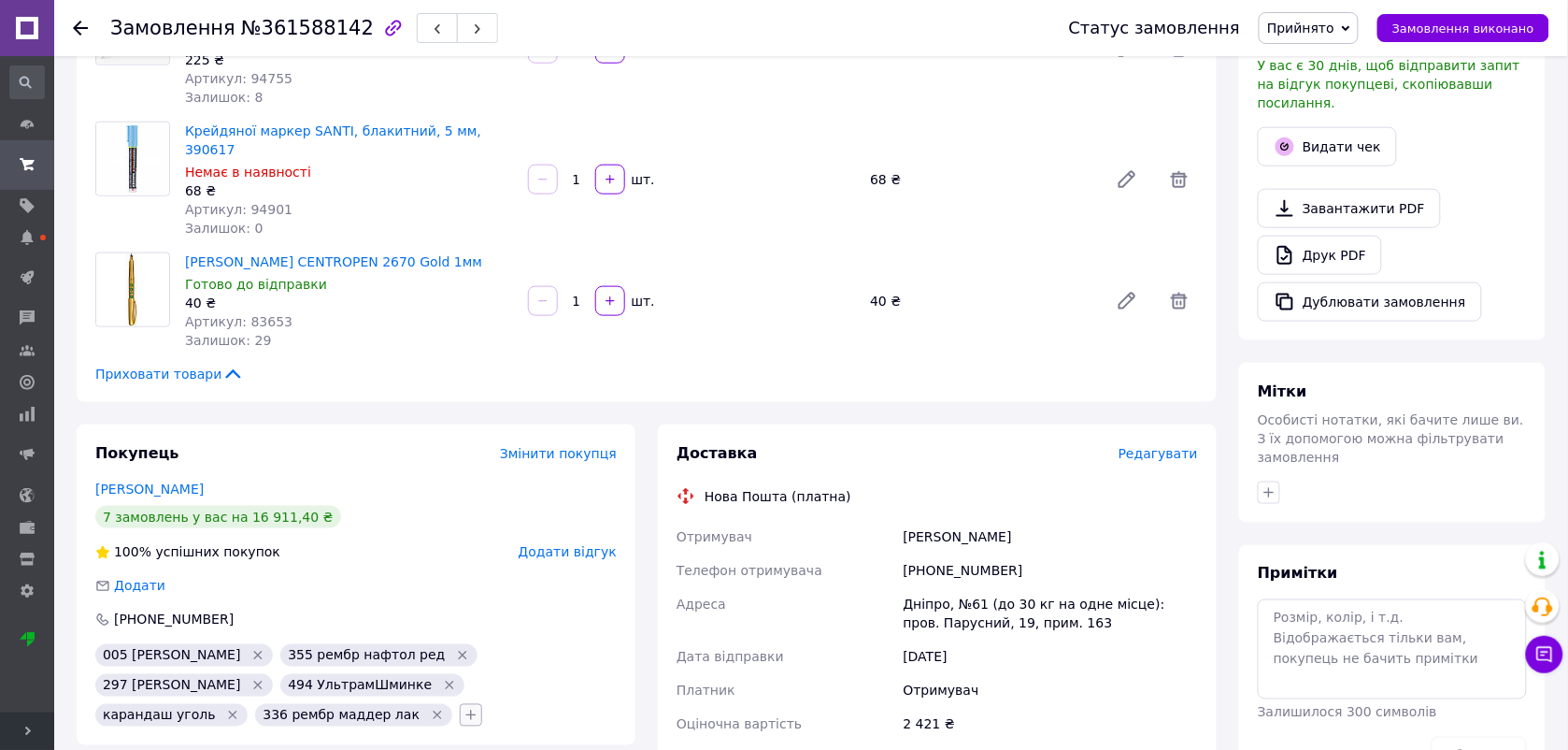
click at [482, 704] on button "button" at bounding box center [470, 715] width 22 height 22
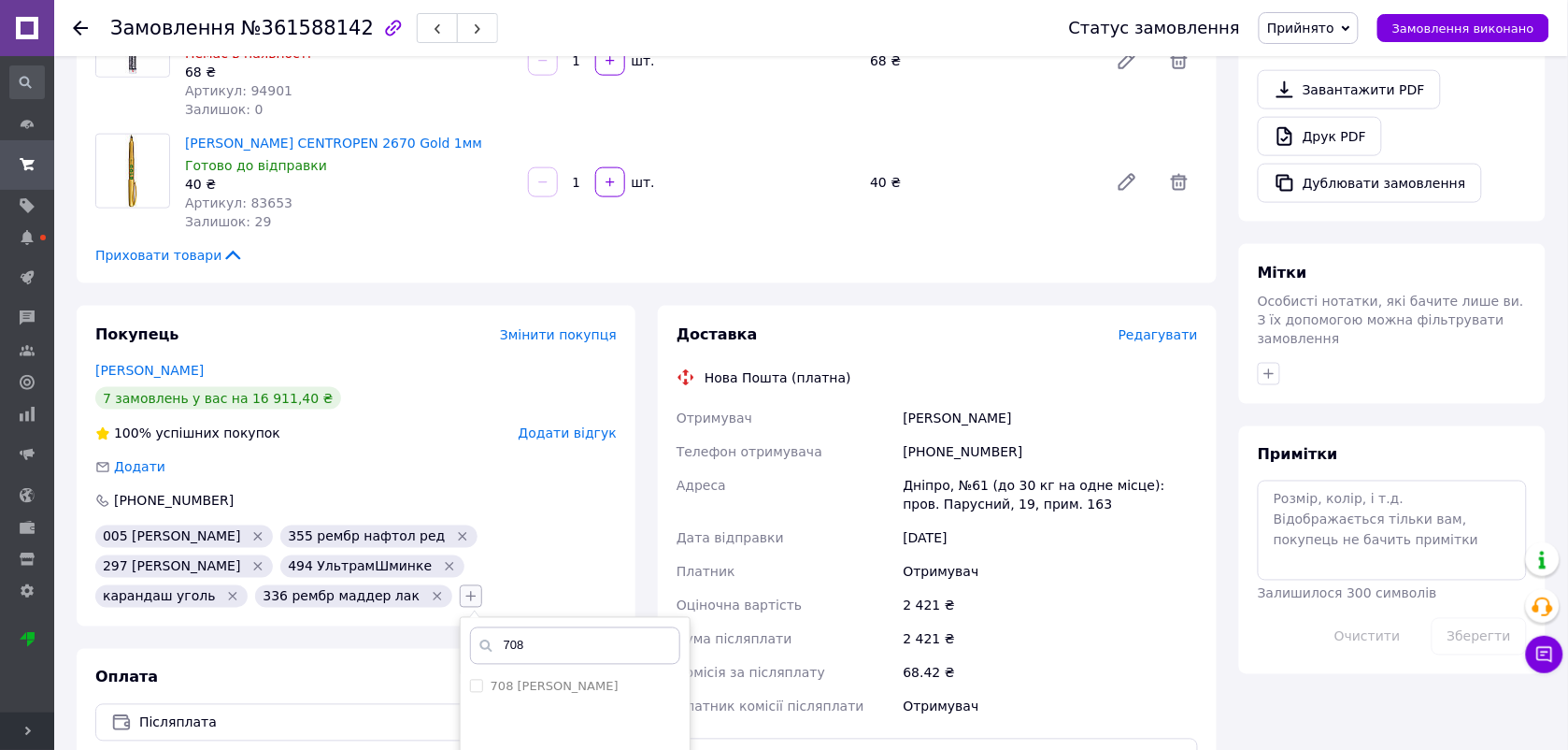
scroll to position [629, 0]
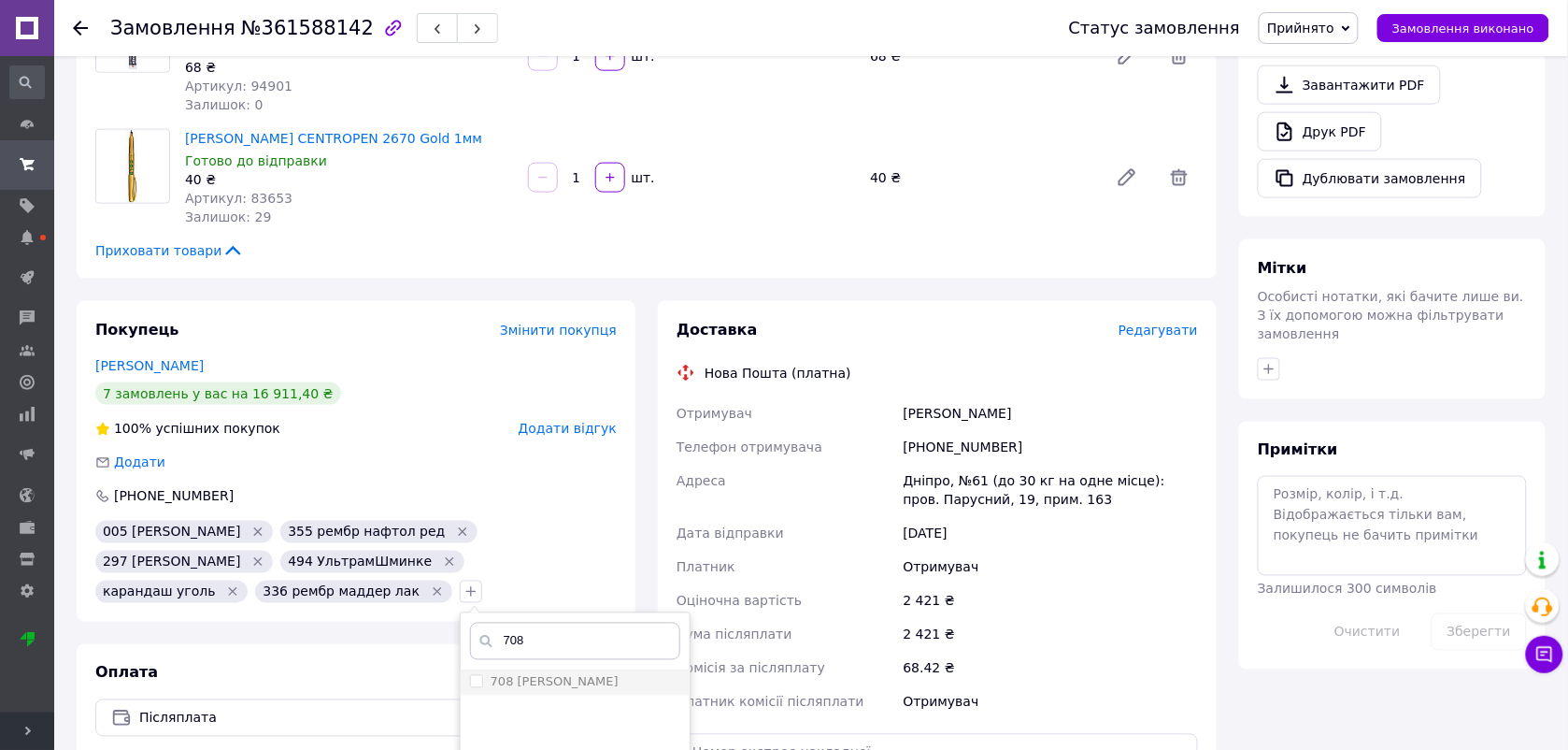
type input "708"
click at [618, 675] on label "708 пайнс грей ремб" at bounding box center [554, 682] width 128 height 14
checkbox input "true"
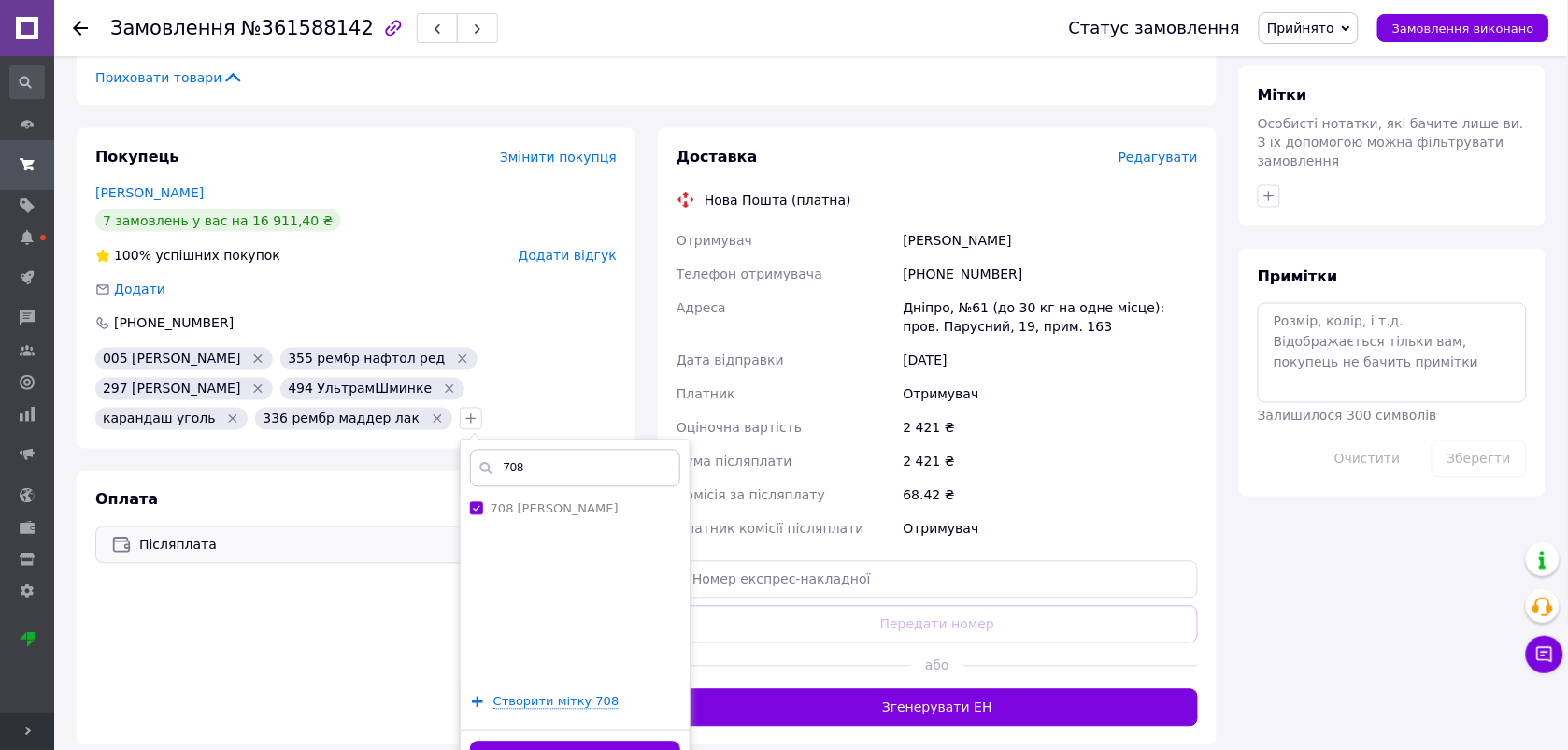
scroll to position [804, 0]
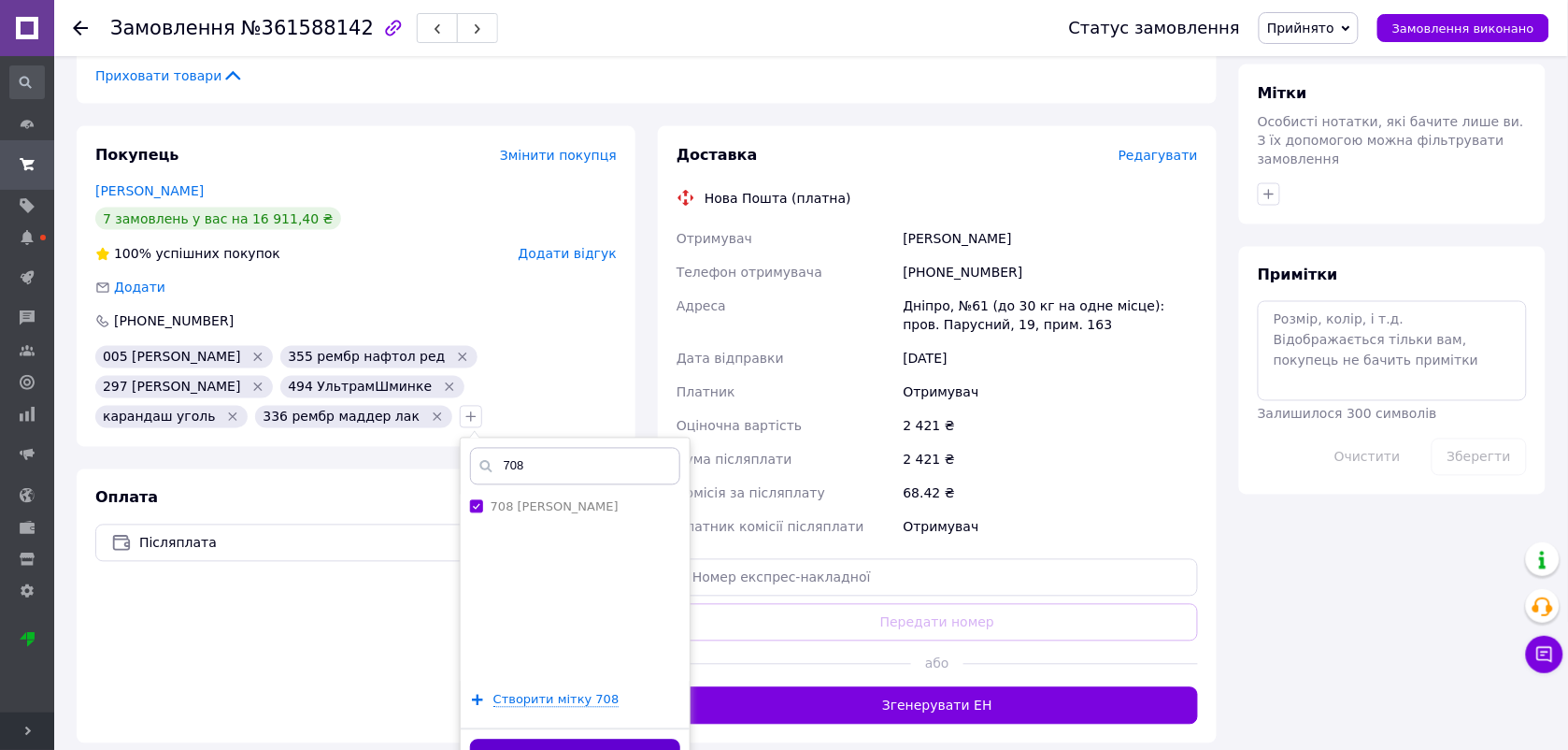
click at [681, 739] on button "Додати мітку" at bounding box center [576, 757] width 210 height 36
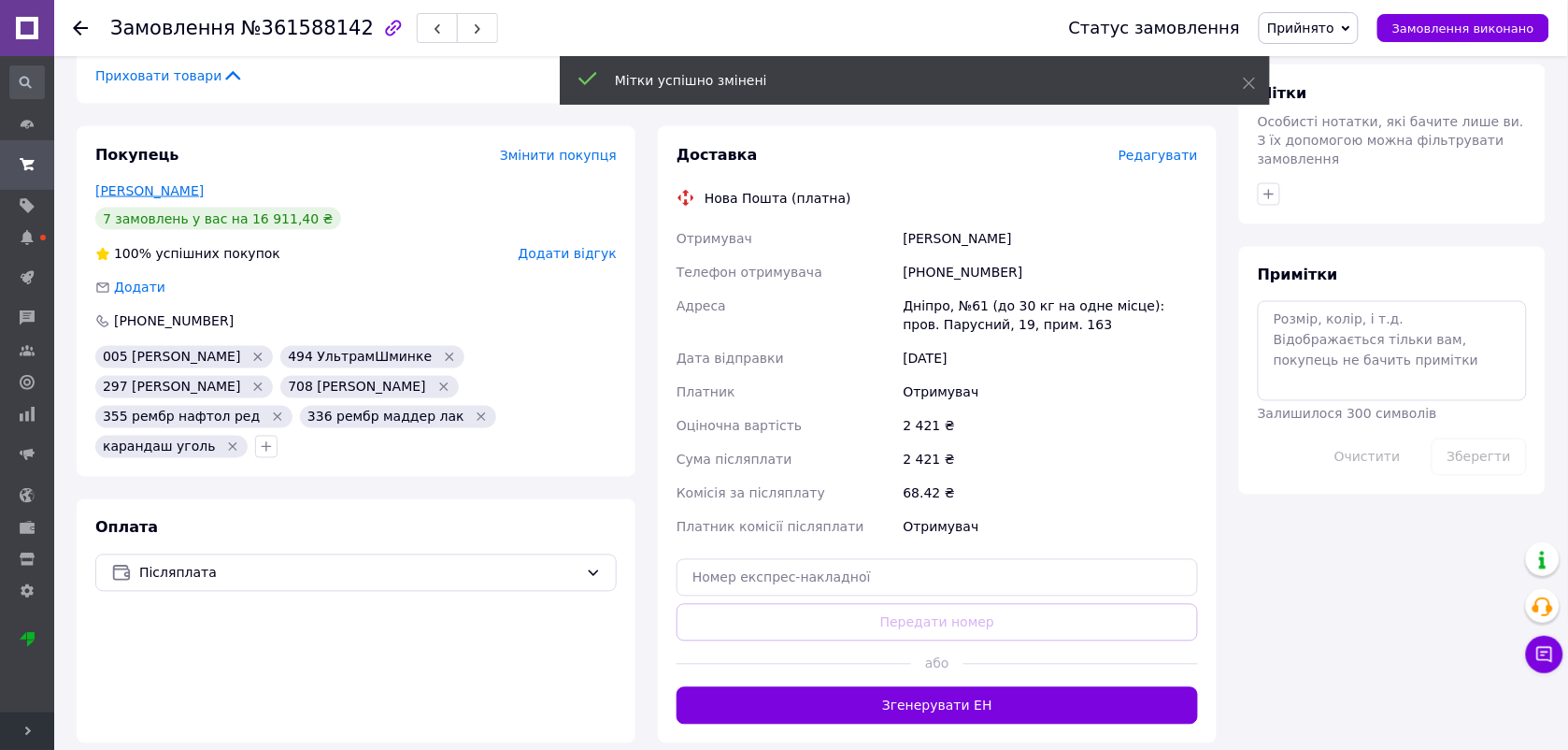
click at [136, 183] on link "Лашкевич Елена" at bounding box center [149, 190] width 108 height 15
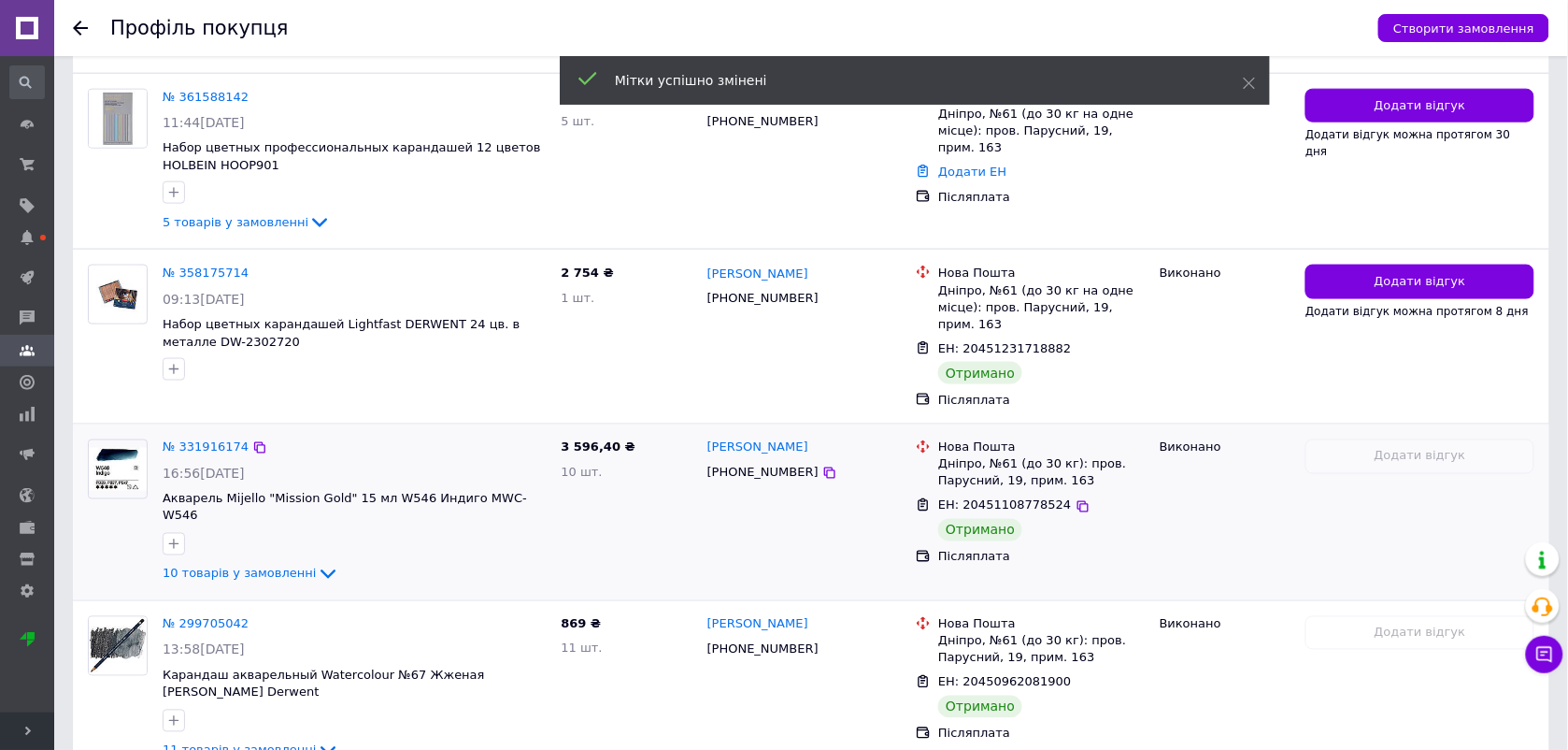
scroll to position [599, 0]
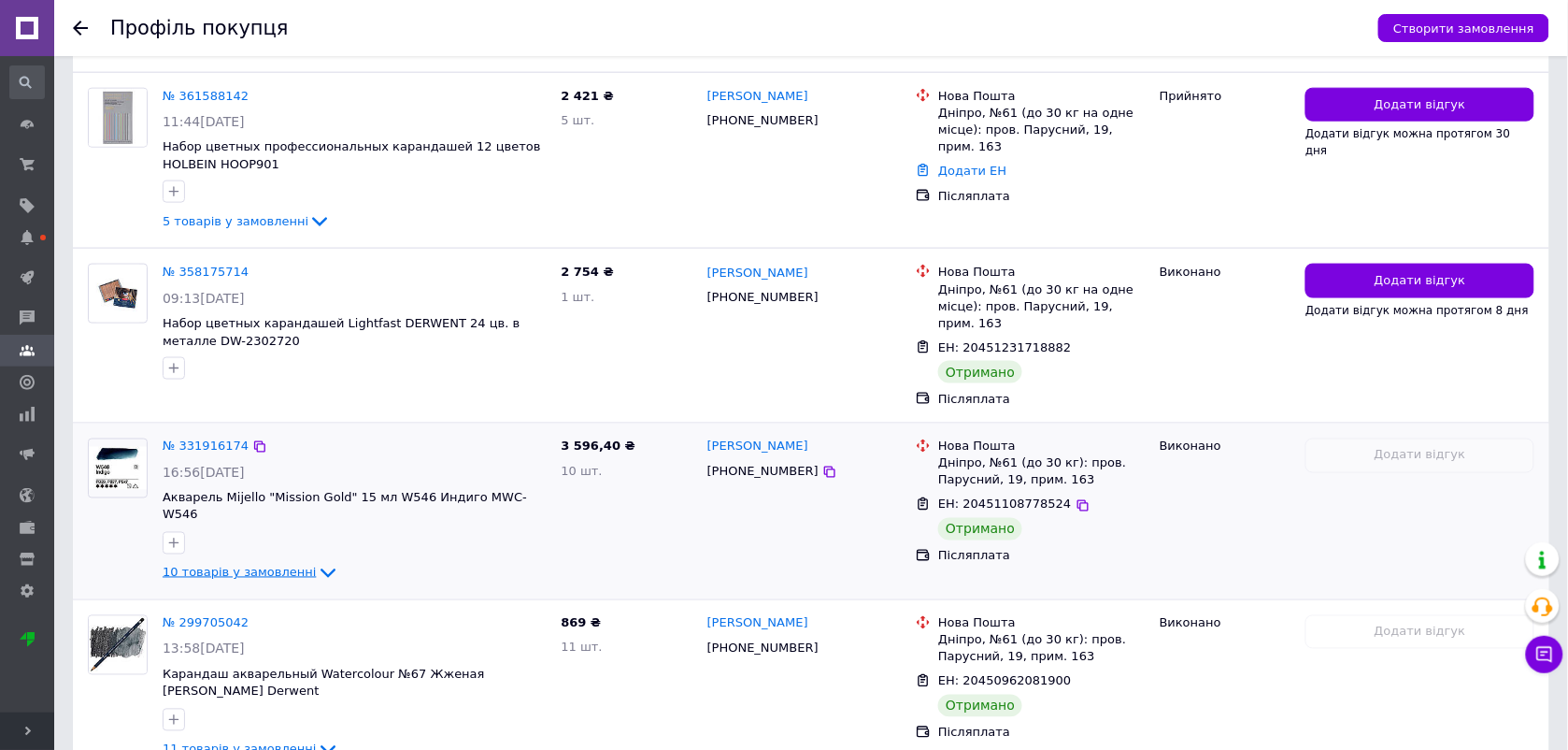
click at [317, 562] on icon at bounding box center [327, 573] width 22 height 22
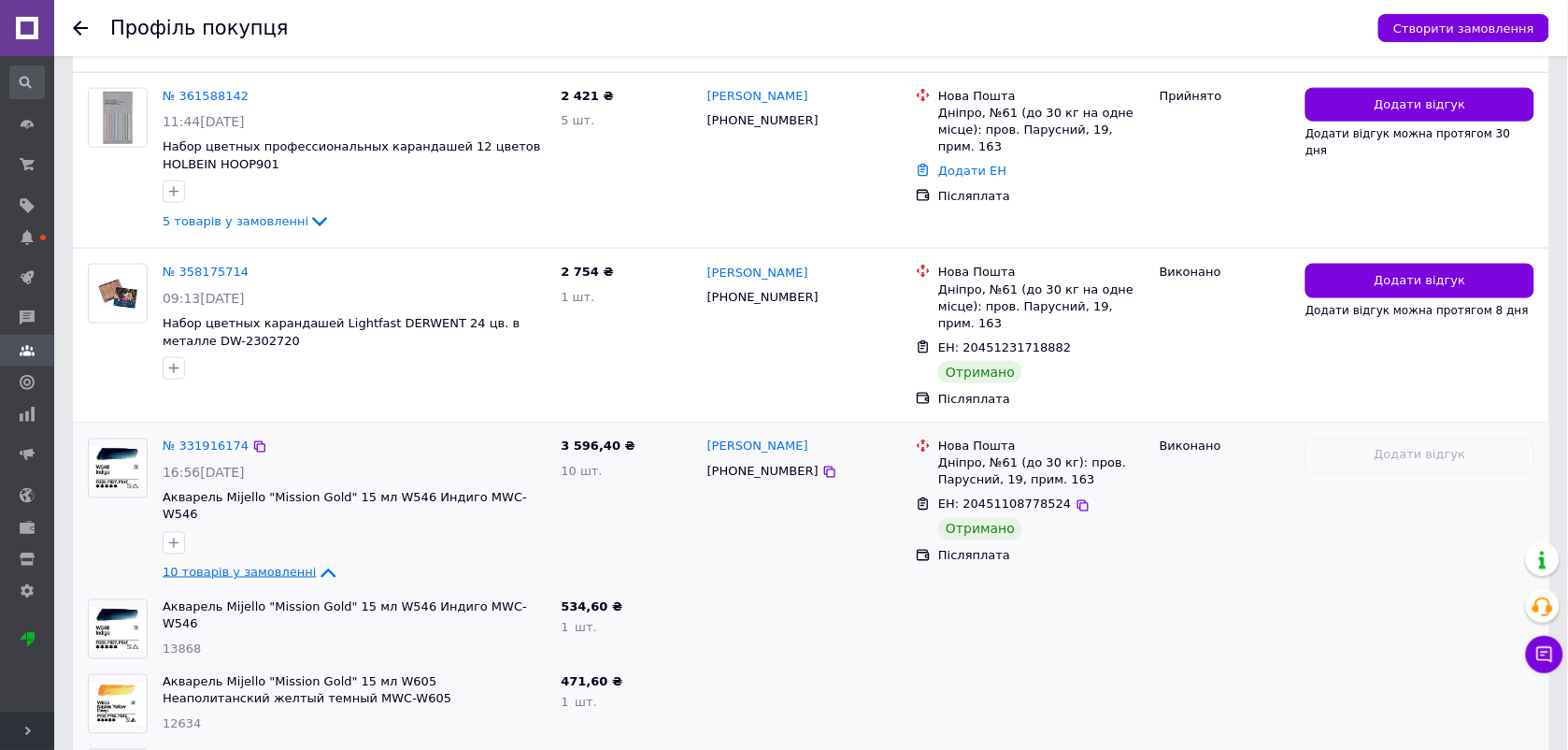
click at [317, 562] on icon at bounding box center [327, 573] width 22 height 22
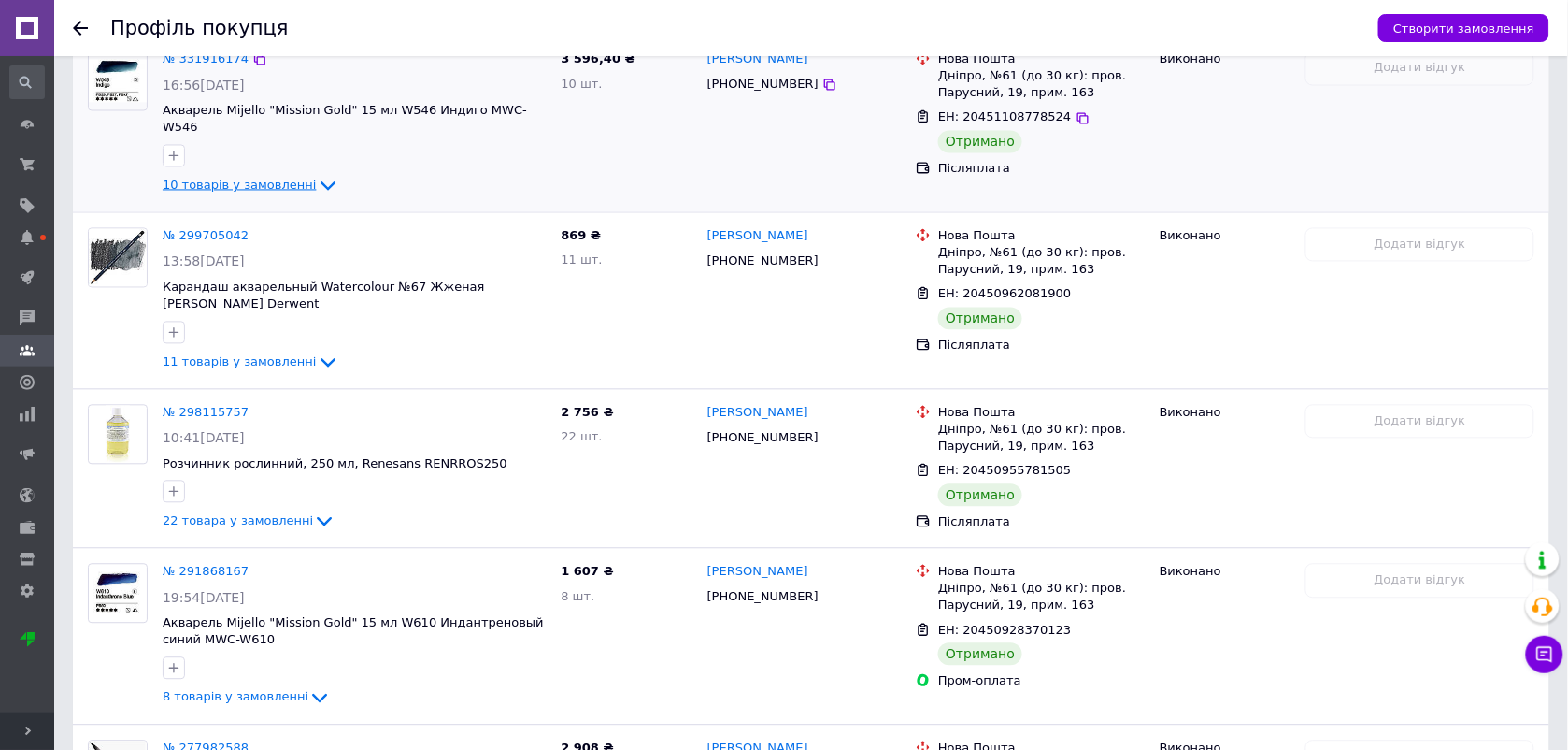
scroll to position [1159, 0]
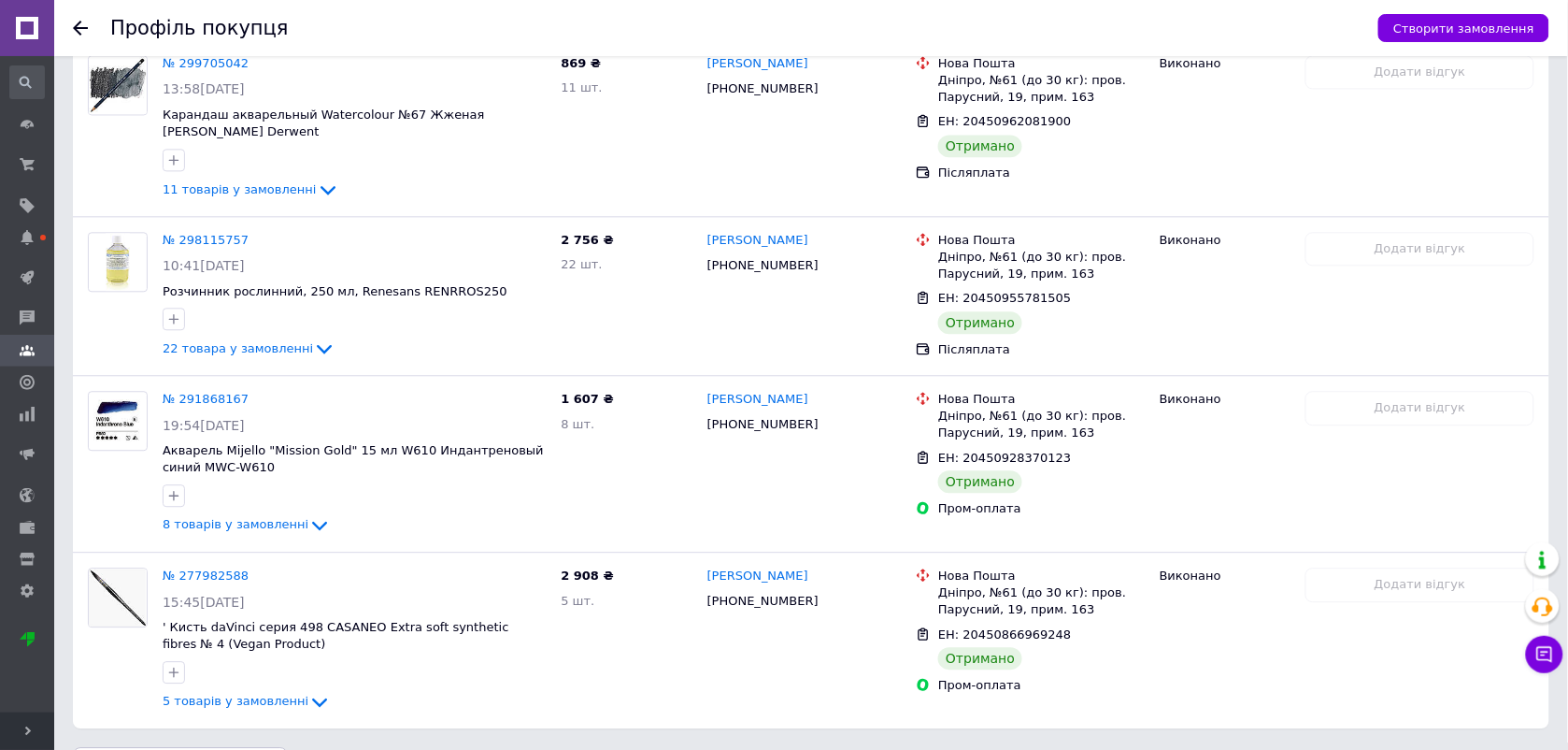
click at [78, 34] on icon at bounding box center [80, 27] width 15 height 15
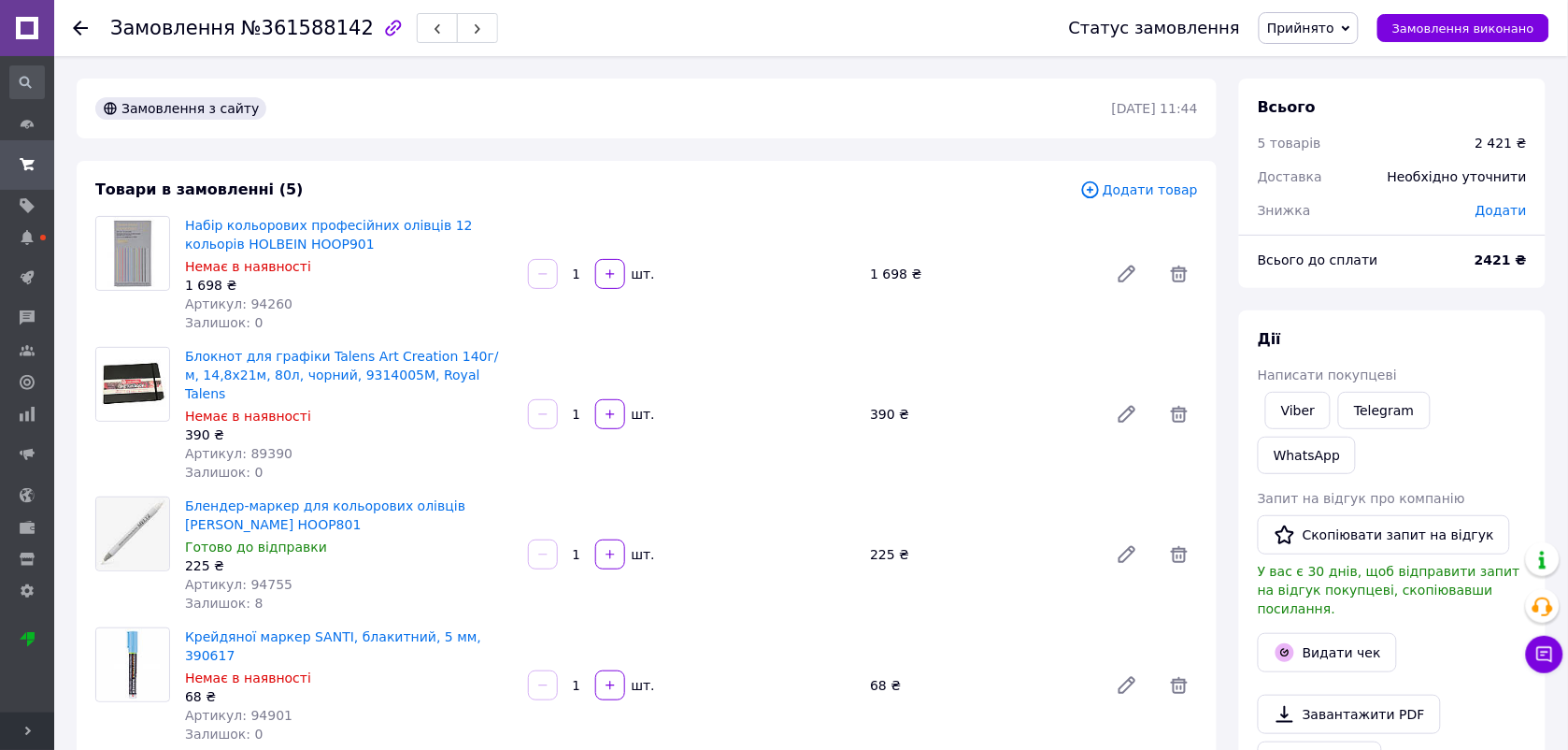
click at [86, 35] on icon at bounding box center [80, 27] width 15 height 15
